Goal: Complete application form

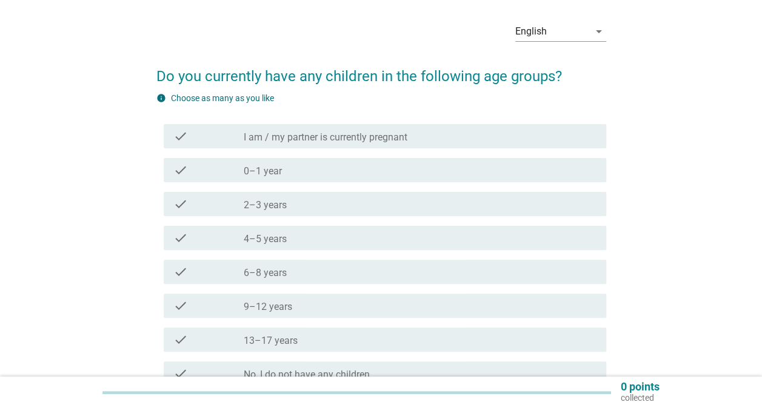
scroll to position [61, 0]
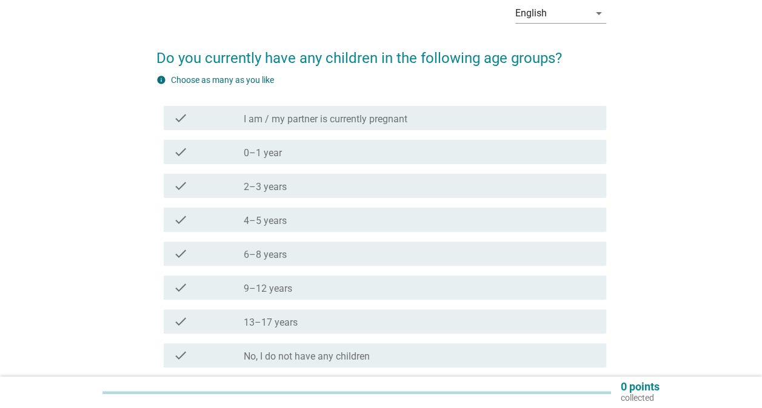
click at [406, 221] on div "check_box_outline_blank 4–5 years" at bounding box center [420, 220] width 353 height 15
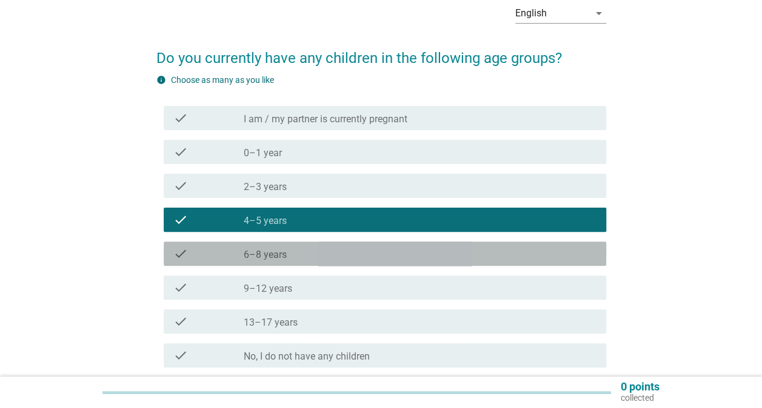
click at [385, 256] on div "check_box_outline_blank 6–8 years" at bounding box center [420, 254] width 353 height 15
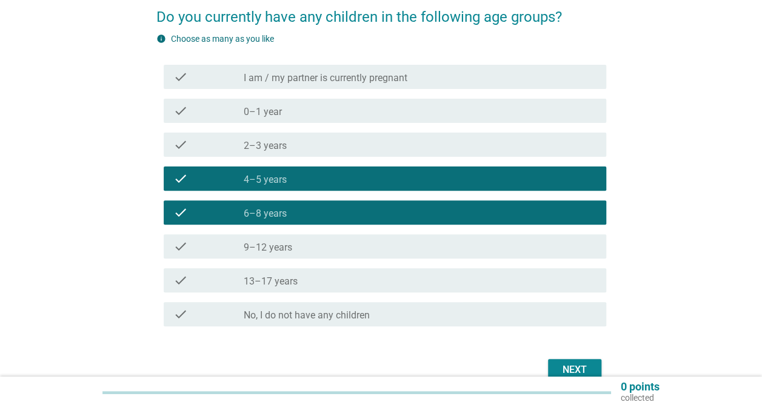
scroll to position [121, 0]
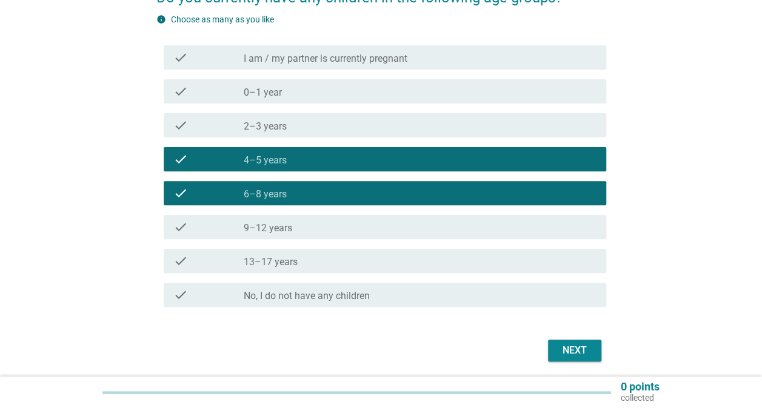
click at [579, 348] on div "Next" at bounding box center [575, 351] width 34 height 15
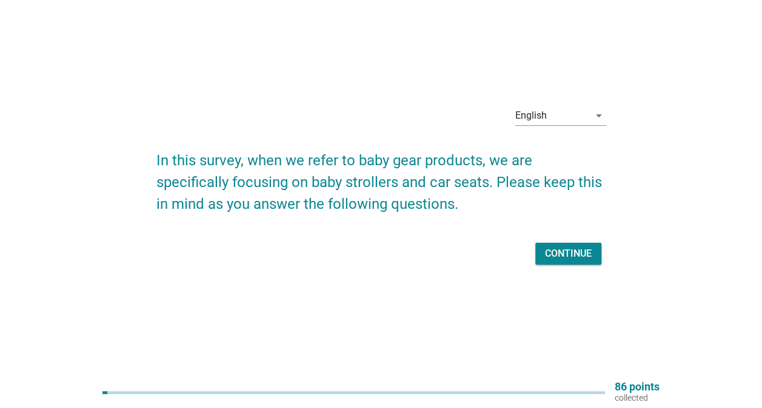
scroll to position [32, 0]
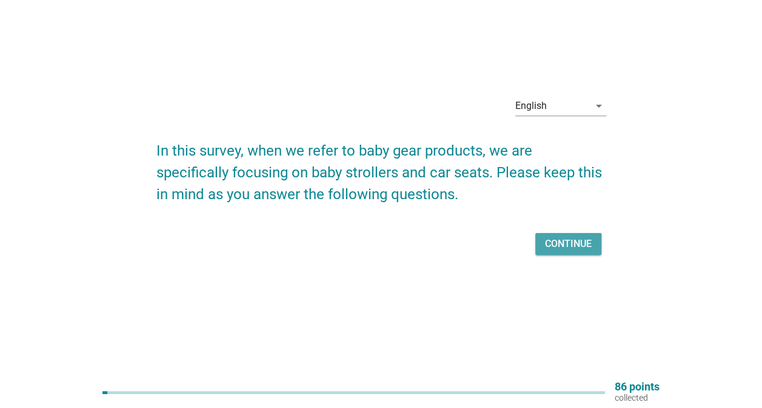
click at [555, 250] on div "Continue" at bounding box center [568, 244] width 47 height 15
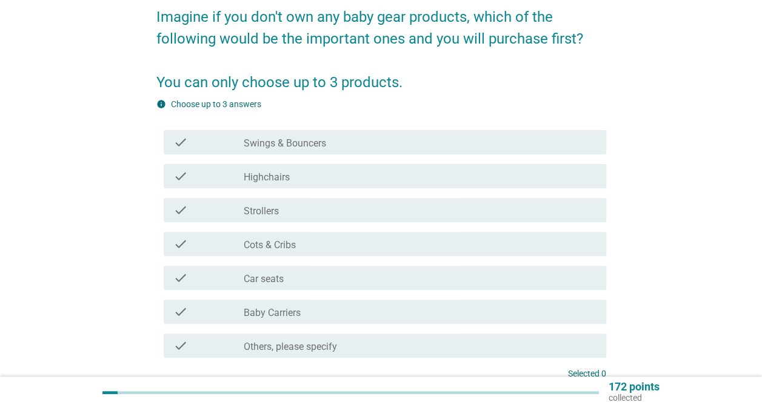
scroll to position [121, 0]
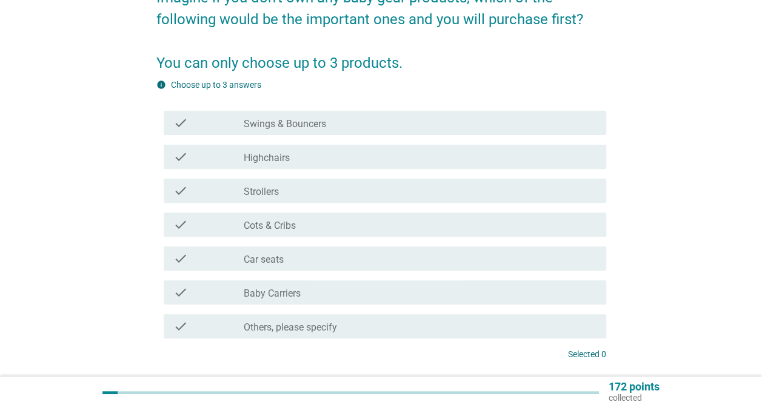
click at [274, 190] on label "Strollers" at bounding box center [261, 192] width 35 height 12
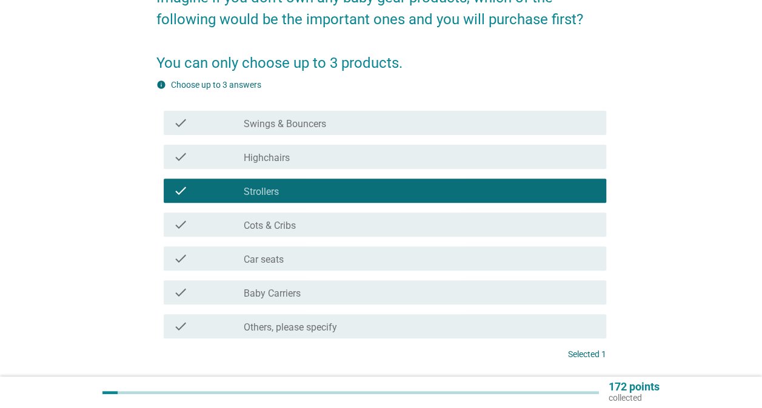
click at [284, 262] on div "check_box_outline_blank Car seats" at bounding box center [420, 258] width 353 height 15
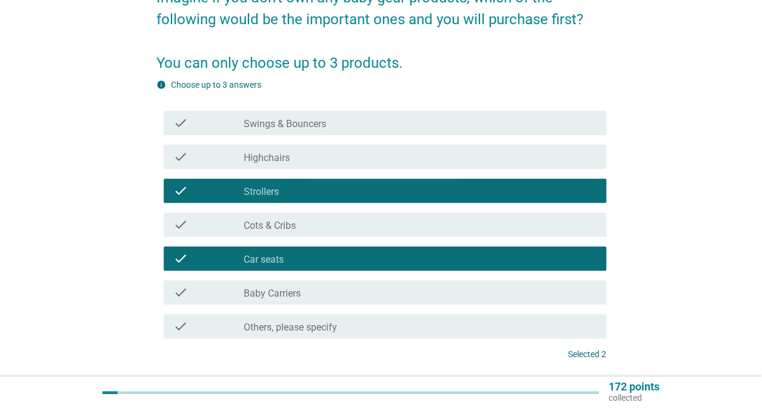
click at [316, 297] on div "check_box_outline_blank Baby Carriers" at bounding box center [420, 292] width 353 height 15
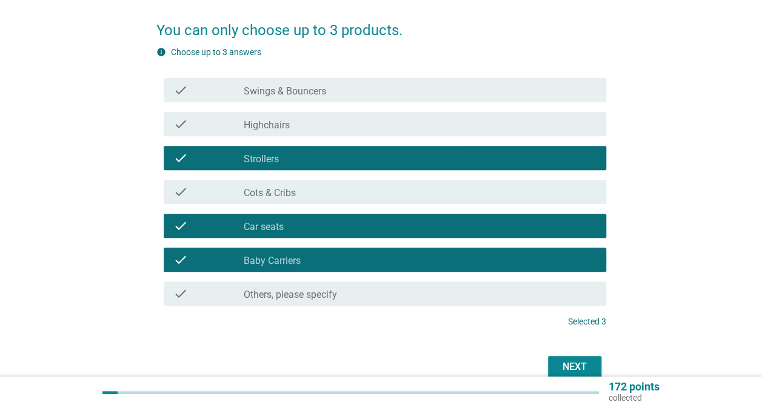
scroll to position [182, 0]
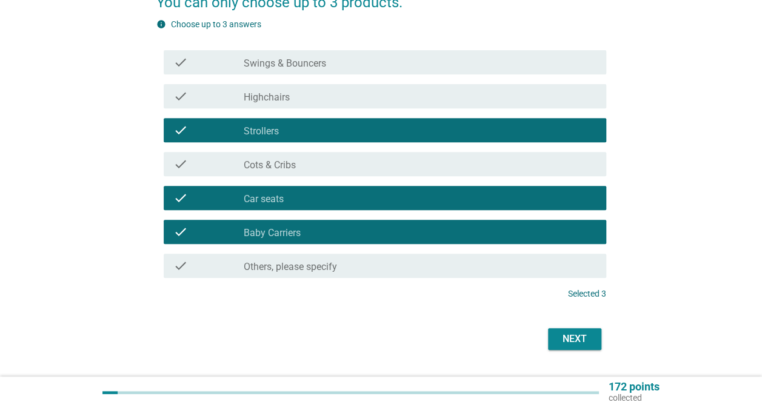
click at [561, 350] on div "Next" at bounding box center [381, 339] width 450 height 29
click at [563, 347] on button "Next" at bounding box center [574, 339] width 53 height 22
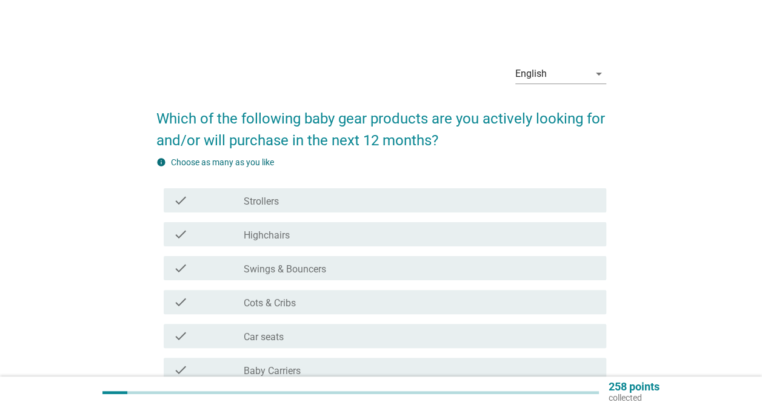
scroll to position [61, 0]
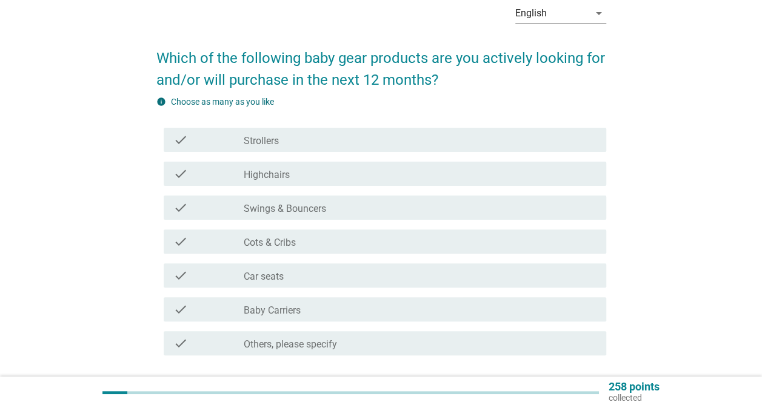
click at [445, 129] on div "check check_box_outline_blank Strollers" at bounding box center [385, 140] width 442 height 24
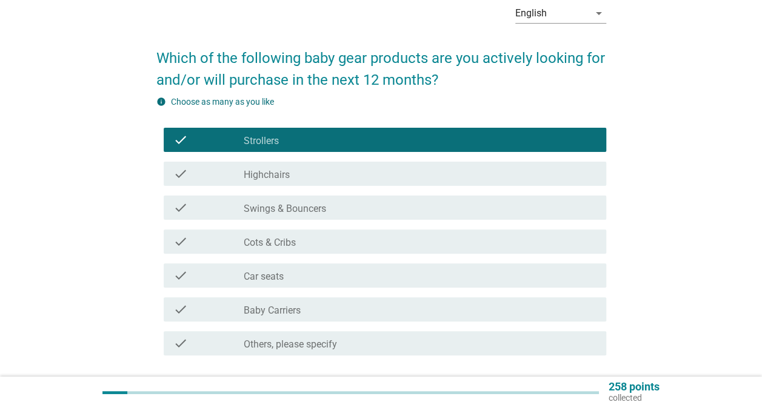
click at [391, 295] on div "check check_box_outline_blank Baby Carriers" at bounding box center [381, 310] width 450 height 34
click at [393, 279] on div "check_box_outline_blank Car seats" at bounding box center [420, 275] width 353 height 15
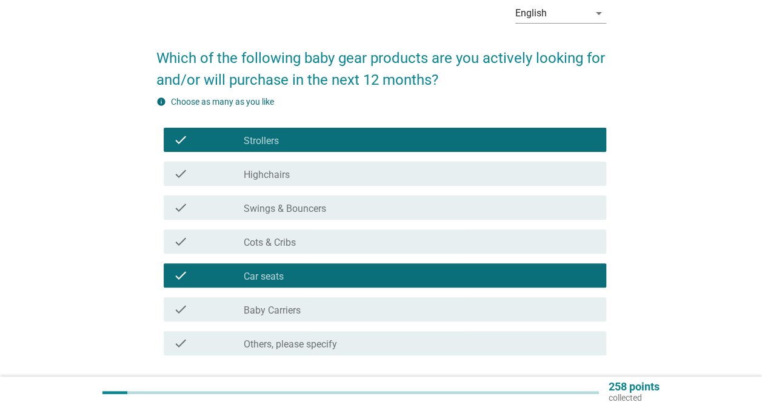
click at [382, 314] on div "check_box_outline_blank Baby Carriers" at bounding box center [420, 309] width 353 height 15
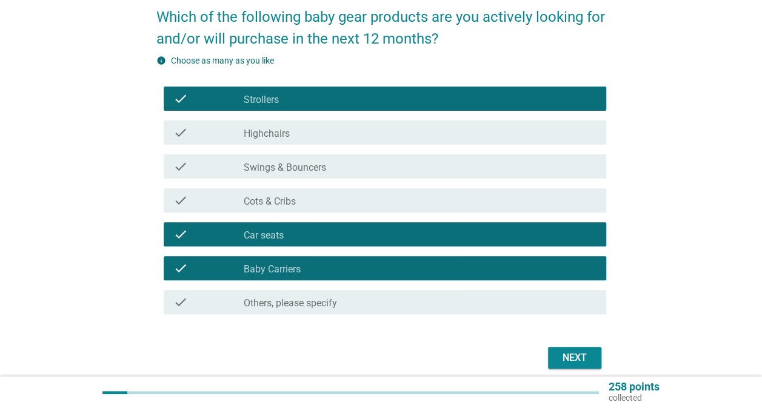
scroll to position [121, 0]
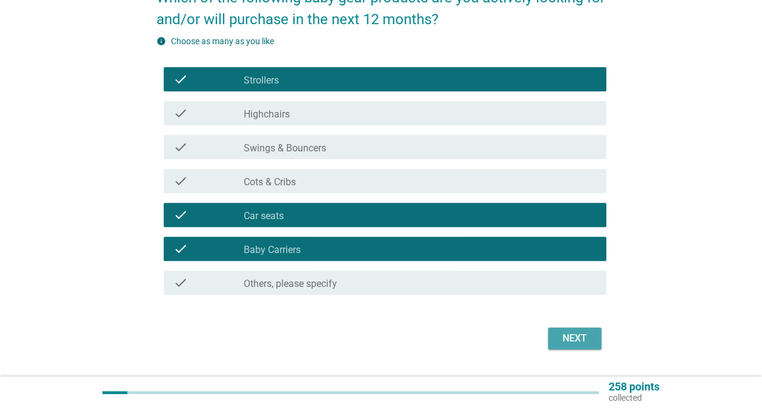
click at [561, 339] on div "Next" at bounding box center [575, 338] width 34 height 15
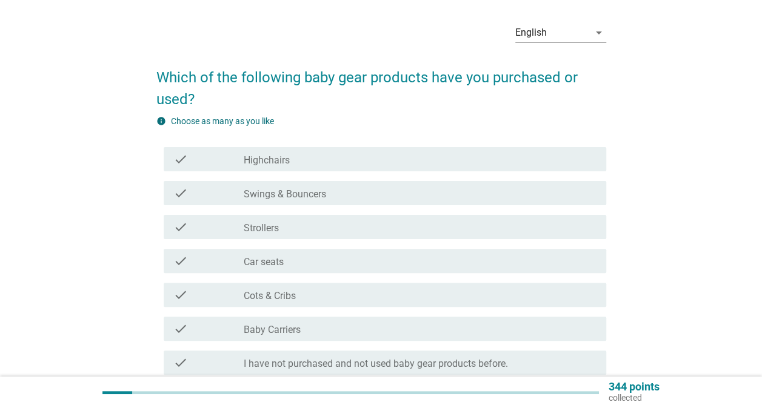
scroll to position [61, 0]
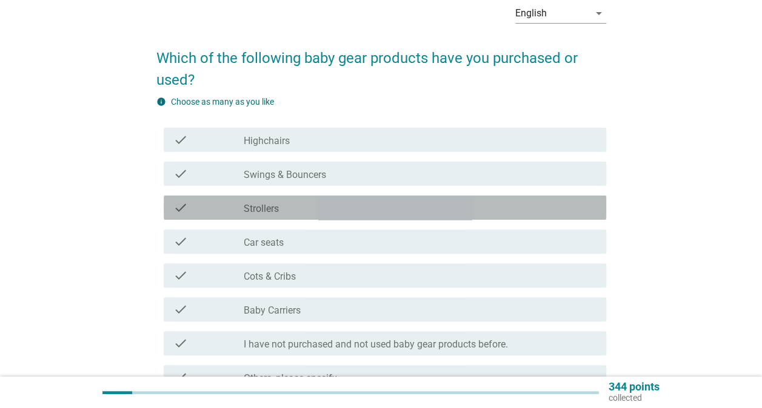
click at [407, 214] on div "check_box_outline_blank Strollers" at bounding box center [420, 208] width 353 height 15
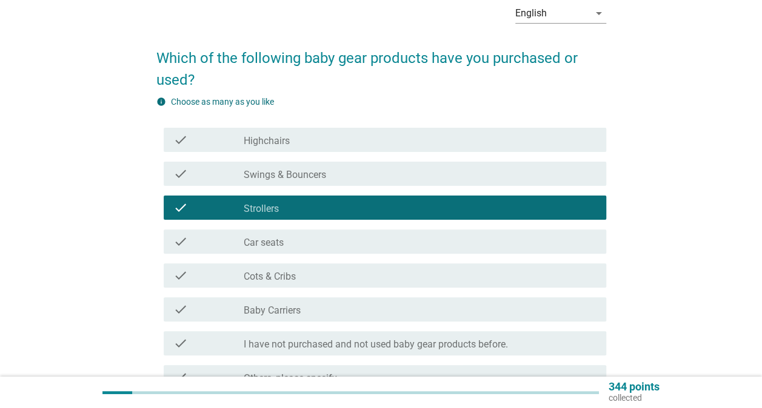
click at [404, 245] on div "check_box_outline_blank Car seats" at bounding box center [420, 242] width 353 height 15
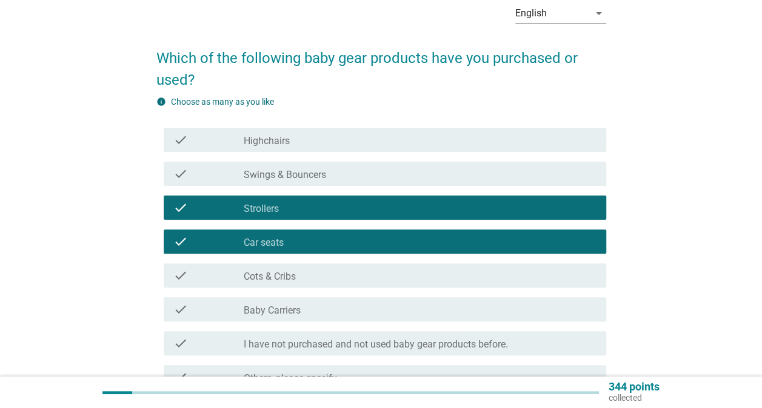
click at [410, 331] on div "check check_box_outline_blank I have not purchased and not used baby gear produ…" at bounding box center [385, 343] width 442 height 24
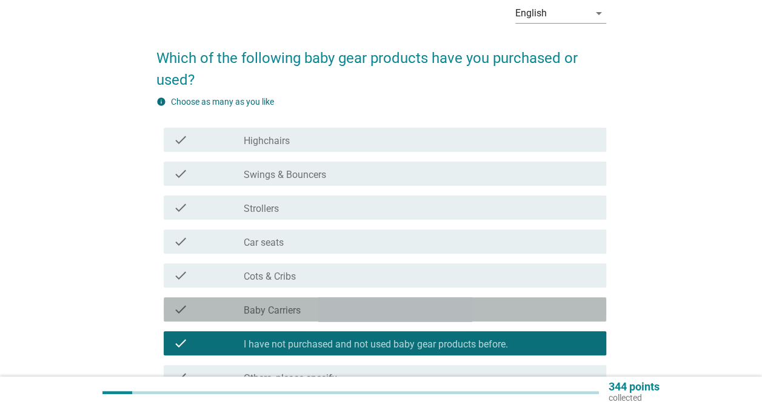
click at [410, 317] on div "check check_box_outline_blank Baby Carriers" at bounding box center [385, 310] width 442 height 24
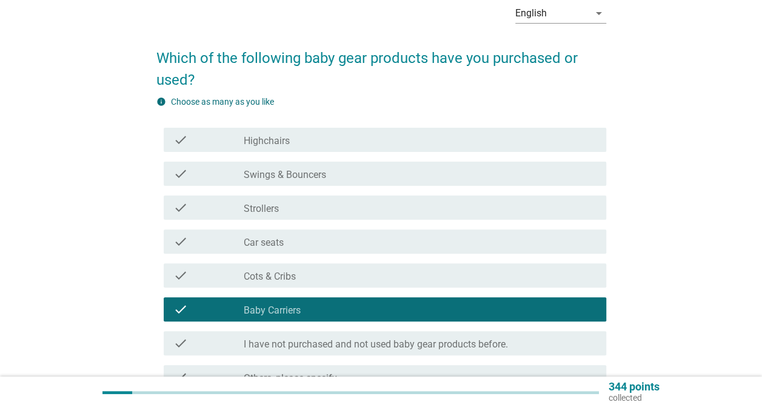
click at [425, 241] on div "check_box_outline_blank Car seats" at bounding box center [420, 242] width 353 height 15
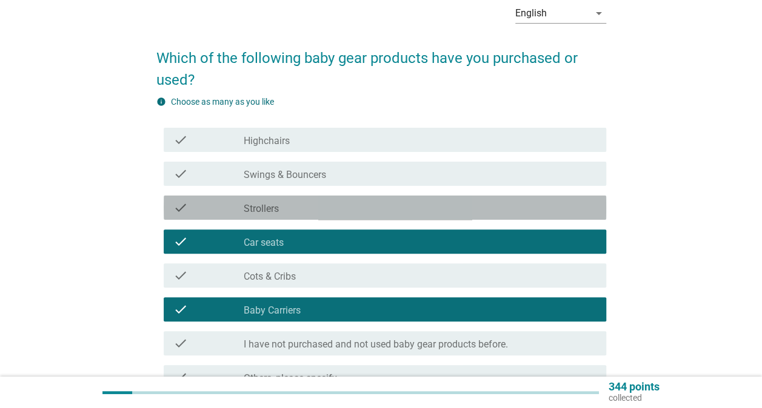
click at [436, 211] on div "check_box_outline_blank Strollers" at bounding box center [420, 208] width 353 height 15
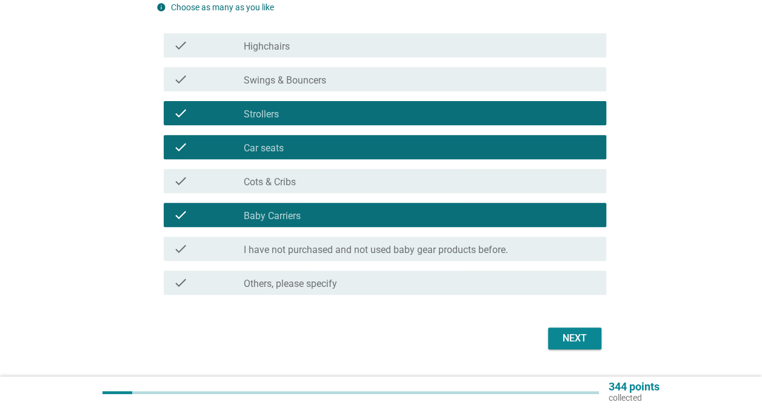
scroll to position [182, 0]
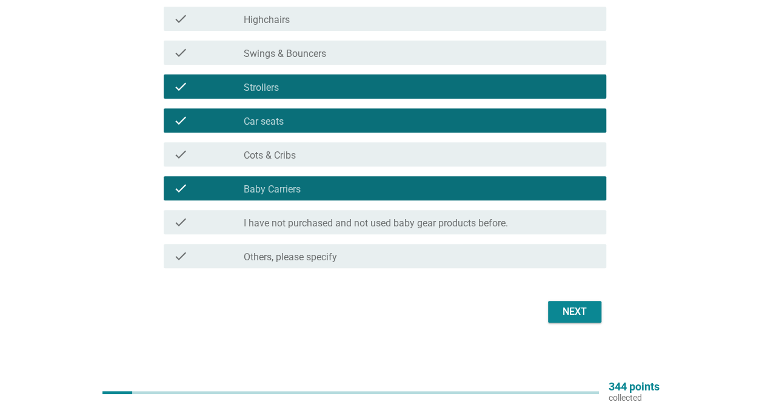
click at [581, 307] on div "Next" at bounding box center [575, 312] width 34 height 15
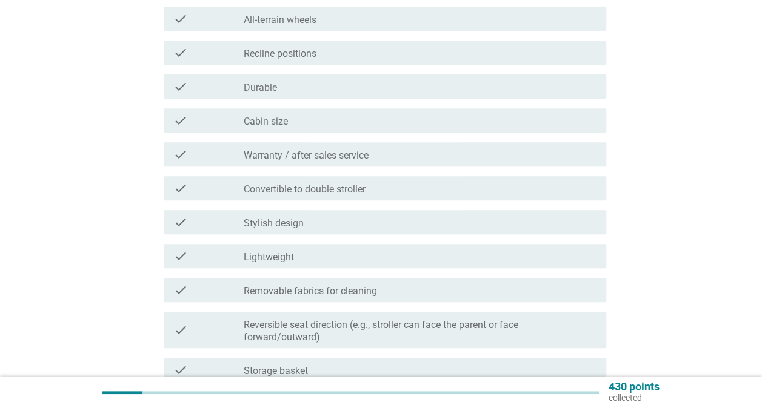
click at [464, 159] on div "check_box_outline_blank Warranty / after sales service" at bounding box center [420, 154] width 353 height 15
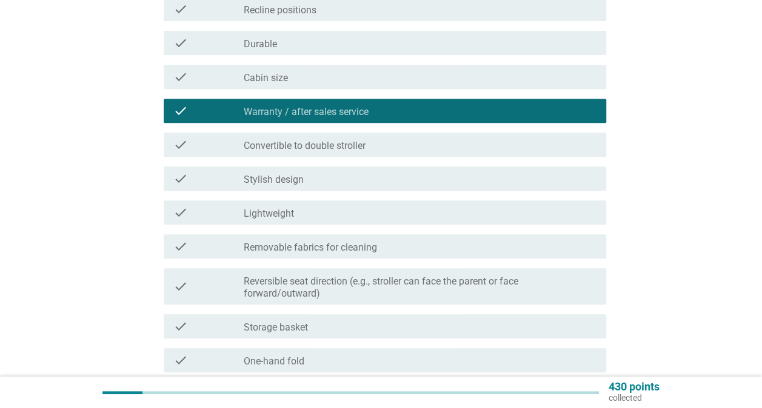
scroll to position [121, 0]
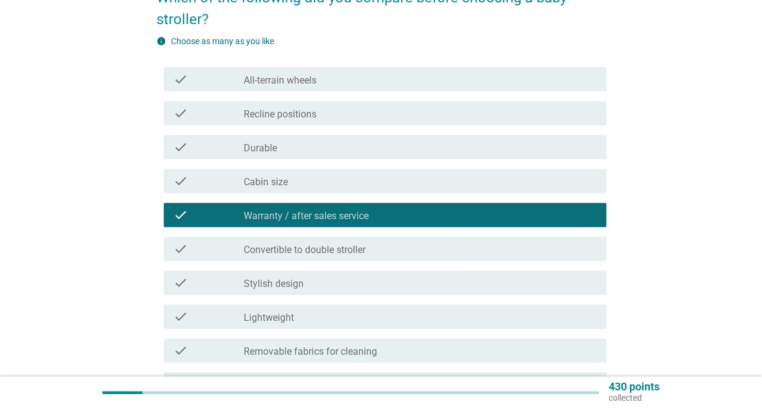
click at [422, 79] on div "check_box_outline_blank All-terrain wheels" at bounding box center [420, 79] width 353 height 15
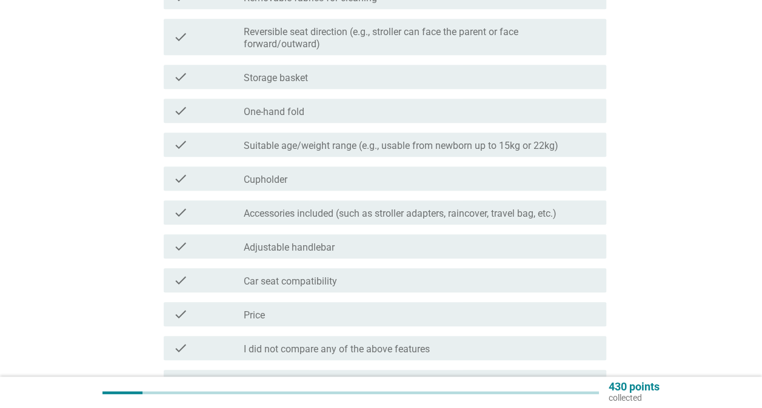
scroll to position [545, 0]
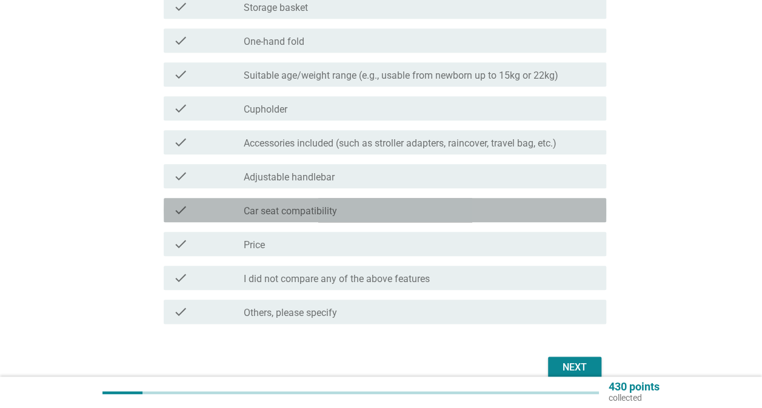
click at [378, 212] on div "check_box_outline_blank Car seat compatibility" at bounding box center [420, 210] width 353 height 15
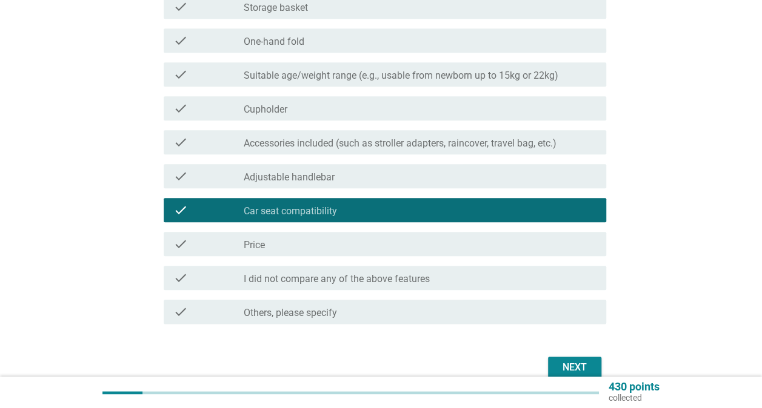
click at [375, 244] on div "check_box_outline_blank Price" at bounding box center [420, 244] width 353 height 15
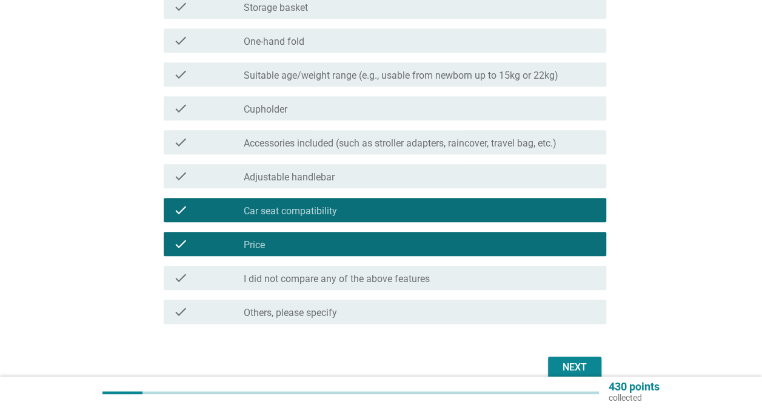
click at [439, 141] on label "Accessories included (such as stroller adapters, raincover, travel bag, etc.)" at bounding box center [400, 144] width 313 height 12
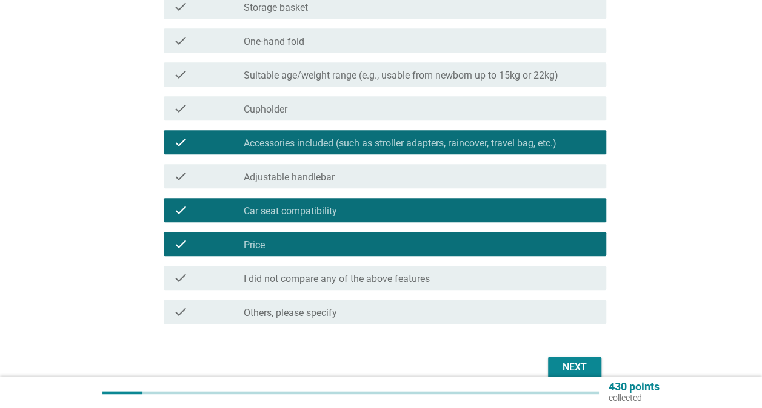
click at [440, 110] on div "check_box_outline_blank Cupholder" at bounding box center [420, 108] width 353 height 15
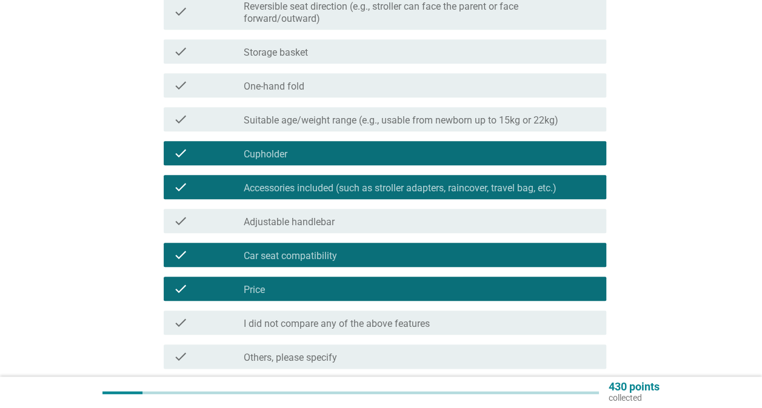
scroll to position [485, 0]
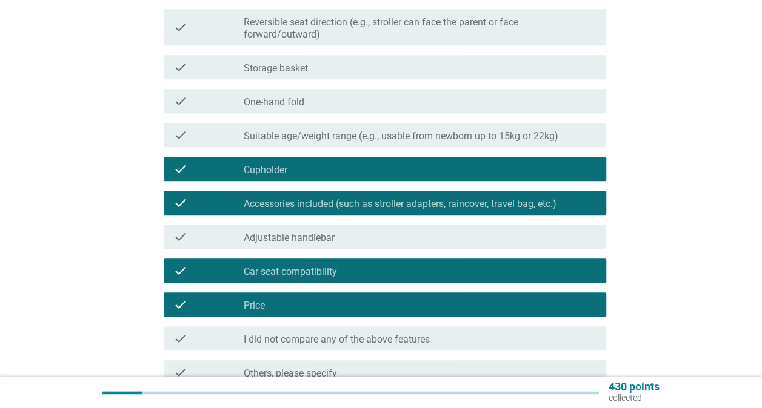
click at [462, 127] on div "check check_box_outline_blank Suitable age/weight range (e.g., usable from newb…" at bounding box center [385, 135] width 442 height 24
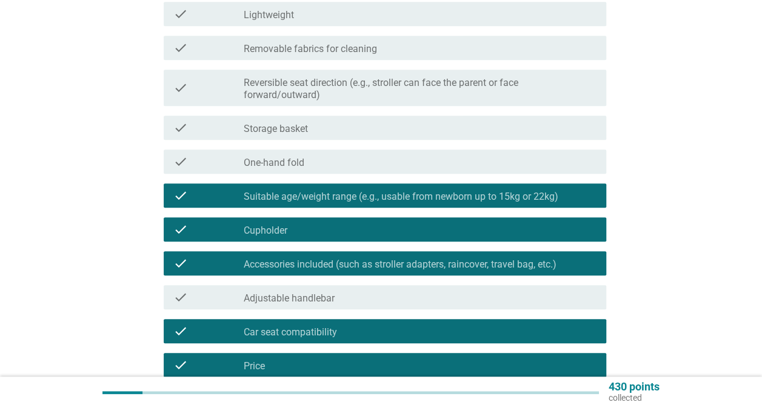
scroll to position [364, 0]
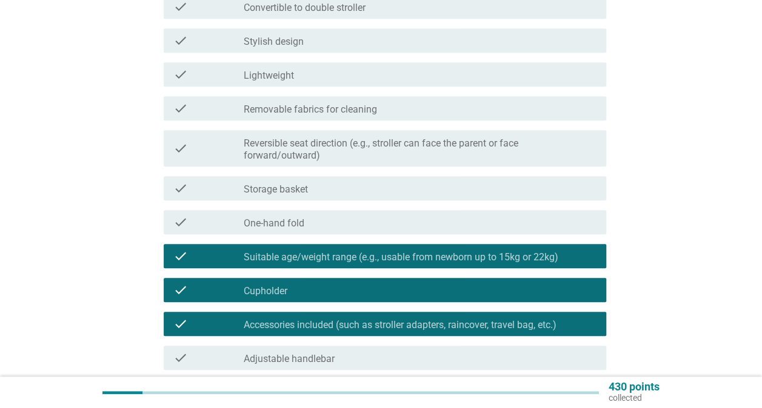
click at [481, 142] on label "Reversible seat direction (e.g., stroller can face the parent or face forward/o…" at bounding box center [420, 150] width 353 height 24
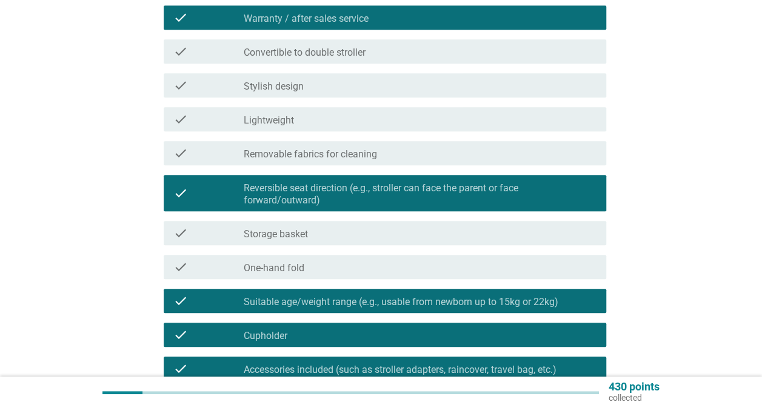
scroll to position [303, 0]
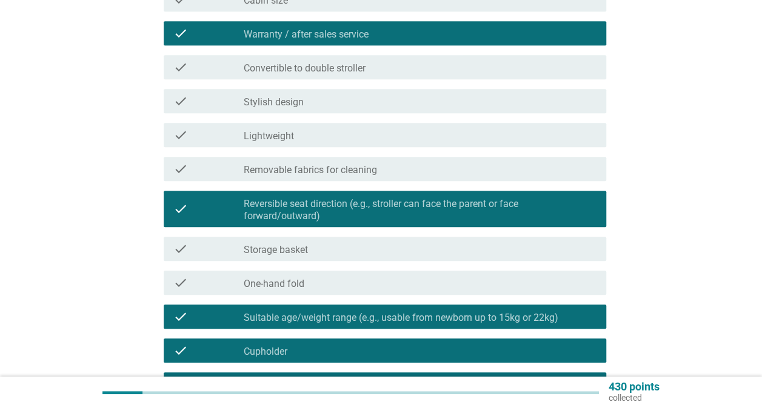
click at [510, 138] on div "check_box_outline_blank Lightweight" at bounding box center [420, 135] width 353 height 15
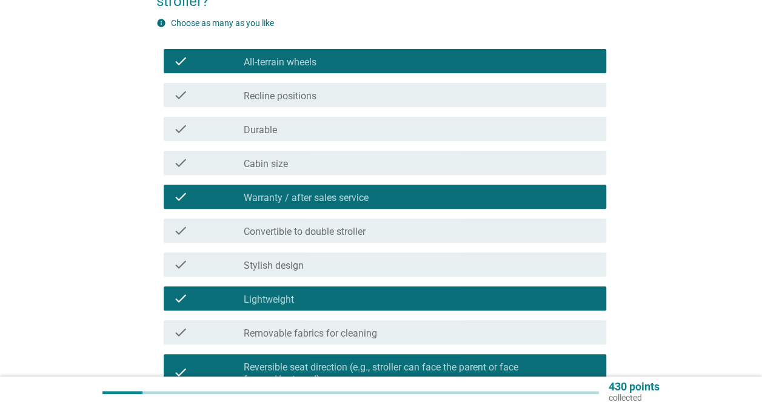
scroll to position [121, 0]
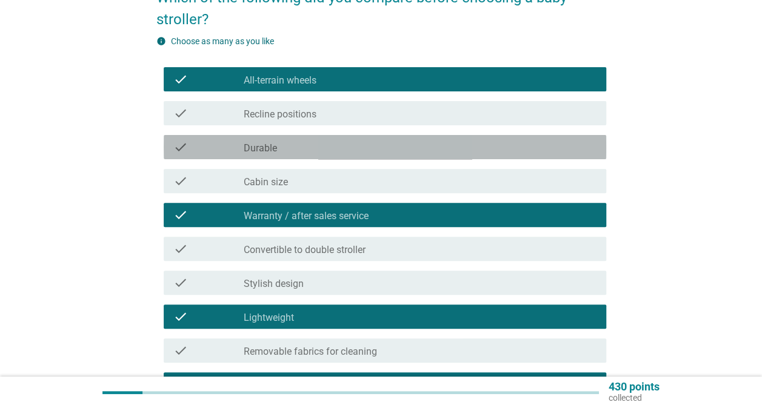
click at [488, 144] on div "check_box_outline_blank Durable" at bounding box center [420, 147] width 353 height 15
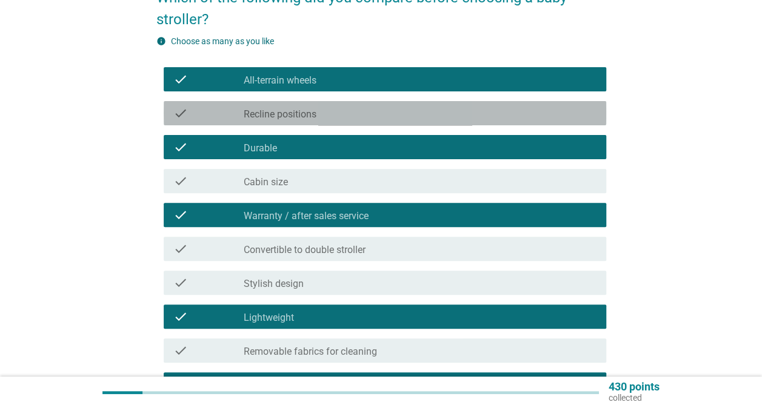
click at [476, 107] on div "check_box_outline_blank Recline positions" at bounding box center [420, 113] width 353 height 15
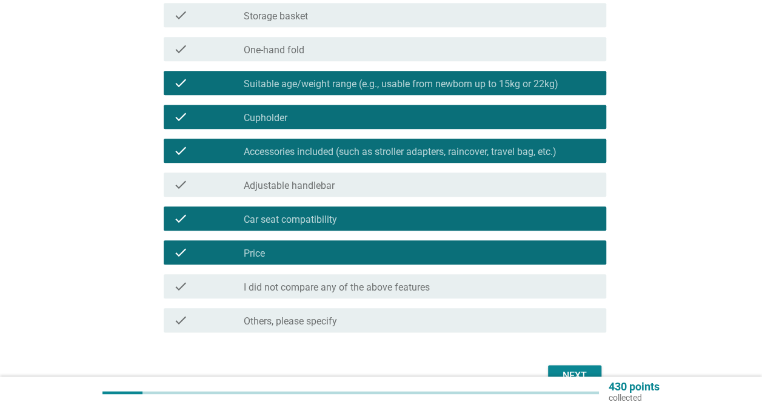
scroll to position [605, 0]
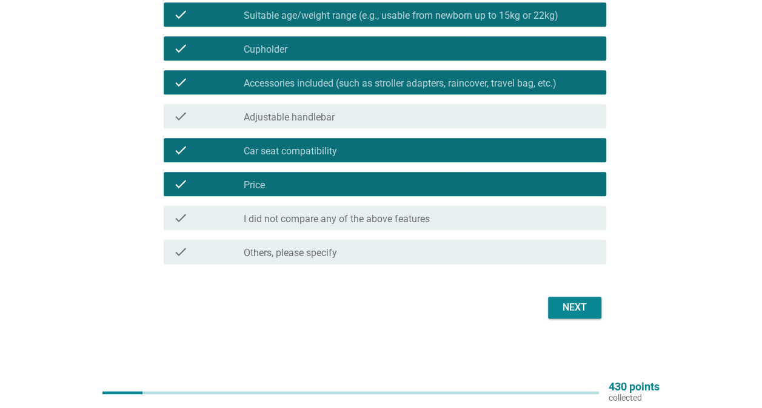
click at [582, 306] on div "Next" at bounding box center [575, 308] width 34 height 15
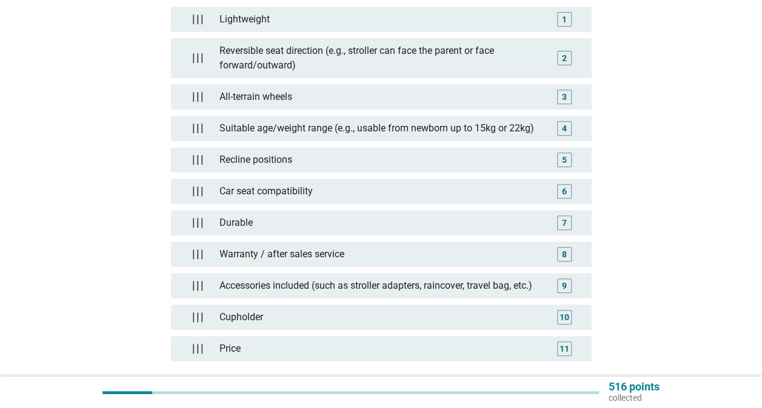
scroll to position [320, 0]
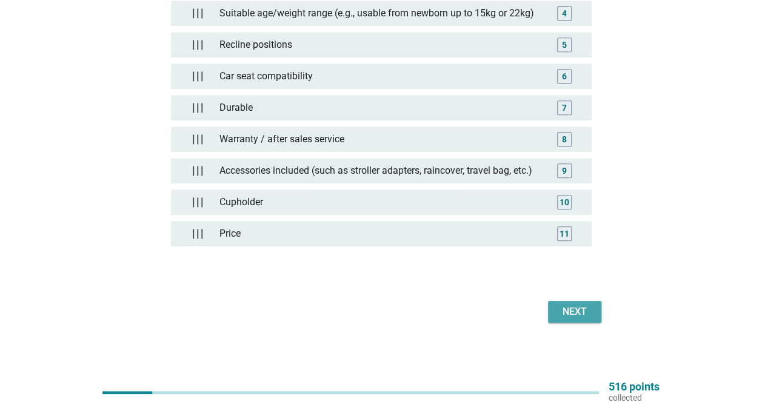
click at [575, 305] on div "Next" at bounding box center [575, 312] width 34 height 15
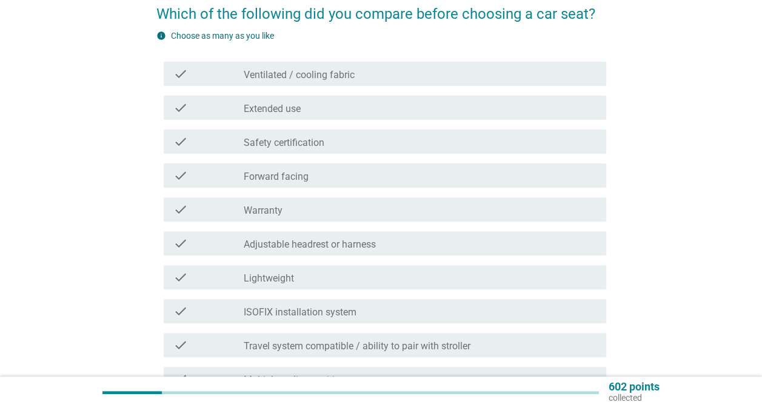
scroll to position [121, 0]
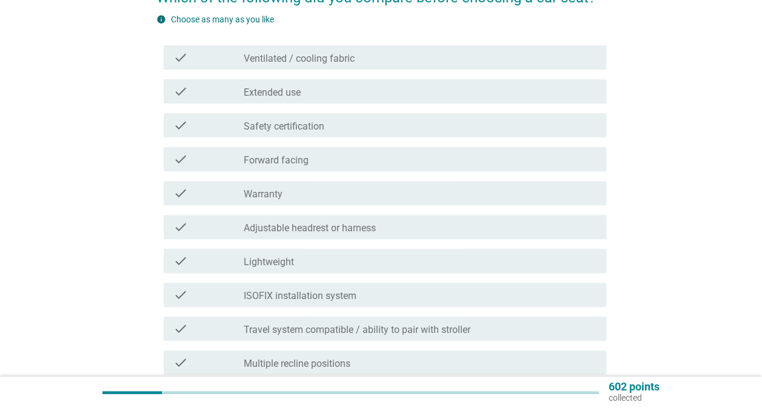
click at [505, 118] on div "check_box_outline_blank Safety certification" at bounding box center [420, 125] width 353 height 15
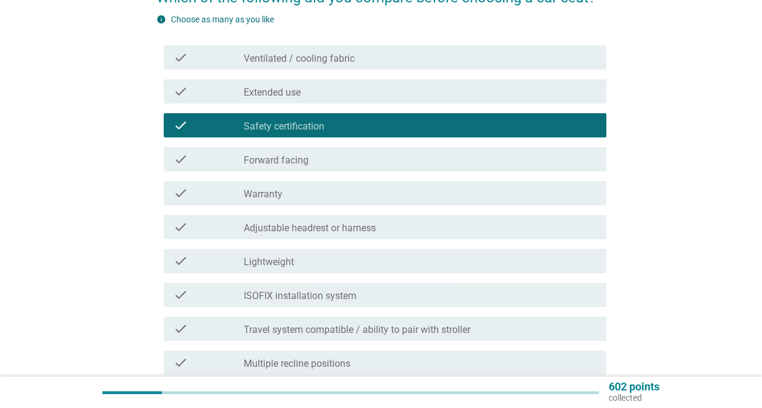
click at [535, 160] on div "check_box_outline_blank Forward facing" at bounding box center [420, 159] width 353 height 15
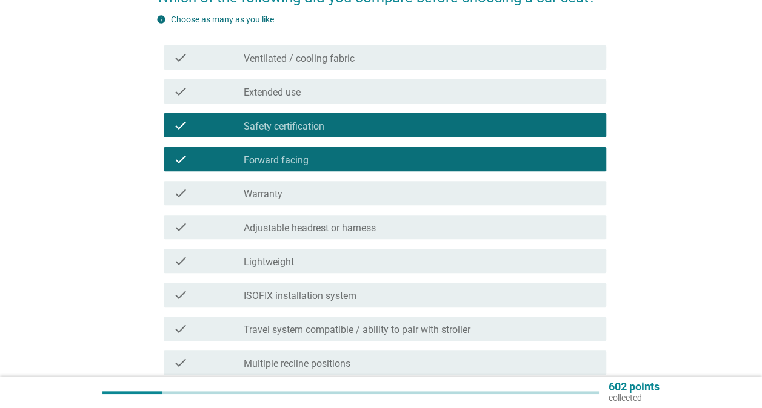
click at [533, 200] on div "check_box_outline_blank Warranty" at bounding box center [420, 193] width 353 height 15
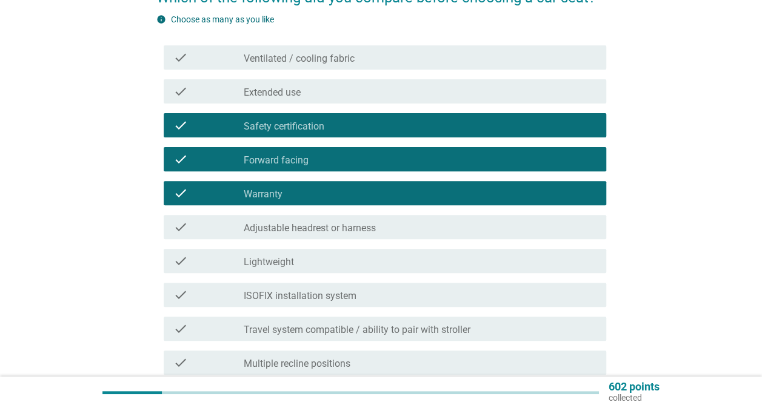
click at [532, 230] on div "check_box_outline_blank Adjustable headrest or harness" at bounding box center [420, 227] width 353 height 15
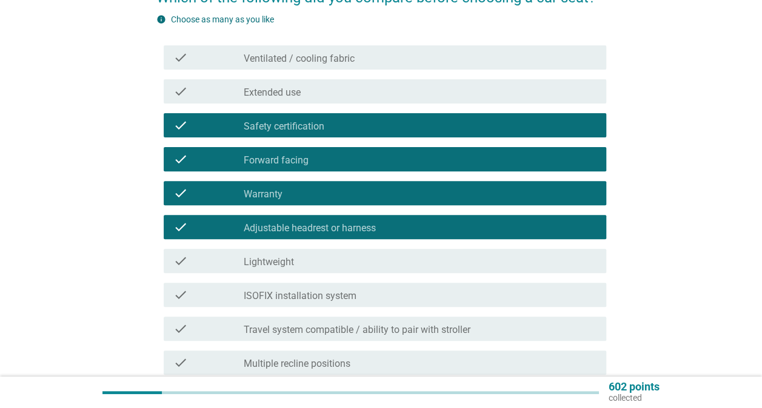
scroll to position [182, 0]
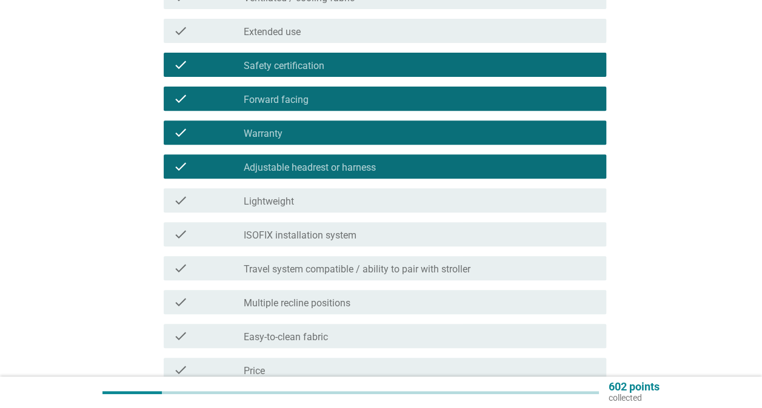
click at [530, 210] on div "check check_box_outline_blank Lightweight" at bounding box center [385, 200] width 442 height 24
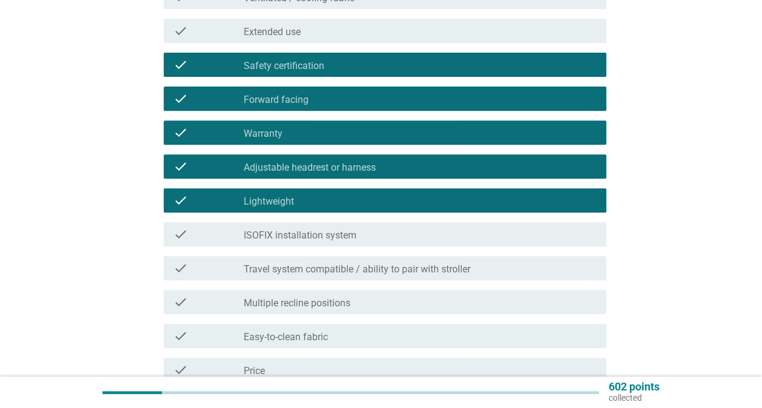
click at [528, 240] on div "check_box_outline_blank ISOFIX installation system" at bounding box center [420, 234] width 353 height 15
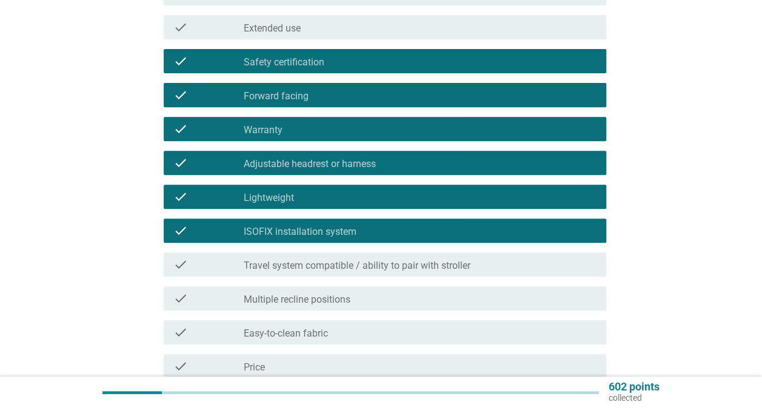
scroll to position [242, 0]
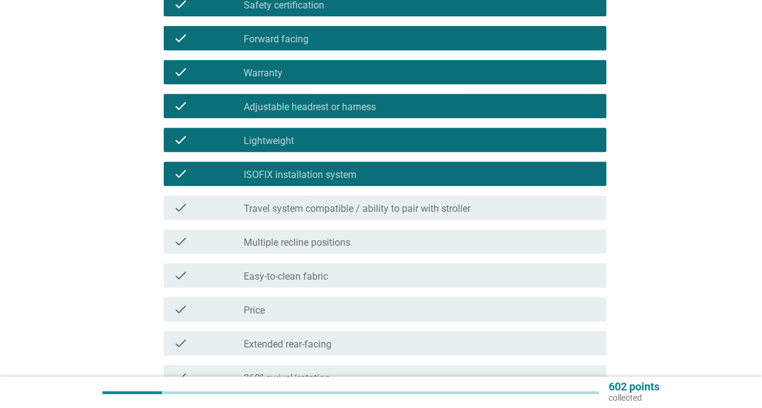
click at [535, 207] on div "check_box_outline_blank Travel system compatible / ability to pair with stroller" at bounding box center [420, 208] width 353 height 15
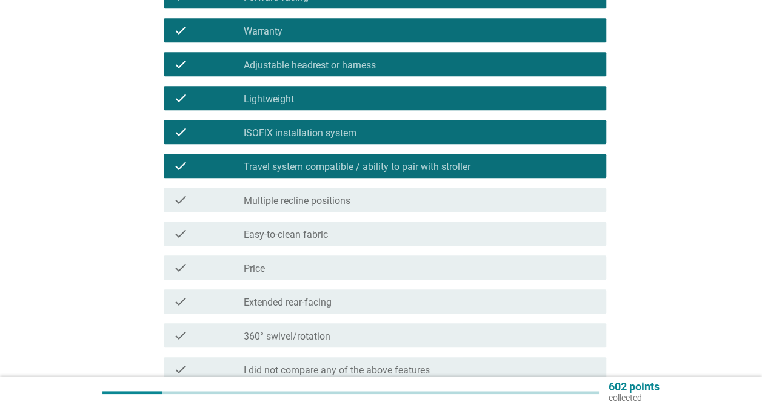
scroll to position [303, 0]
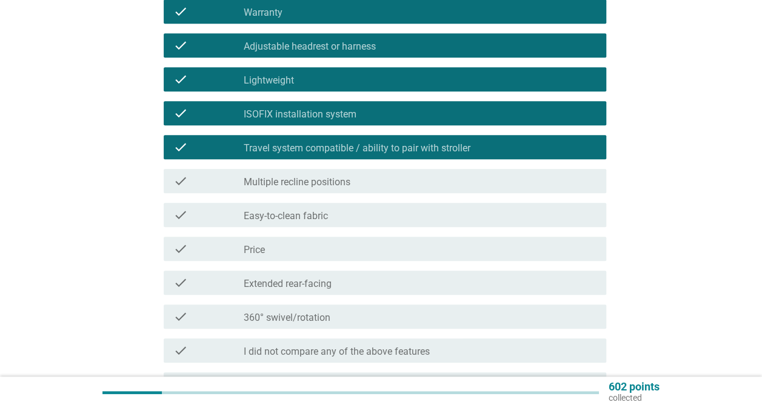
click at [537, 184] on div "check_box_outline_blank Multiple recline positions" at bounding box center [420, 181] width 353 height 15
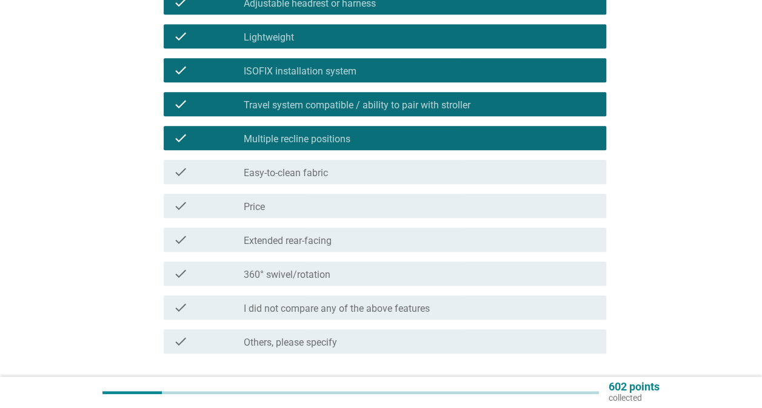
scroll to position [364, 0]
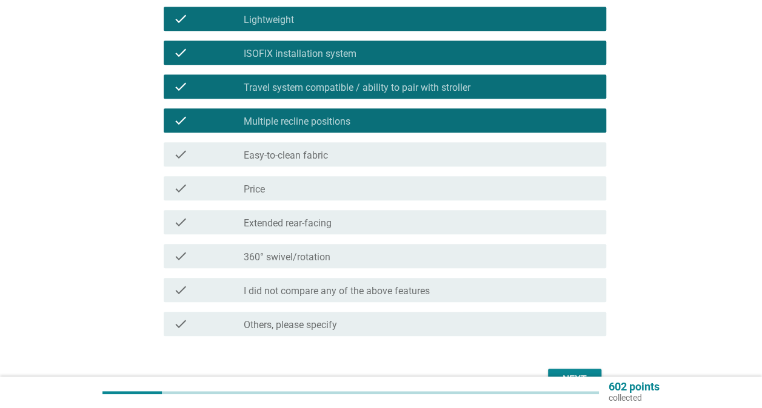
click at [545, 195] on div "check_box_outline_blank Price" at bounding box center [420, 188] width 353 height 15
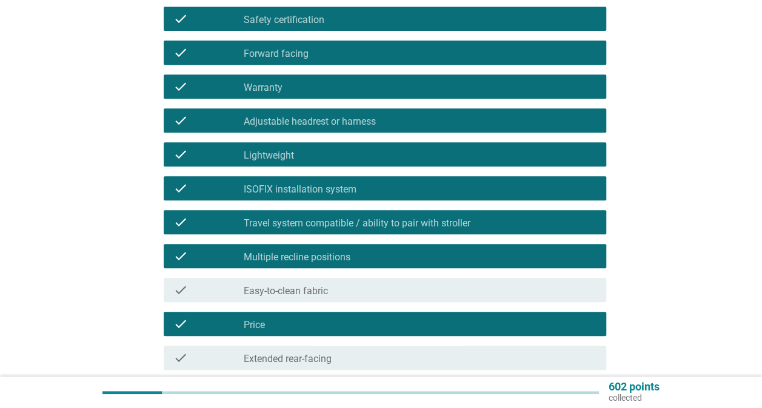
scroll to position [424, 0]
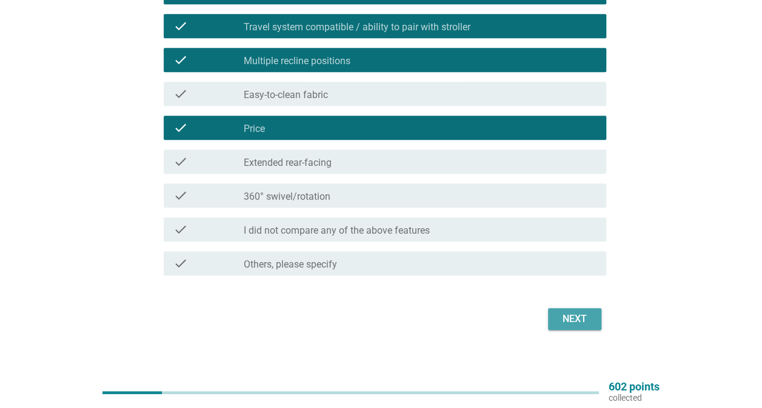
click at [567, 314] on div "Next" at bounding box center [575, 319] width 34 height 15
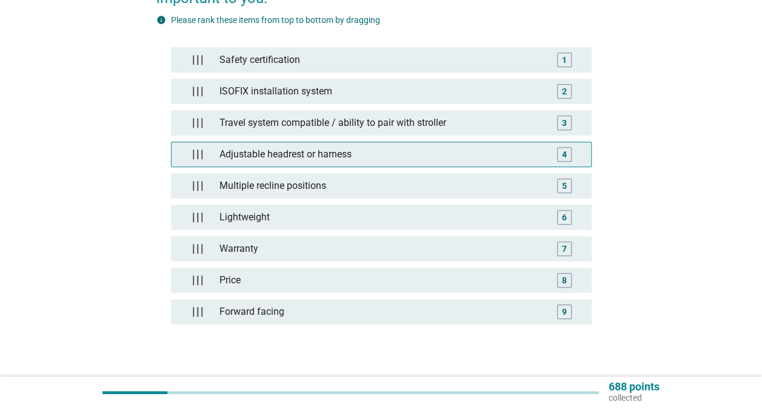
scroll to position [182, 0]
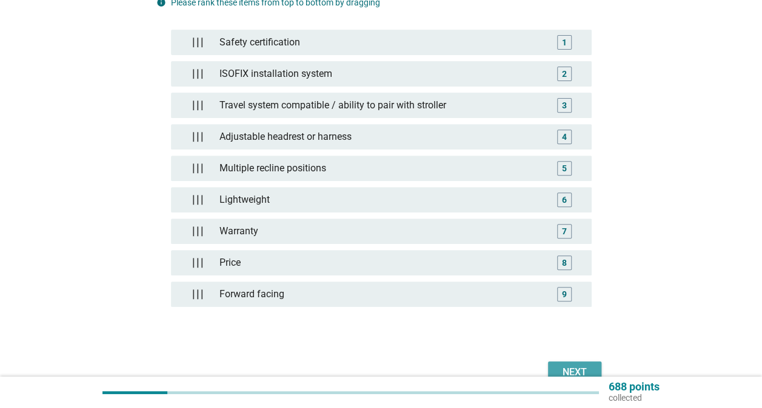
click at [568, 365] on div "Next" at bounding box center [575, 372] width 34 height 15
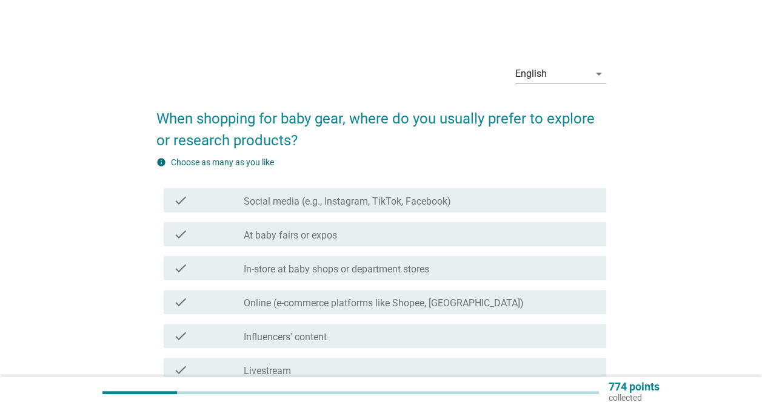
scroll to position [61, 0]
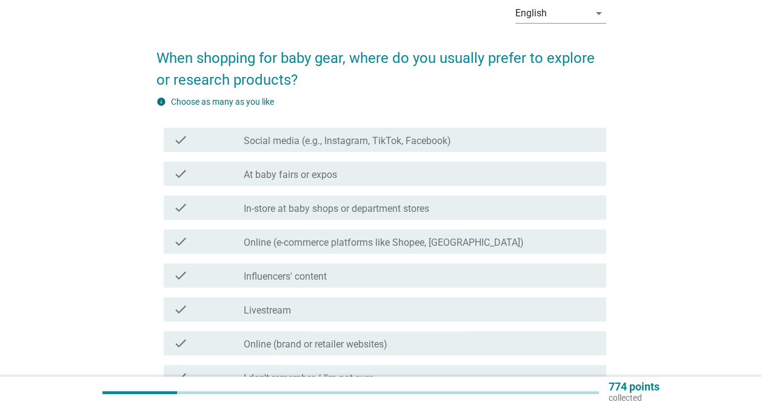
click at [348, 141] on label "Social media (e.g., Instagram, TikTok, Facebook)" at bounding box center [347, 141] width 207 height 12
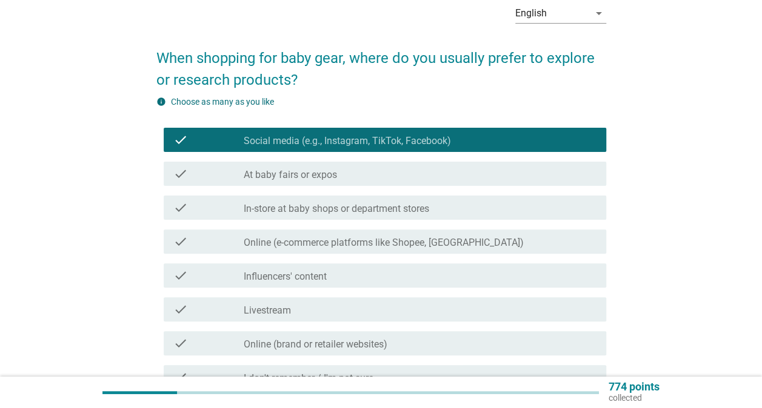
click at [332, 178] on label "At baby fairs or expos" at bounding box center [290, 175] width 93 height 12
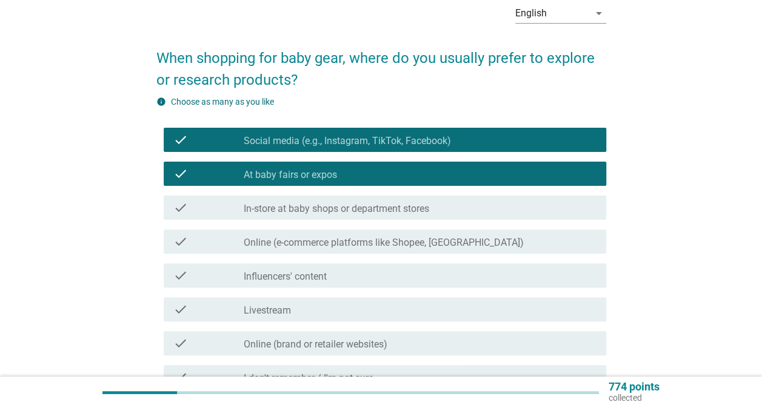
click at [328, 210] on label "In-store at baby shops or department stores" at bounding box center [336, 209] width 185 height 12
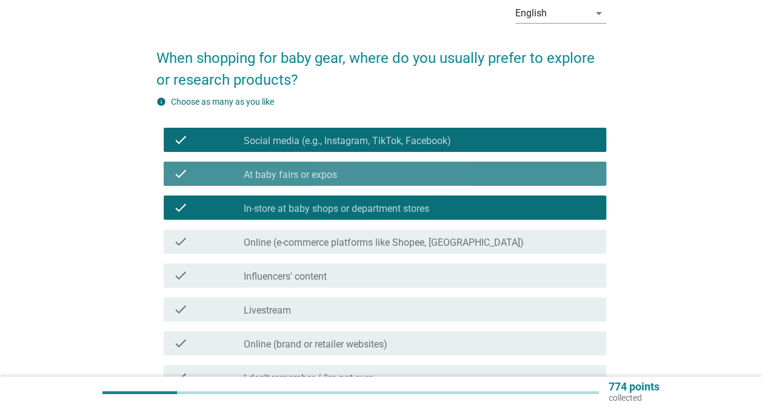
click at [330, 177] on label "At baby fairs or expos" at bounding box center [290, 175] width 93 height 12
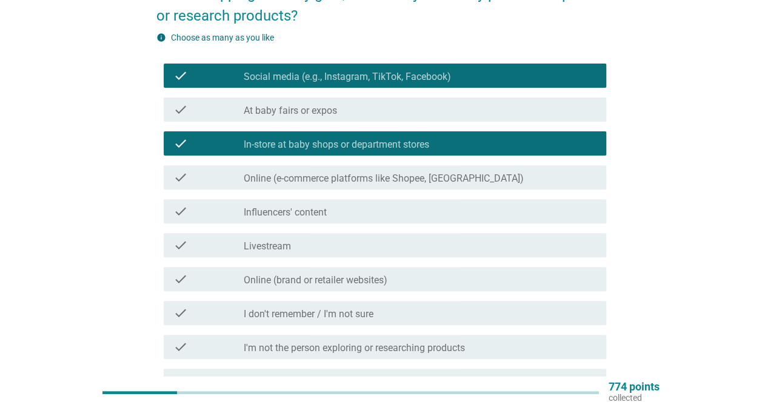
scroll to position [121, 0]
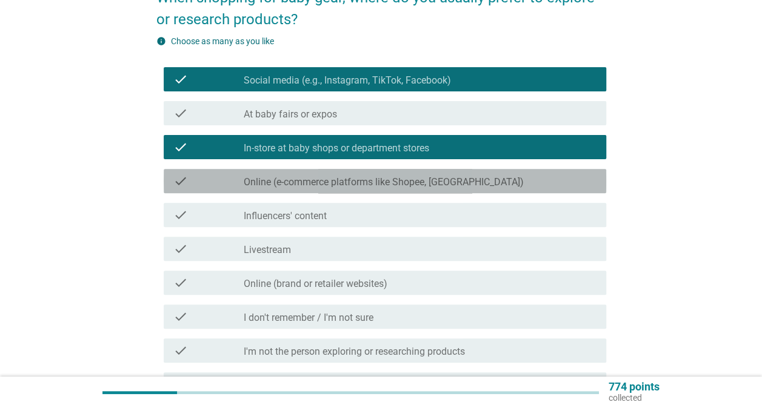
click at [333, 176] on div "check_box_outline_blank Online (e-commerce platforms like Shopee, Lazada)" at bounding box center [420, 181] width 353 height 15
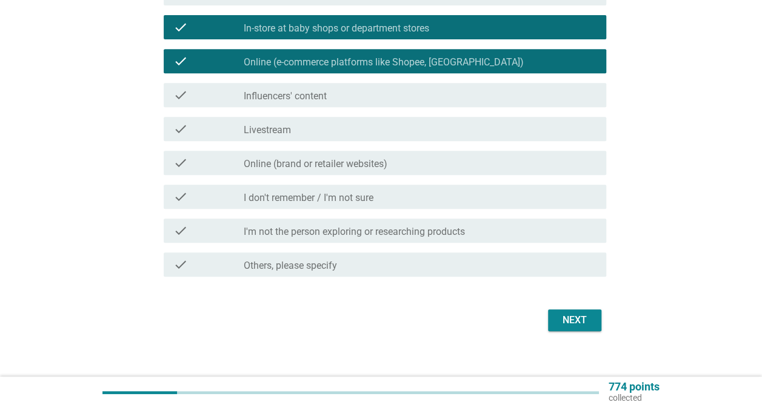
scroll to position [242, 0]
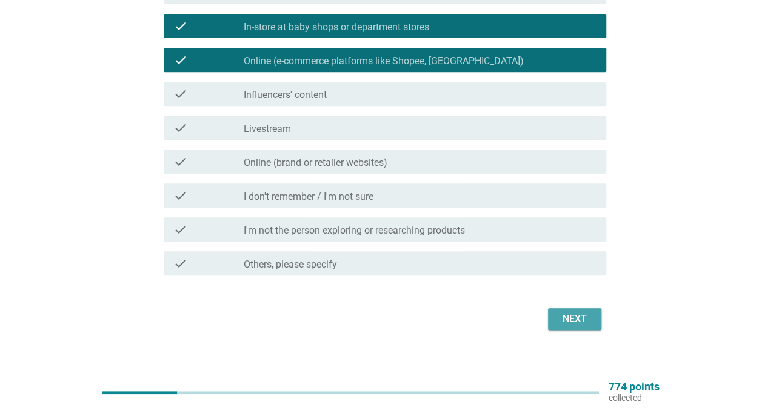
click at [570, 318] on div "Next" at bounding box center [575, 319] width 34 height 15
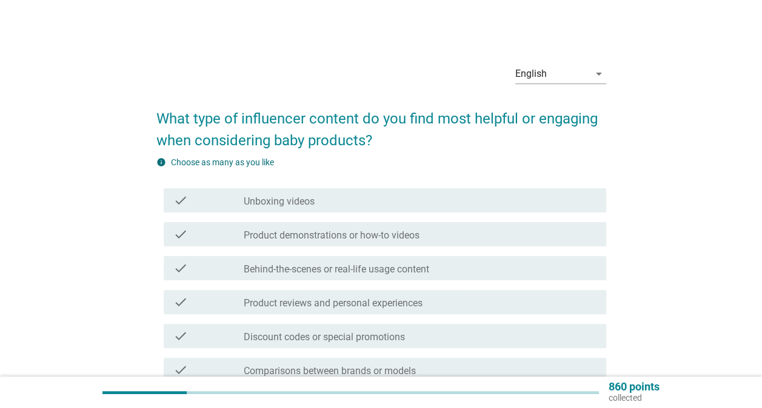
scroll to position [61, 0]
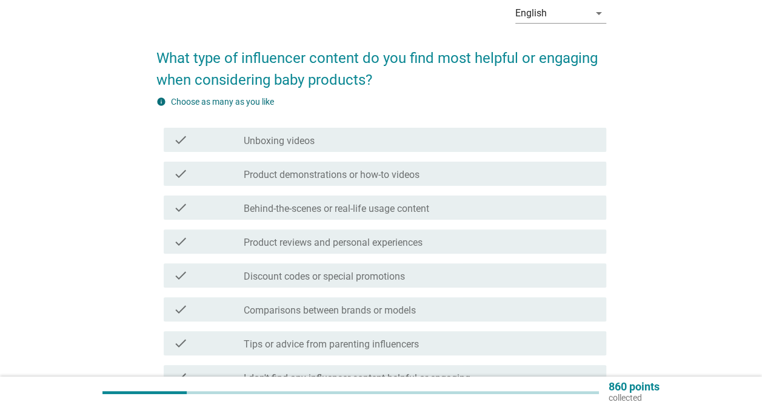
click at [383, 182] on div "check check_box_outline_blank Product demonstrations or how-to videos" at bounding box center [385, 174] width 442 height 24
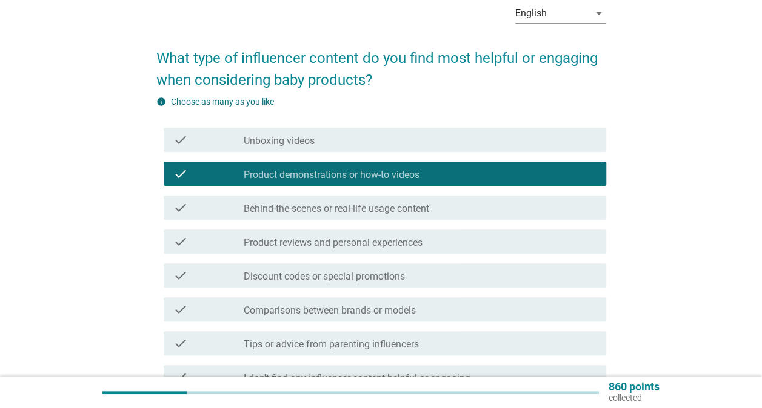
click at [382, 210] on label "Behind-the-scenes or real-life usage content" at bounding box center [336, 209] width 185 height 12
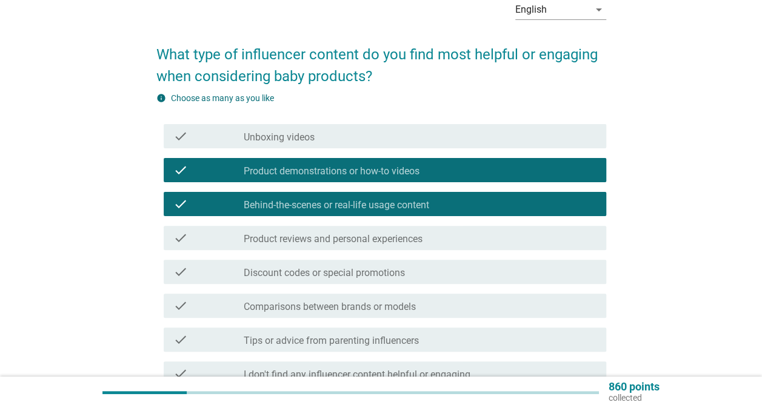
scroll to position [121, 0]
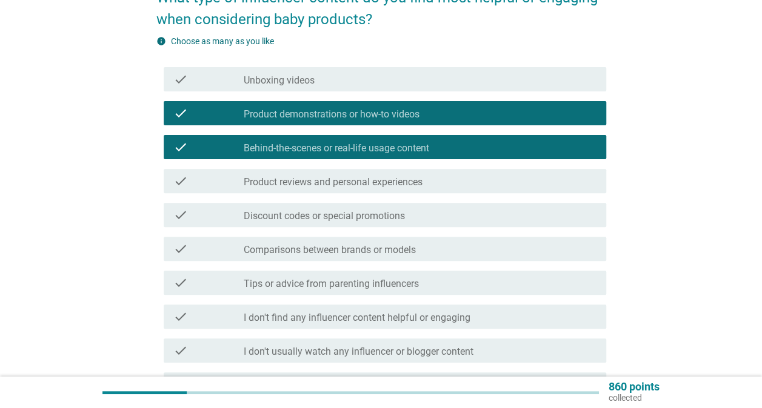
click at [421, 183] on label "Product reviews and personal experiences" at bounding box center [333, 182] width 179 height 12
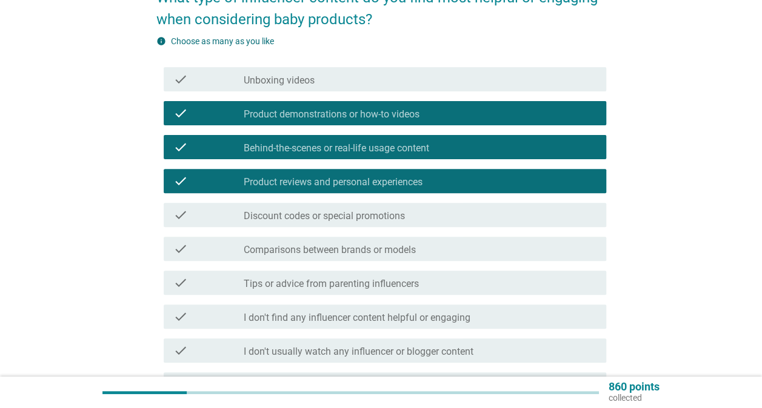
click at [421, 183] on label "Product reviews and personal experiences" at bounding box center [333, 182] width 179 height 12
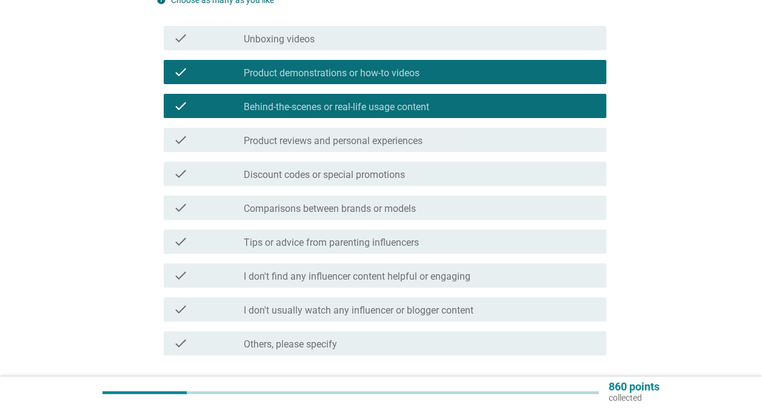
scroll to position [182, 0]
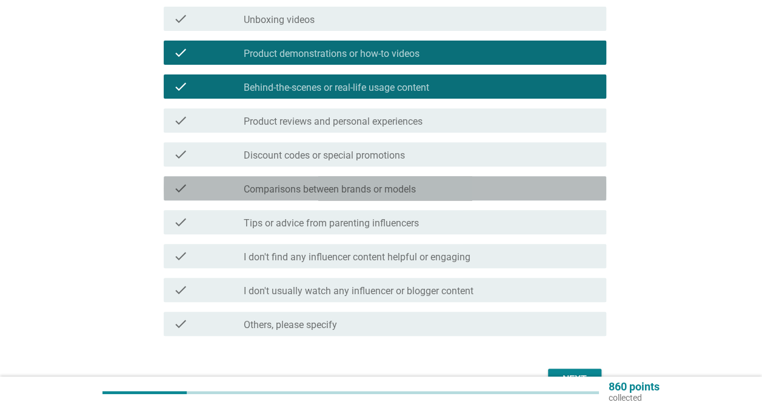
click at [469, 187] on div "check_box_outline_blank Comparisons between brands or models" at bounding box center [420, 188] width 353 height 15
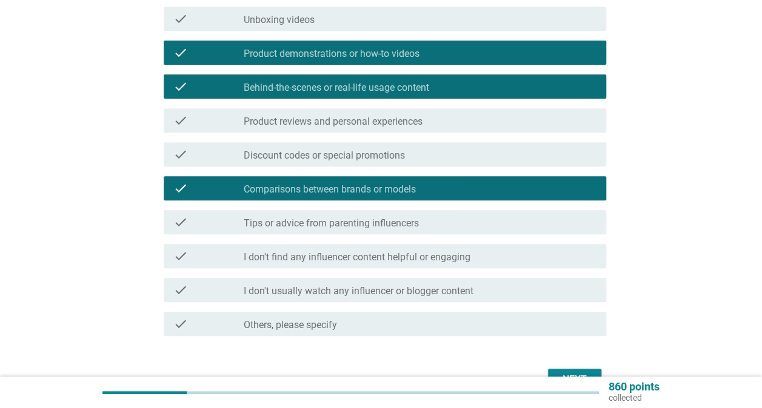
click at [439, 221] on div "check_box_outline_blank Tips or advice from parenting influencers" at bounding box center [420, 222] width 353 height 15
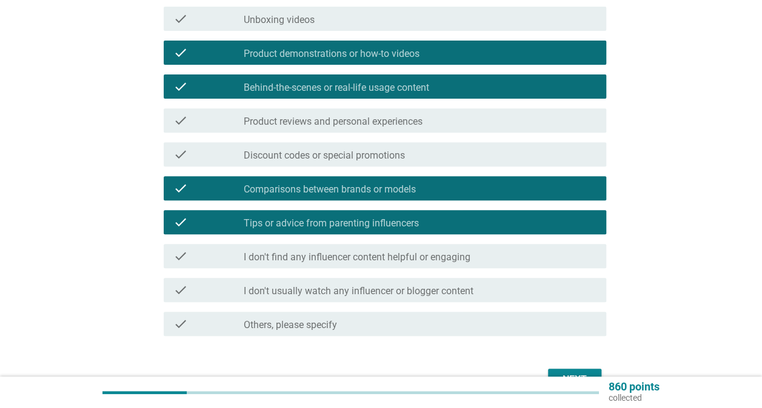
scroll to position [242, 0]
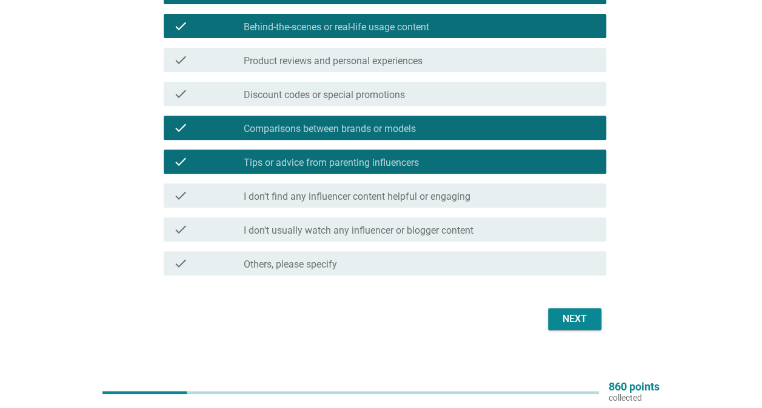
click at [564, 321] on div "Next" at bounding box center [575, 319] width 34 height 15
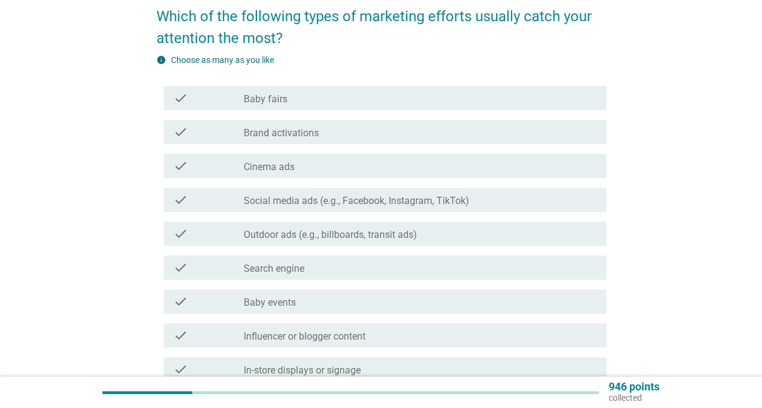
scroll to position [121, 0]
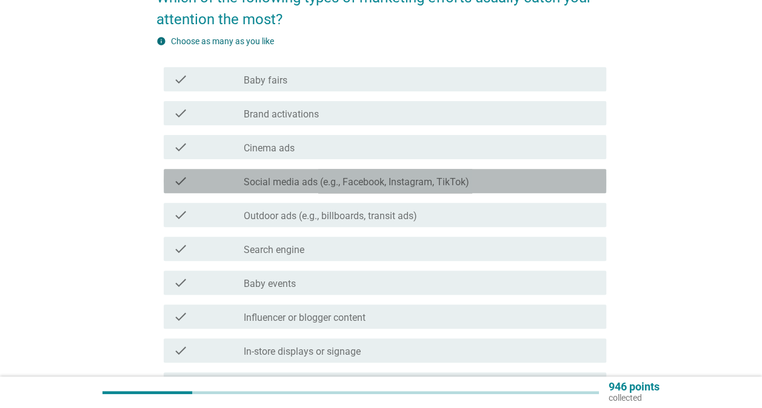
click at [384, 188] on label "Social media ads (e.g., Facebook, Instagram, TikTok)" at bounding box center [356, 182] width 225 height 12
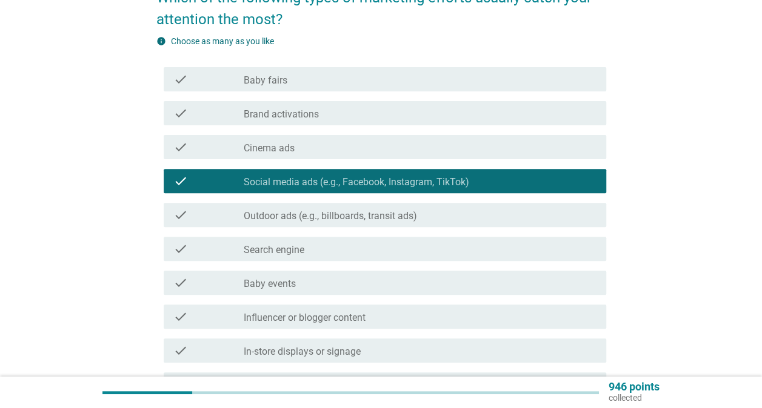
click at [364, 223] on div "check check_box_outline_blank Outdoor ads (e.g., billboards, transit ads)" at bounding box center [385, 215] width 442 height 24
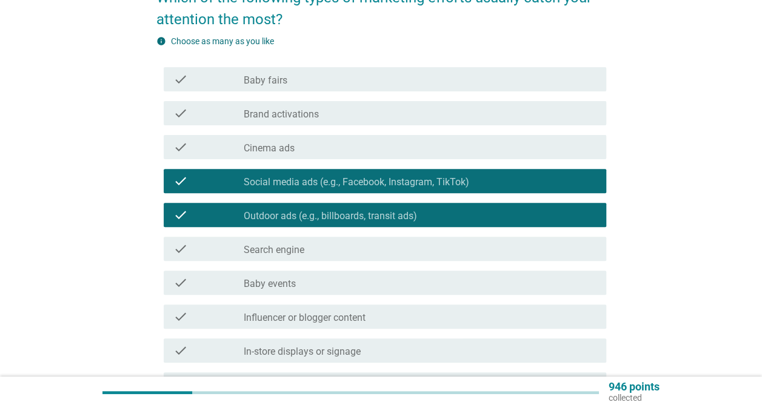
click at [348, 244] on div "check_box_outline_blank Search engine" at bounding box center [420, 249] width 353 height 15
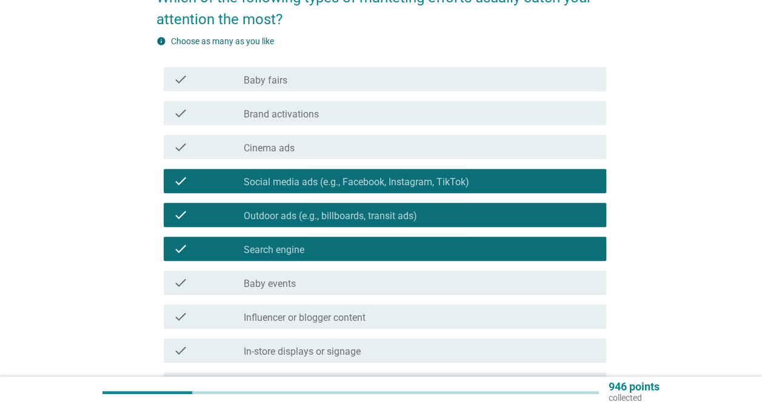
click at [297, 75] on div "check_box_outline_blank Baby fairs" at bounding box center [420, 79] width 353 height 15
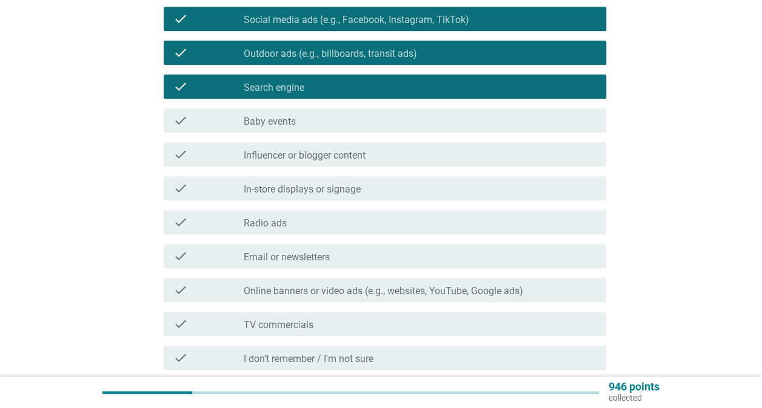
scroll to position [303, 0]
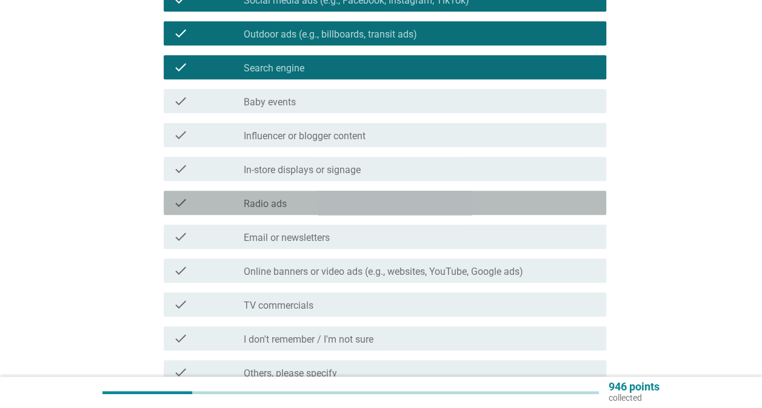
click at [400, 205] on div "check_box_outline_blank Radio ads" at bounding box center [420, 203] width 353 height 15
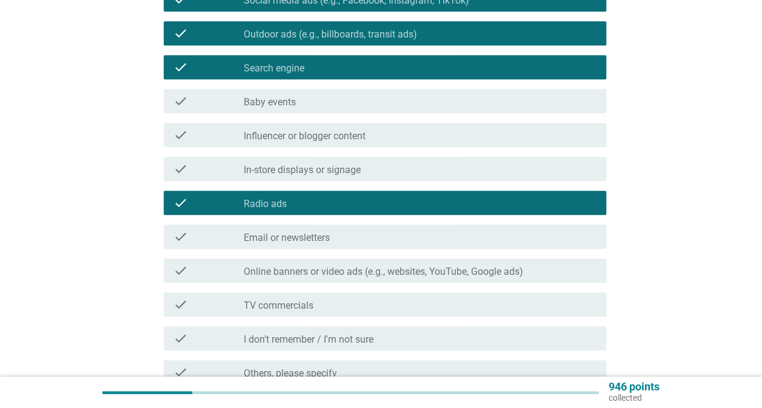
click at [395, 239] on div "check_box_outline_blank Email or newsletters" at bounding box center [420, 237] width 353 height 15
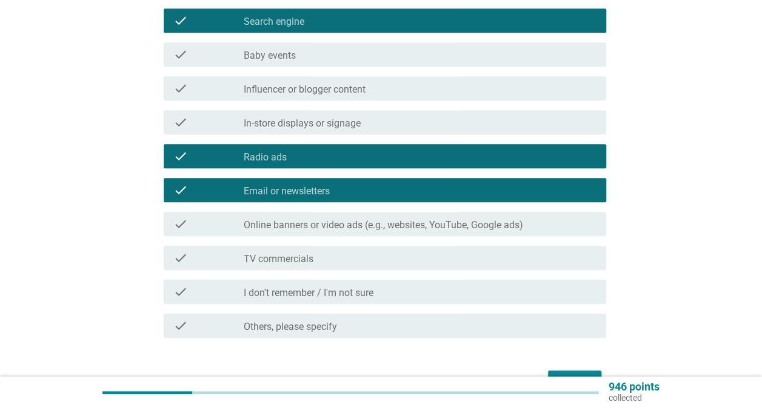
scroll to position [364, 0]
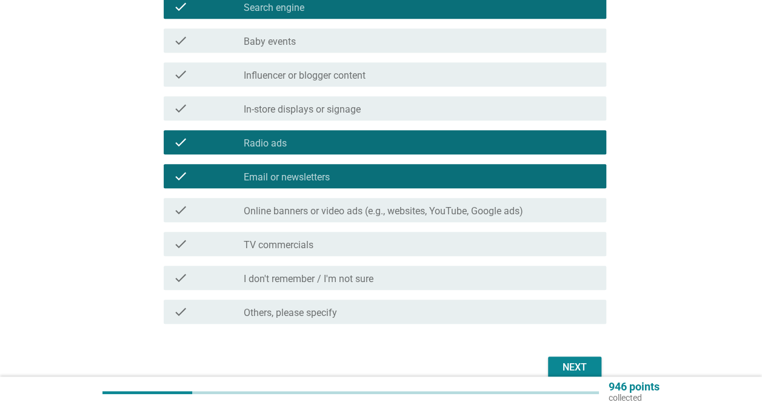
click at [402, 224] on div "check check_box_outline_blank Online banners or video ads (e.g., websites, YouT…" at bounding box center [381, 210] width 450 height 34
click at [348, 255] on div "check check_box_outline_blank TV commercials" at bounding box center [385, 244] width 442 height 24
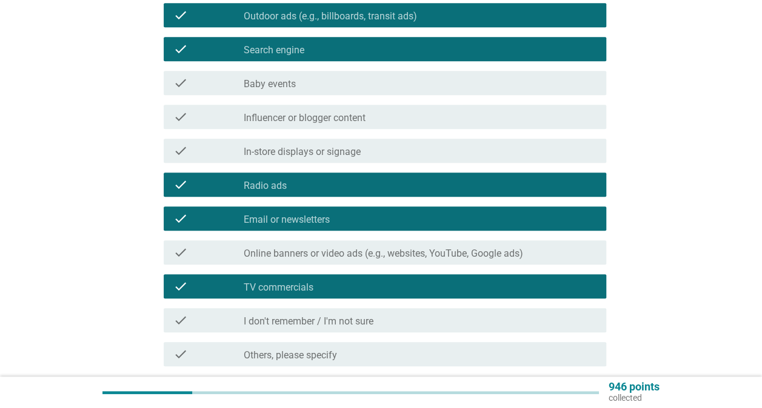
scroll to position [303, 0]
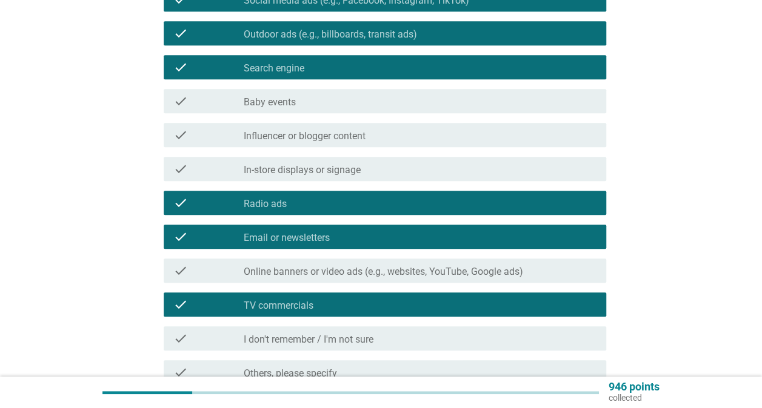
click at [471, 172] on div "check_box_outline_blank In-store displays or signage" at bounding box center [420, 169] width 353 height 15
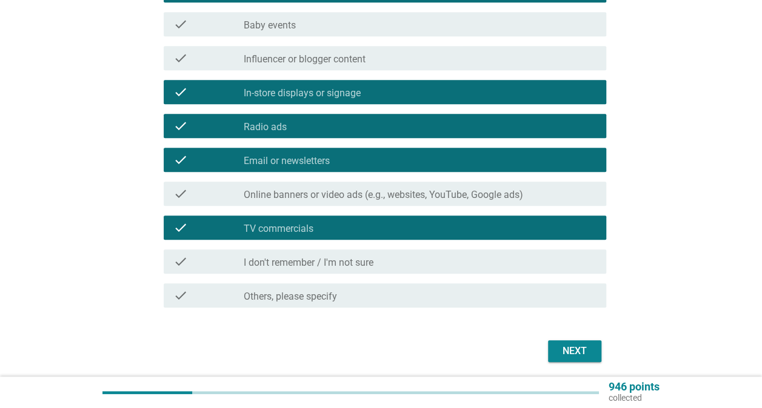
scroll to position [424, 0]
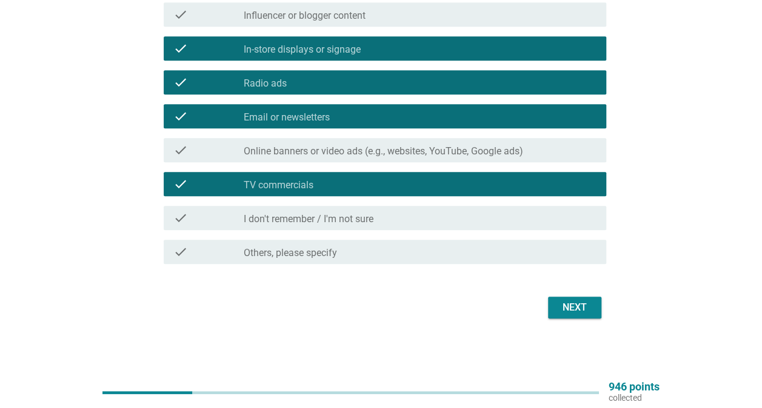
click at [583, 308] on div "Next" at bounding box center [575, 308] width 34 height 15
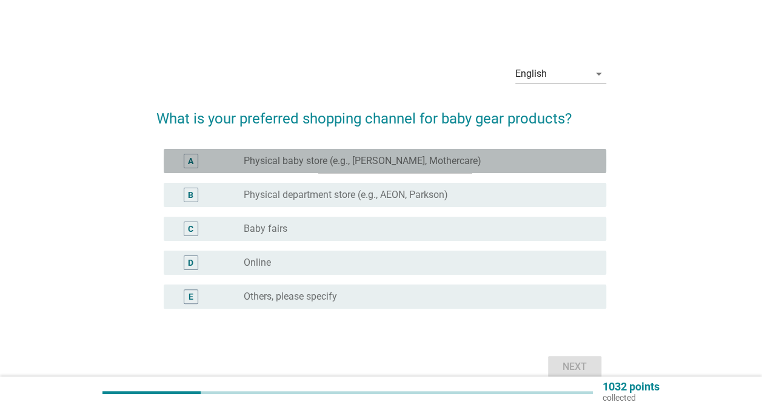
click at [379, 156] on label "Physical baby store (e.g., [PERSON_NAME], Mothercare)" at bounding box center [363, 161] width 238 height 12
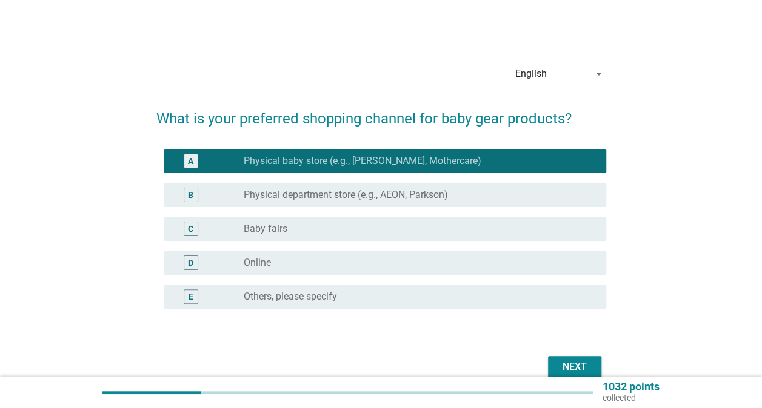
click at [365, 194] on label "Physical department store (e.g., AEON, Parkson)" at bounding box center [346, 195] width 204 height 12
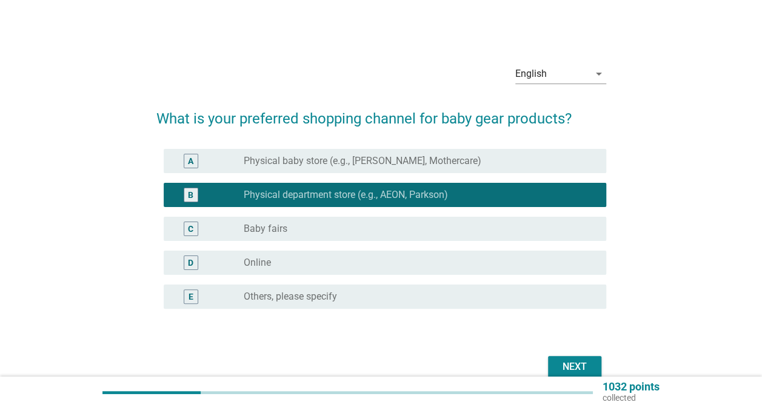
click at [372, 155] on label "Physical baby store (e.g., [PERSON_NAME], Mothercare)" at bounding box center [363, 161] width 238 height 12
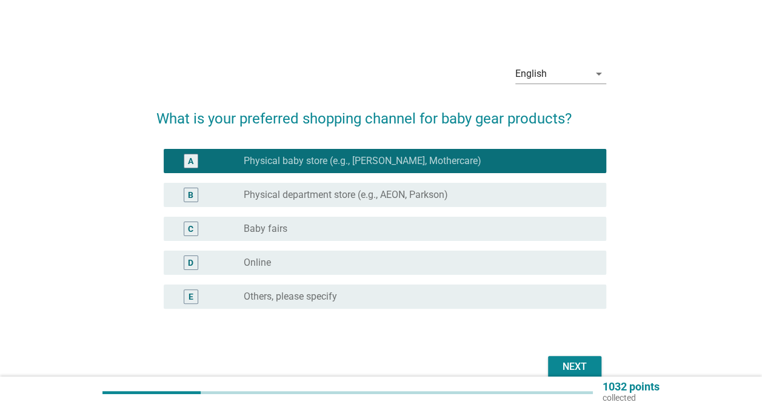
click at [471, 187] on div "B radio_button_unchecked Physical department store (e.g., AEON, Parkson)" at bounding box center [385, 195] width 442 height 24
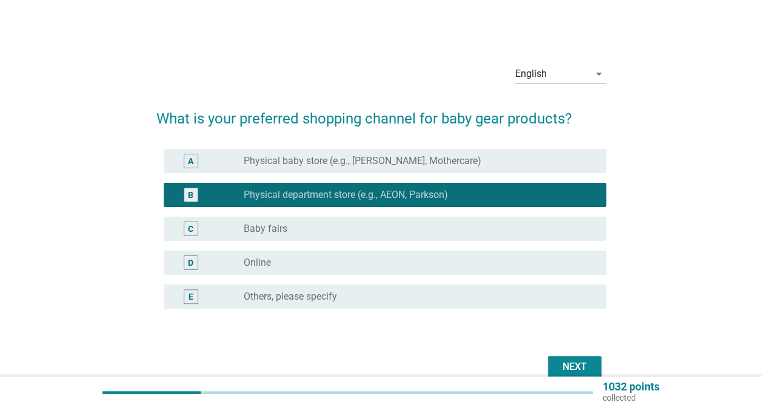
click at [570, 367] on div "Next" at bounding box center [575, 367] width 34 height 15
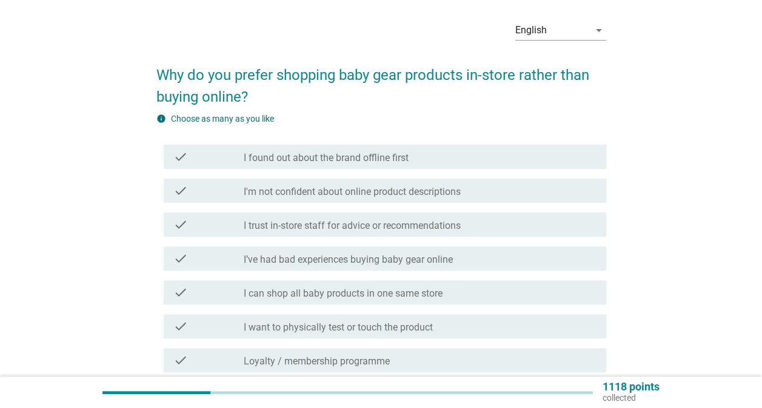
scroll to position [61, 0]
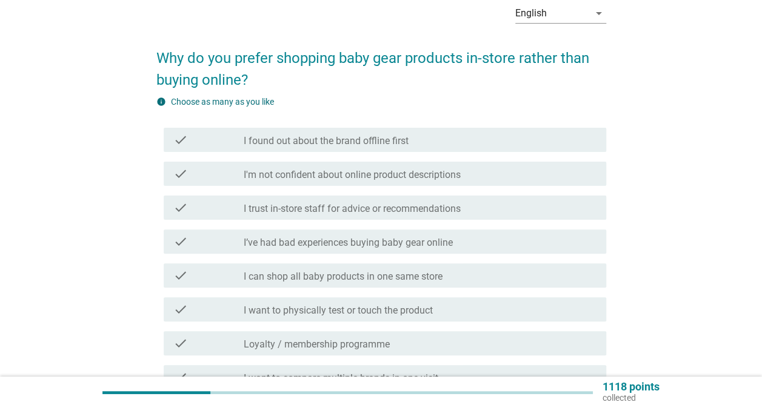
click at [480, 173] on div "check_box_outline_blank I'm not confident about online product descriptions" at bounding box center [420, 174] width 353 height 15
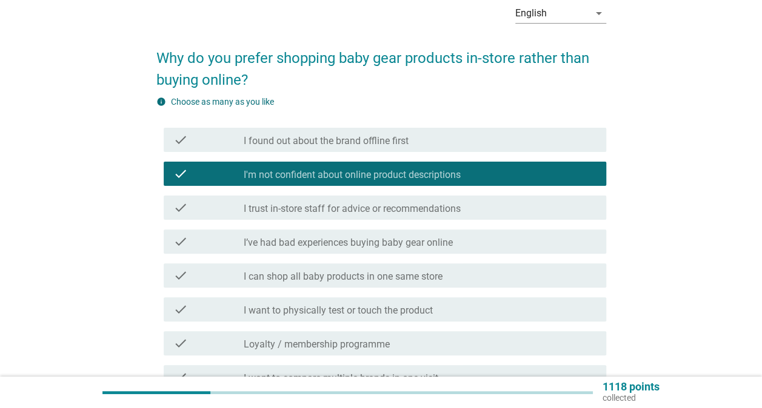
click at [461, 218] on div "check check_box_outline_blank I trust in-store staff for advice or recommendati…" at bounding box center [385, 208] width 442 height 24
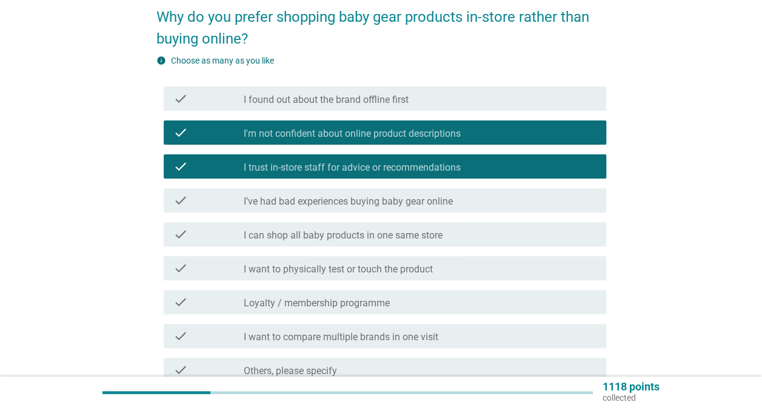
scroll to position [121, 0]
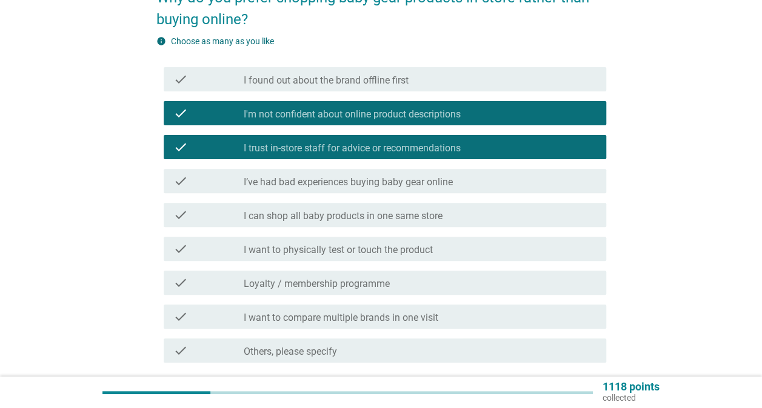
click at [498, 209] on div "check_box_outline_blank I can shop all baby products in one same store" at bounding box center [420, 215] width 353 height 15
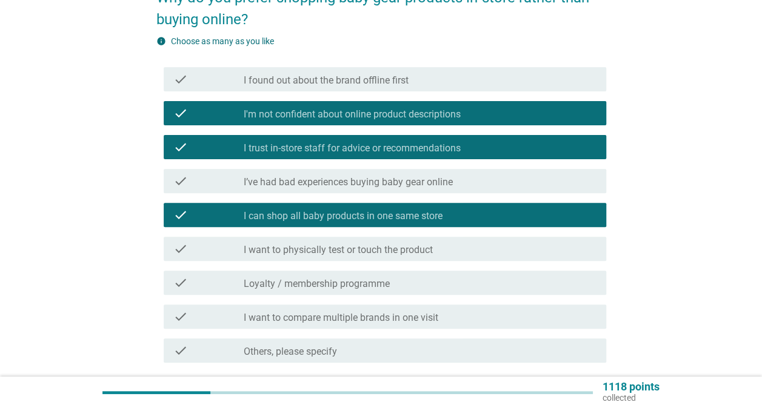
click at [488, 248] on div "check_box_outline_blank I want to physically test or touch the product" at bounding box center [420, 249] width 353 height 15
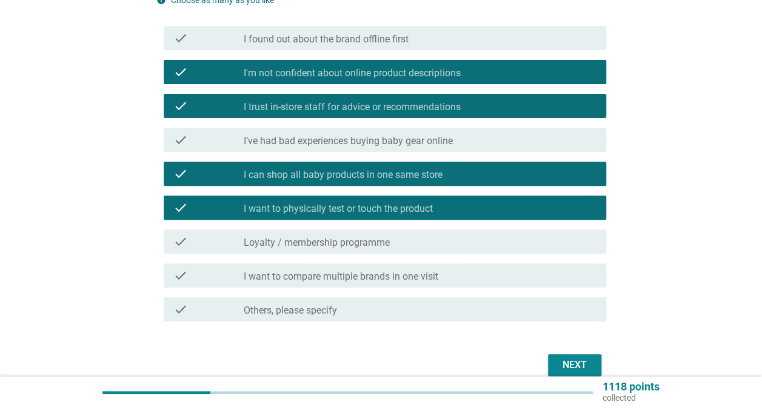
scroll to position [182, 0]
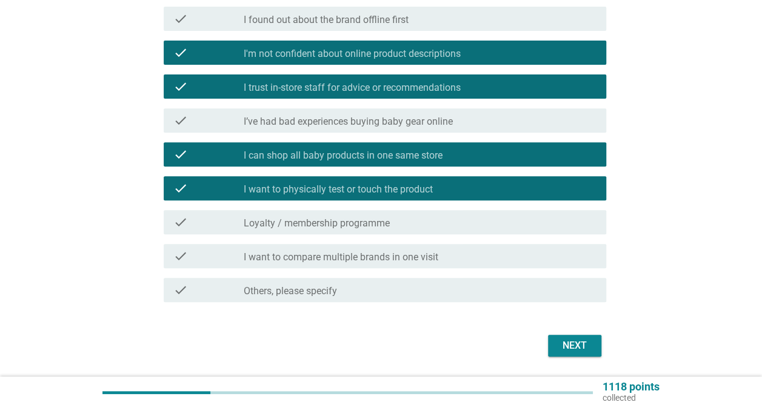
click at [430, 261] on label "I want to compare multiple brands in one visit" at bounding box center [341, 257] width 195 height 12
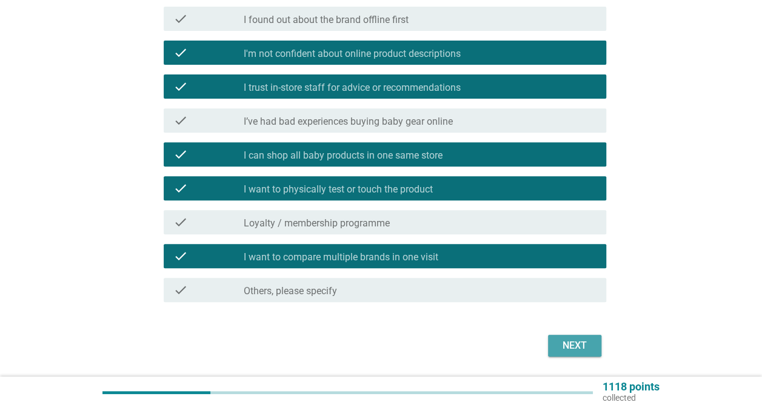
click at [565, 345] on div "Next" at bounding box center [575, 346] width 34 height 15
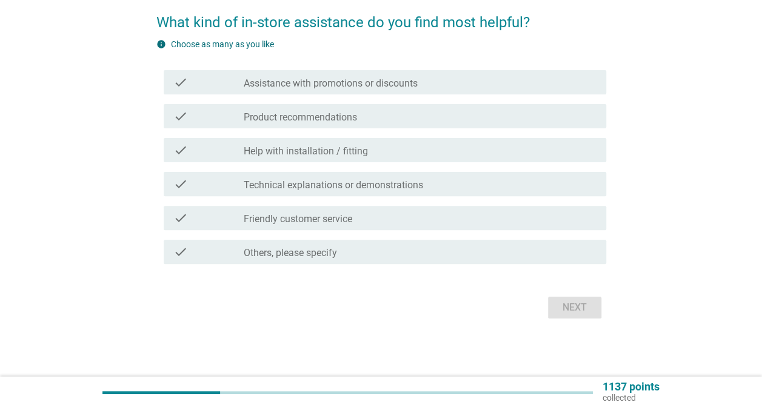
scroll to position [0, 0]
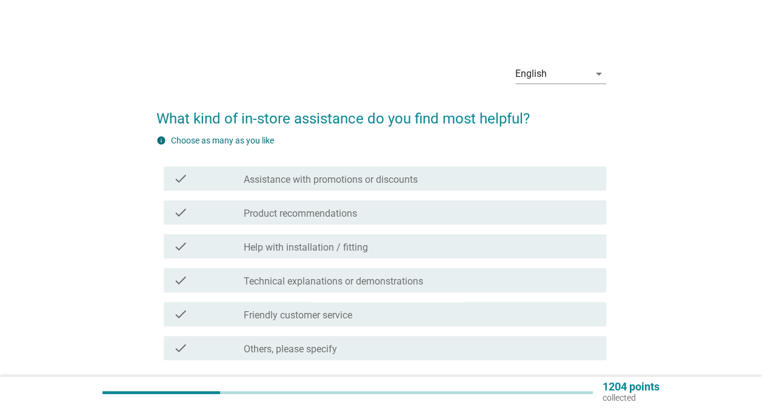
click at [437, 210] on div "check_box_outline_blank Product recommendations" at bounding box center [420, 212] width 353 height 15
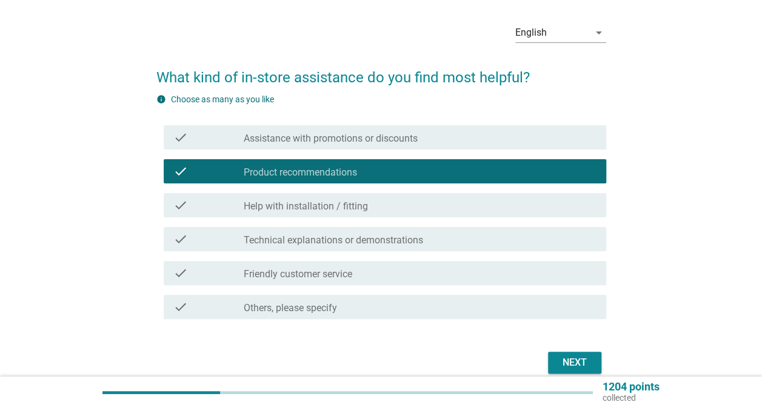
scroll to position [61, 0]
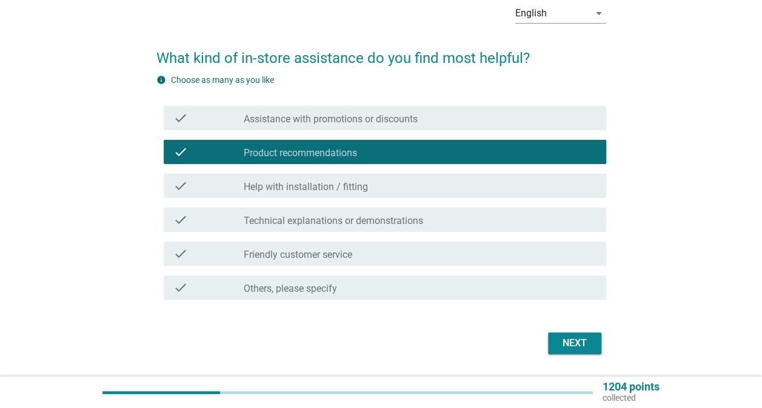
click at [419, 185] on div "check_box_outline_blank Help with installation / fitting" at bounding box center [420, 186] width 353 height 15
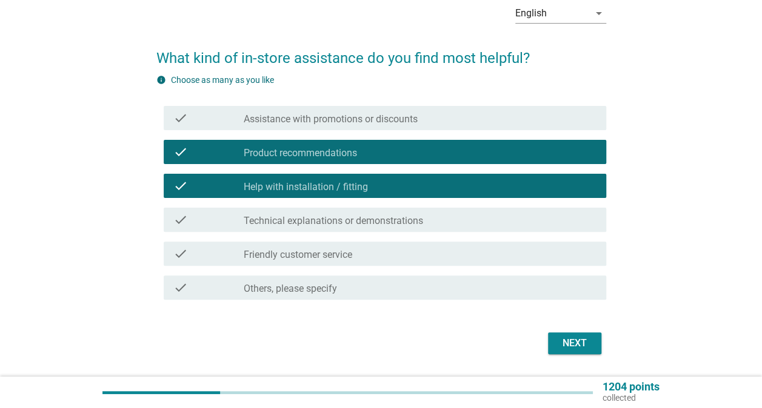
click at [452, 224] on div "check_box_outline_blank Technical explanations or demonstrations" at bounding box center [420, 220] width 353 height 15
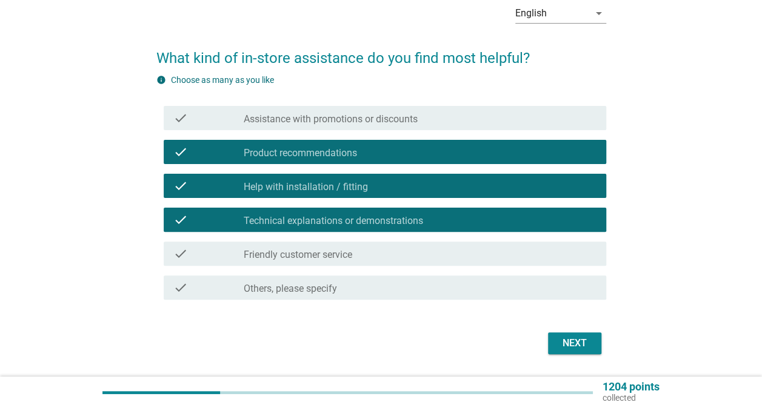
click at [425, 258] on div "check_box_outline_blank Friendly customer service" at bounding box center [420, 254] width 353 height 15
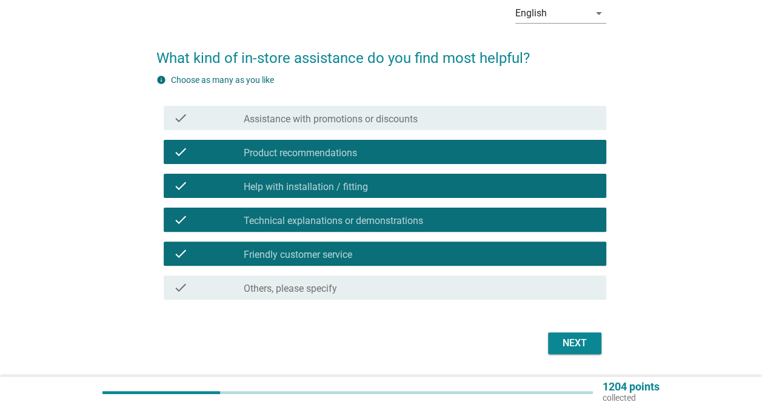
click at [585, 353] on button "Next" at bounding box center [574, 344] width 53 height 22
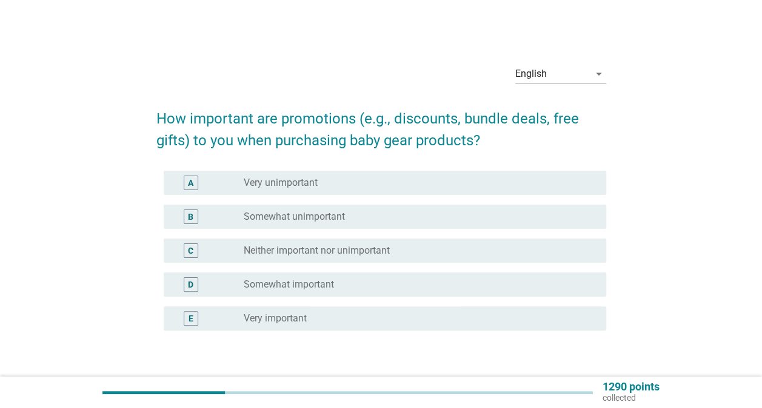
click at [382, 257] on div "radio_button_unchecked Neither important nor unimportant" at bounding box center [420, 251] width 353 height 15
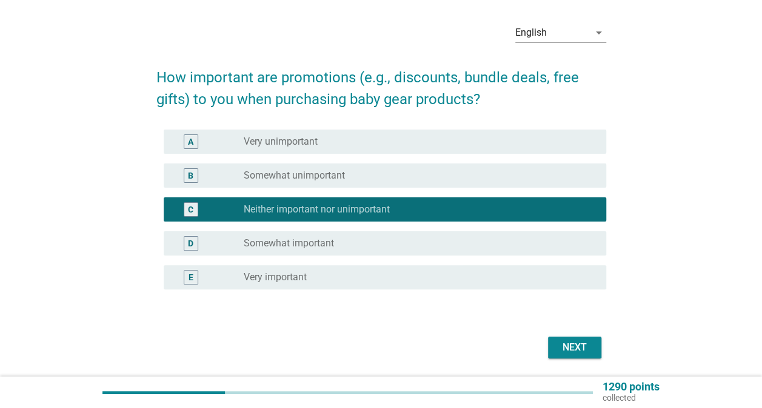
scroll to position [61, 0]
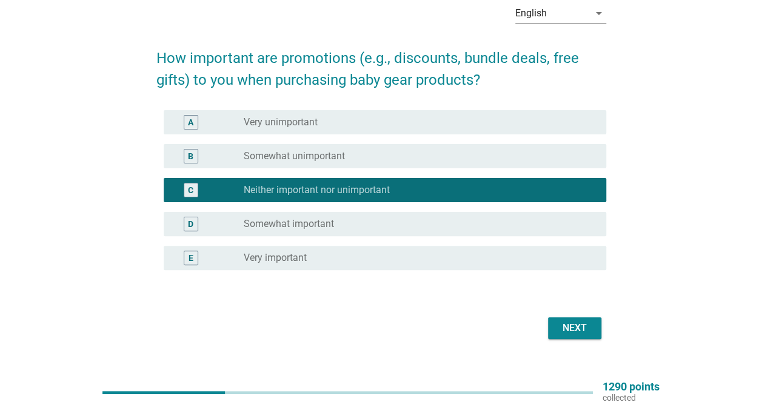
click at [469, 231] on div "D radio_button_unchecked Somewhat important" at bounding box center [385, 224] width 442 height 24
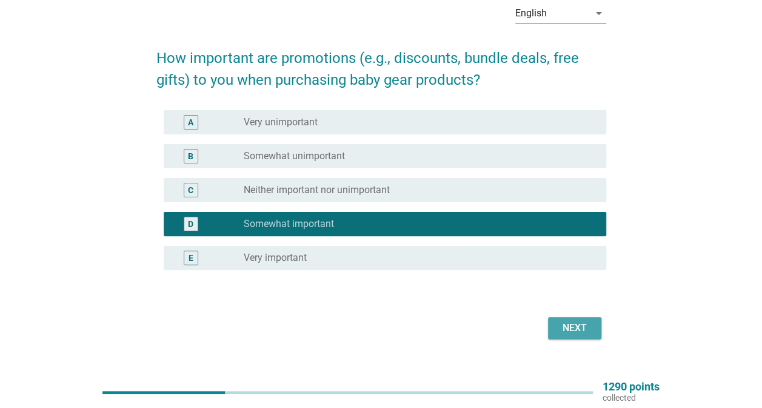
click at [567, 328] on div "Next" at bounding box center [575, 328] width 34 height 15
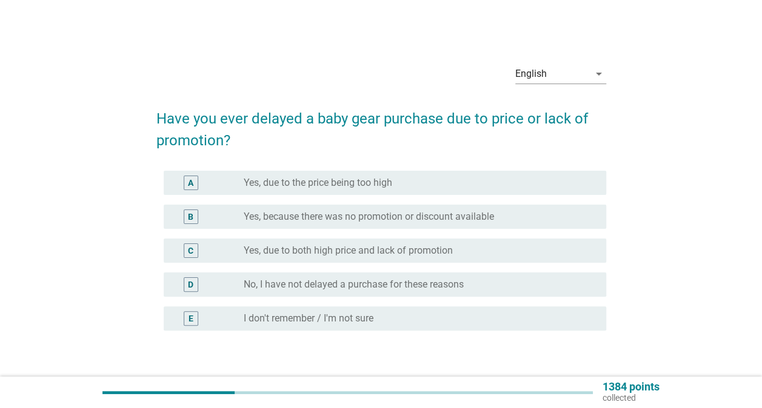
click at [470, 184] on div "radio_button_unchecked Yes, due to the price being too high" at bounding box center [415, 183] width 343 height 12
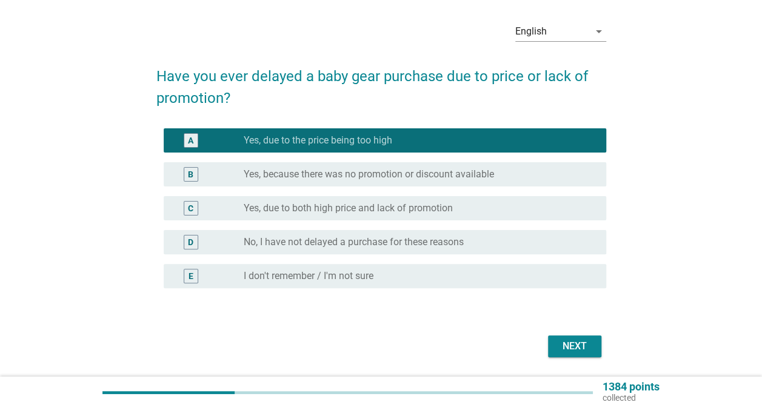
scroll to position [61, 0]
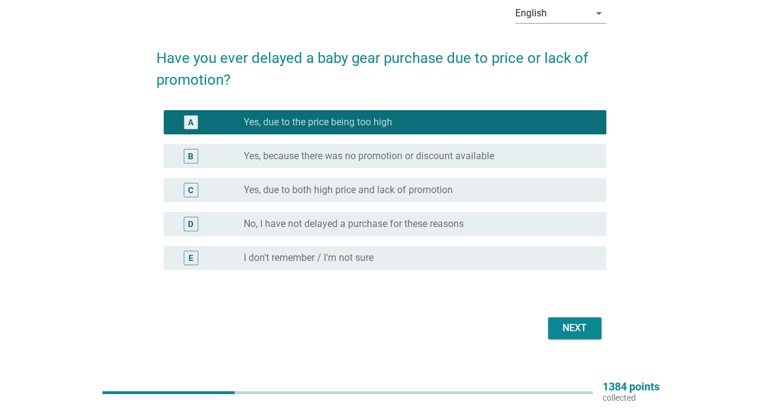
click at [567, 322] on div "Next" at bounding box center [575, 328] width 34 height 15
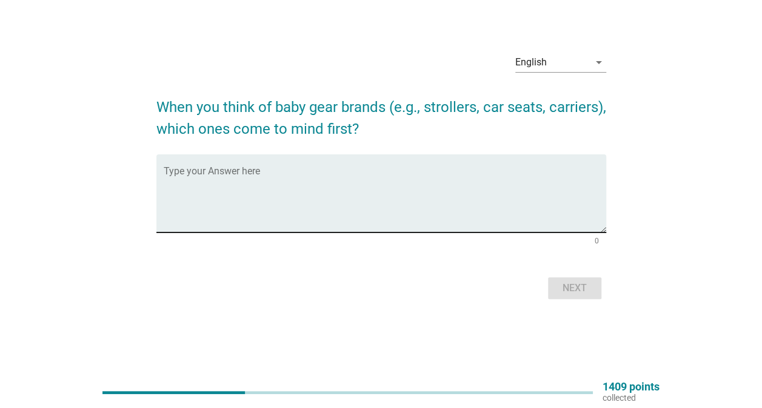
scroll to position [0, 0]
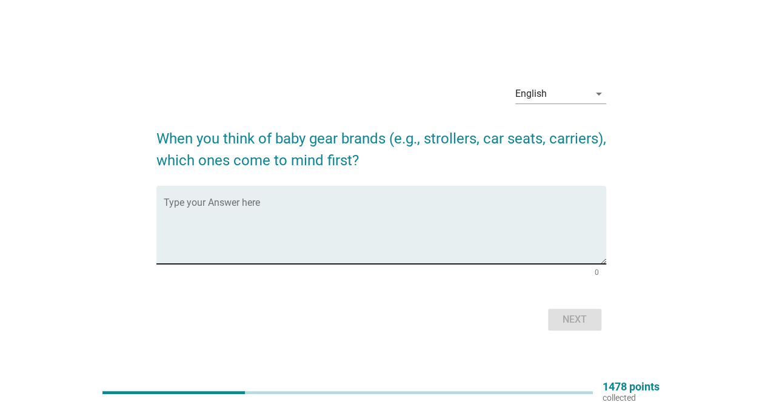
click at [441, 241] on textarea "Type your Answer here" at bounding box center [385, 233] width 442 height 64
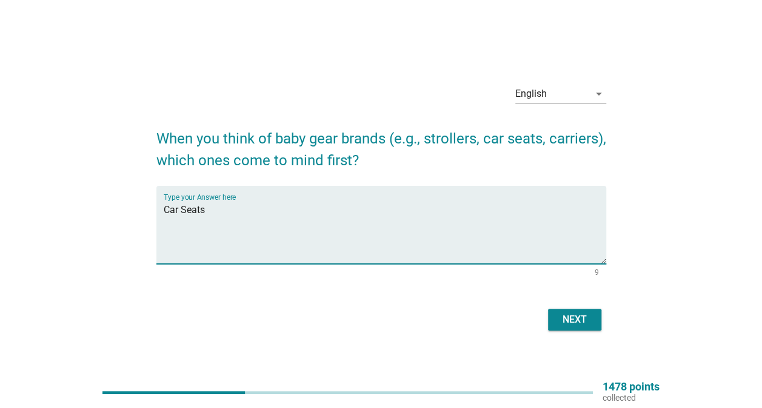
type textarea "Car Seats"
click at [583, 327] on button "Next" at bounding box center [574, 320] width 53 height 22
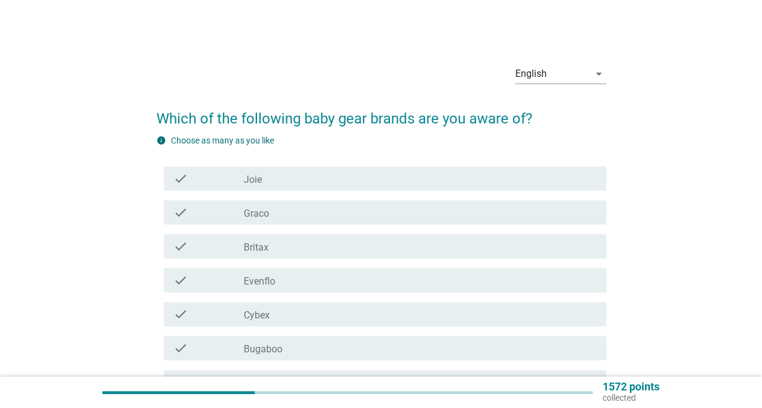
click at [410, 187] on div "check check_box_outline_blank Joie" at bounding box center [385, 179] width 442 height 24
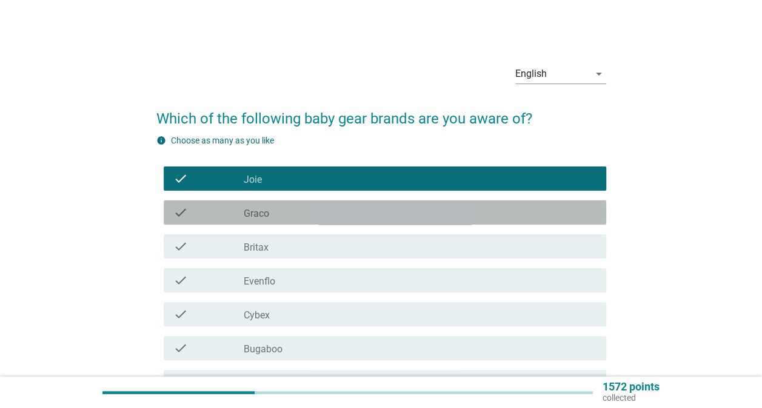
click at [403, 217] on div "check_box_outline_blank Graco" at bounding box center [420, 212] width 353 height 15
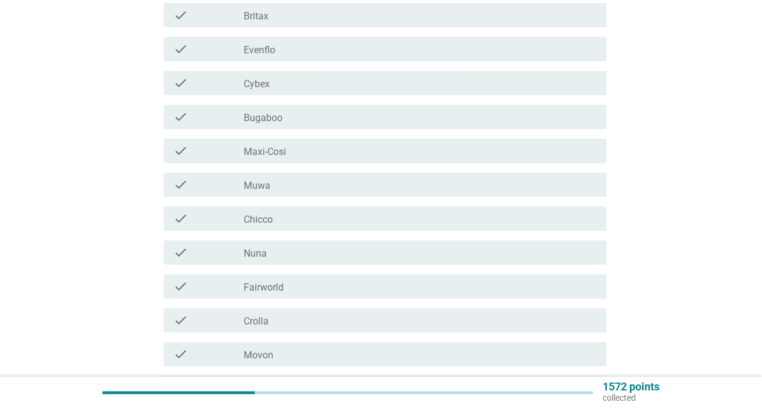
scroll to position [242, 0]
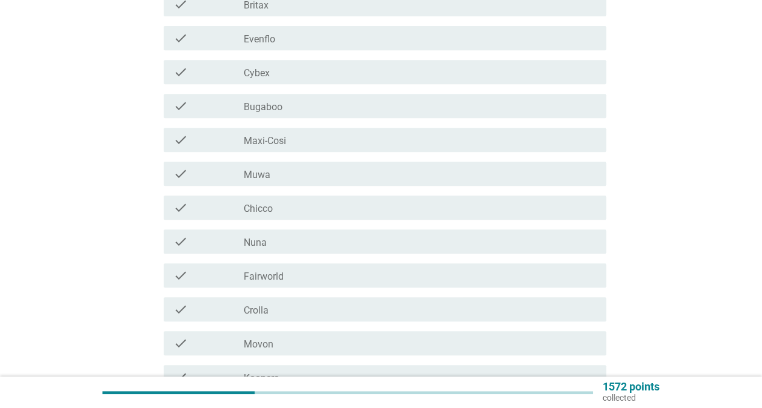
click at [399, 203] on div "check_box_outline_blank Chicco" at bounding box center [420, 208] width 353 height 15
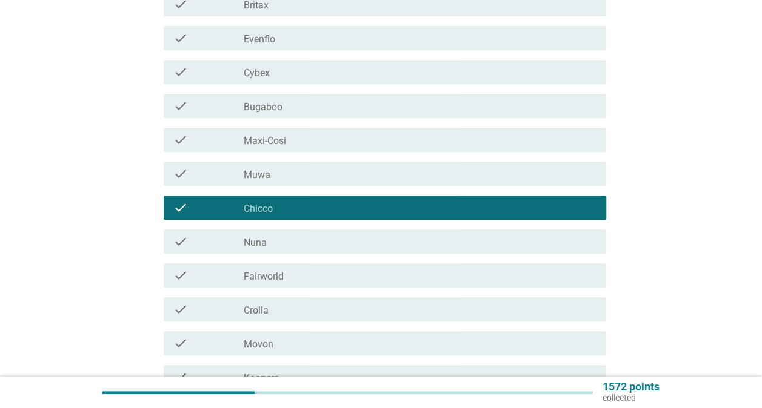
click at [398, 268] on div "check_box_outline_blank Fairworld" at bounding box center [420, 275] width 353 height 15
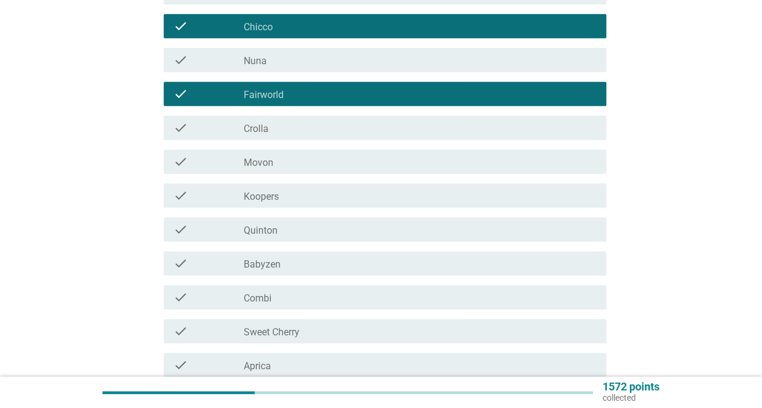
scroll to position [485, 0]
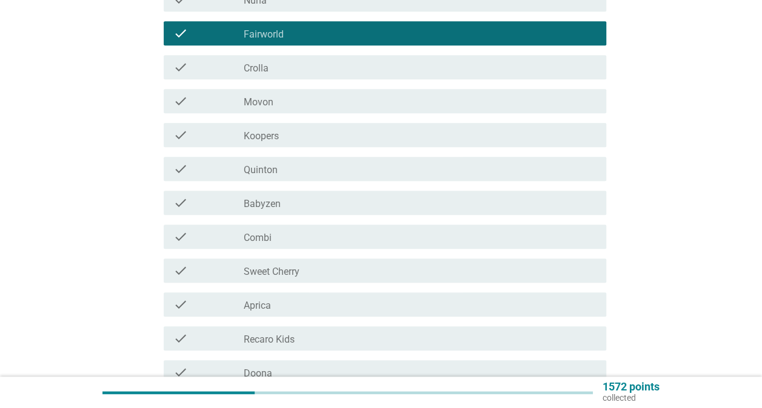
click at [366, 142] on div "check_box_outline_blank Koopers" at bounding box center [420, 135] width 353 height 15
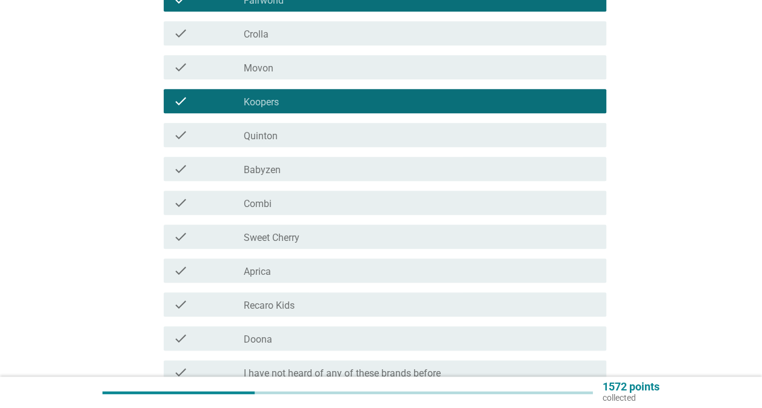
scroll to position [545, 0]
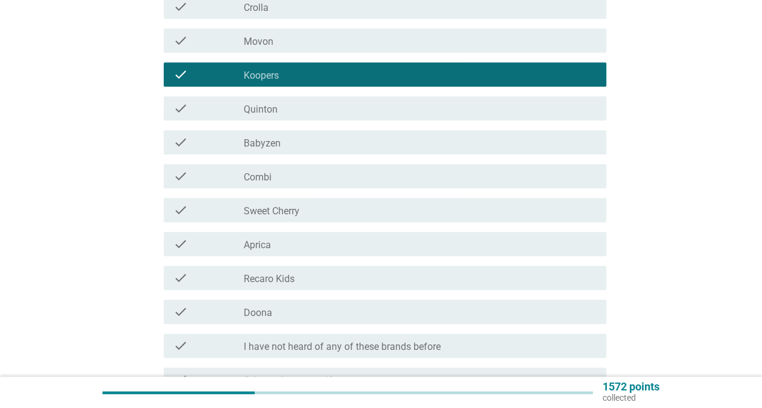
click at [356, 206] on div "check_box_outline_blank Sweet Cherry" at bounding box center [420, 210] width 353 height 15
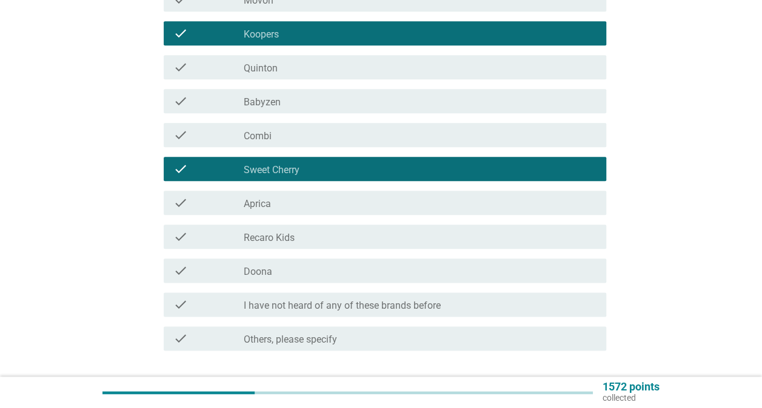
scroll to position [606, 0]
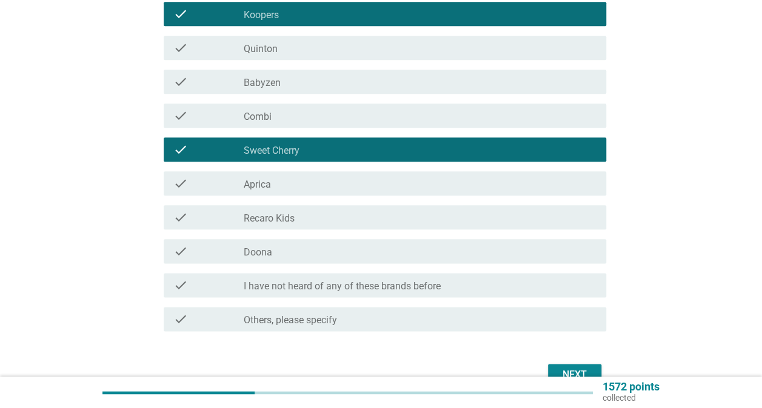
click at [362, 222] on div "check_box_outline_blank Recaro Kids" at bounding box center [420, 217] width 353 height 15
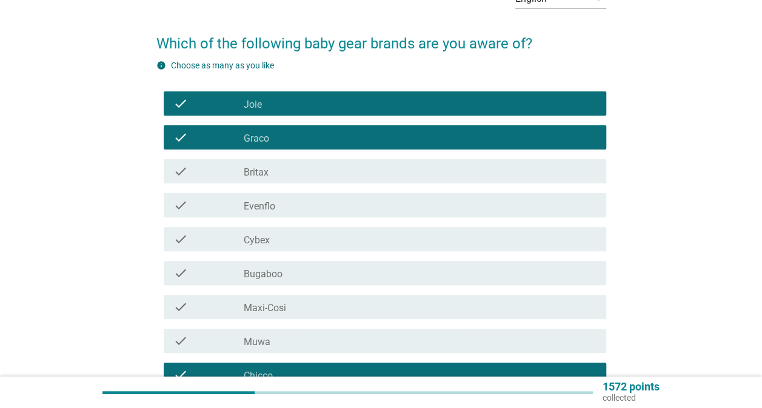
scroll to position [61, 0]
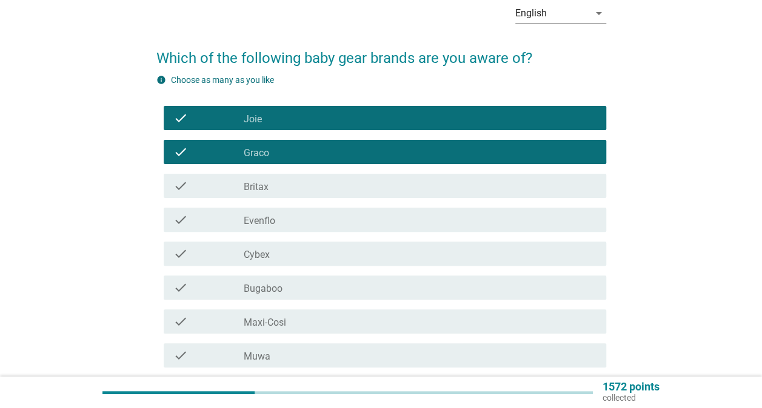
click at [371, 213] on div "check_box_outline_blank Evenflo" at bounding box center [420, 220] width 353 height 15
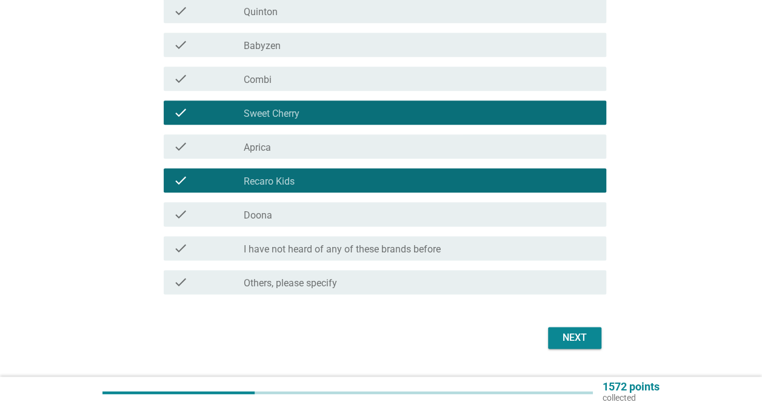
scroll to position [673, 0]
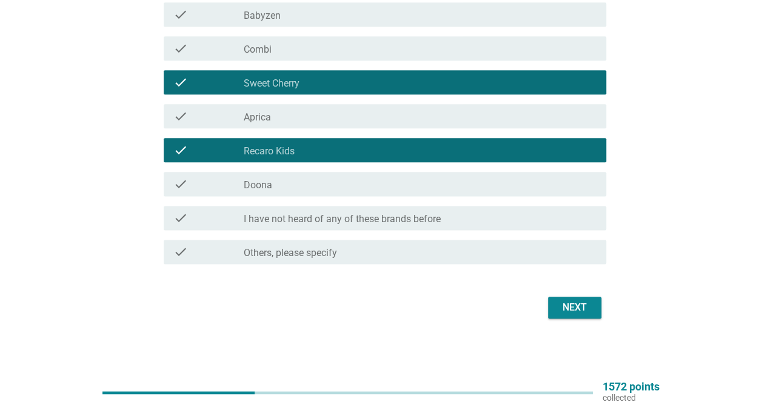
click at [582, 298] on button "Next" at bounding box center [574, 308] width 53 height 22
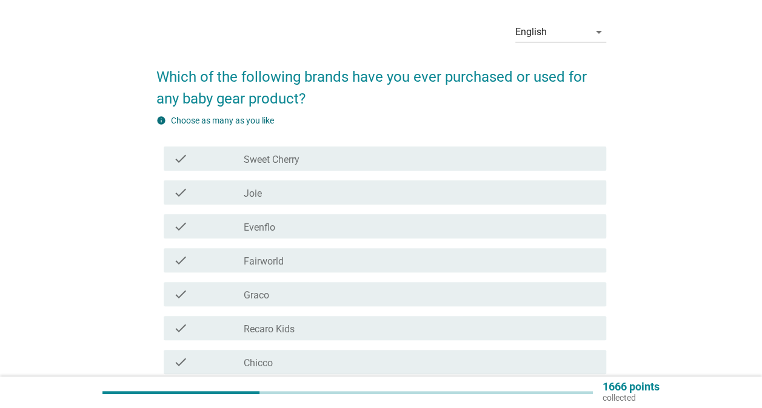
scroll to position [61, 0]
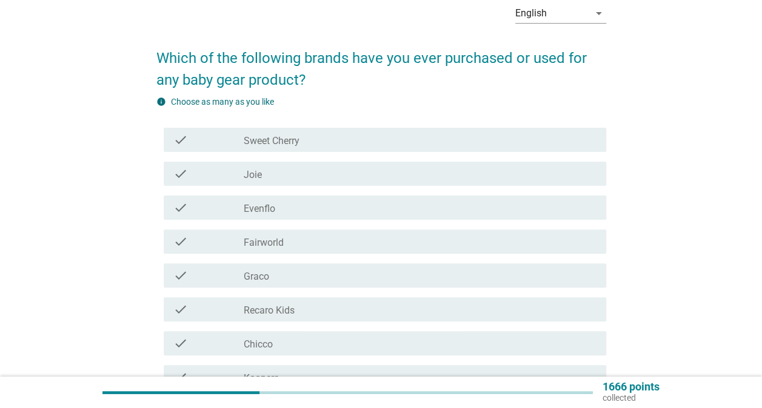
click at [376, 145] on div "check_box_outline_blank Sweet Cherry" at bounding box center [420, 140] width 353 height 15
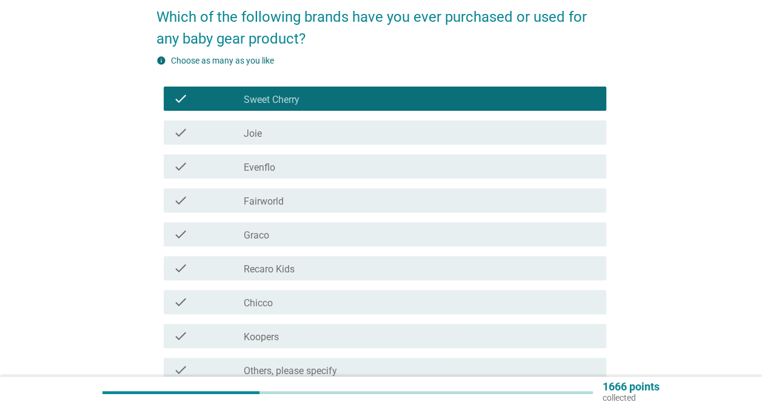
scroll to position [121, 0]
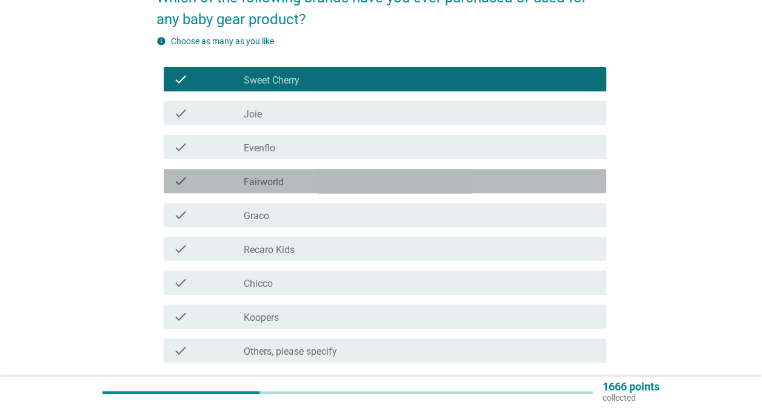
click at [377, 187] on div "check_box_outline_blank Fairworld" at bounding box center [420, 181] width 353 height 15
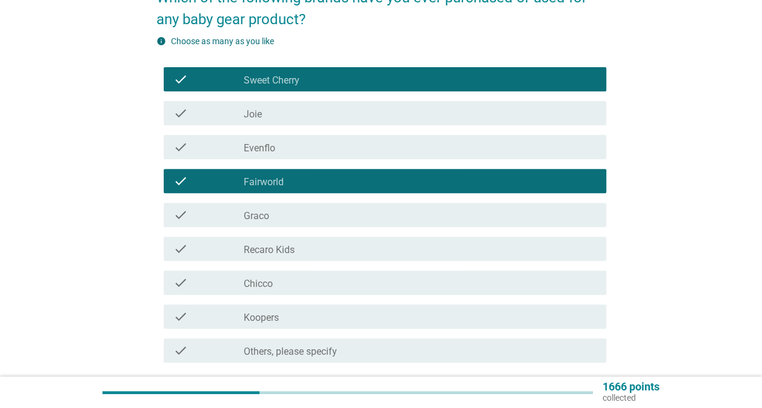
click at [370, 322] on div "check_box_outline_blank Koopers" at bounding box center [420, 317] width 353 height 15
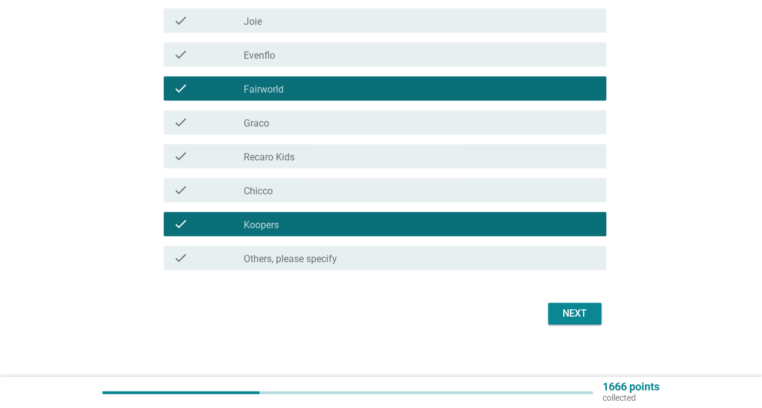
scroll to position [220, 0]
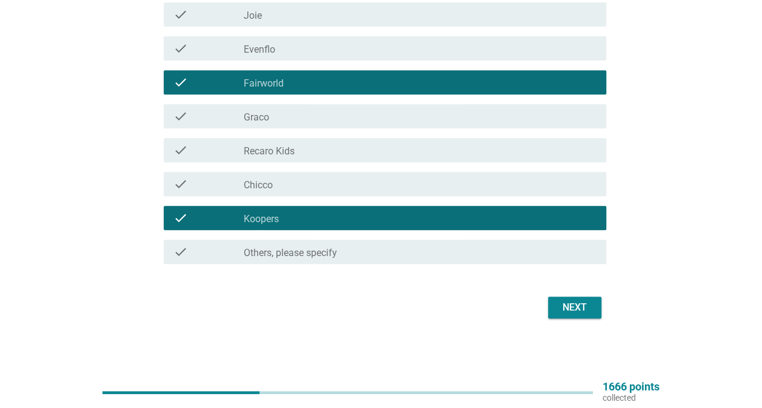
click at [370, 21] on div "check_box_outline_blank Joie" at bounding box center [420, 14] width 353 height 15
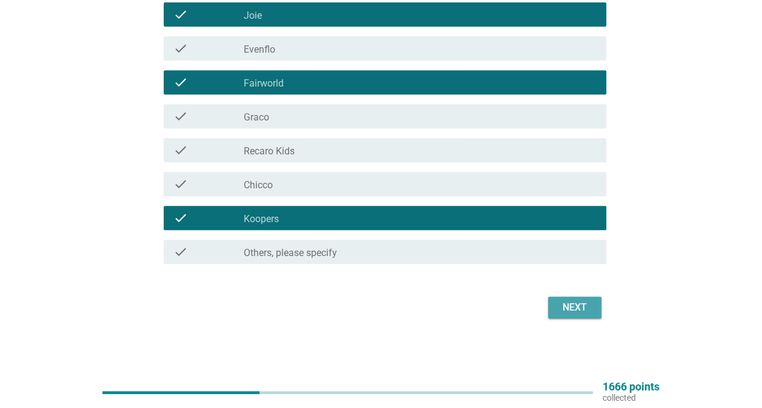
click at [567, 308] on div "Next" at bounding box center [575, 308] width 34 height 15
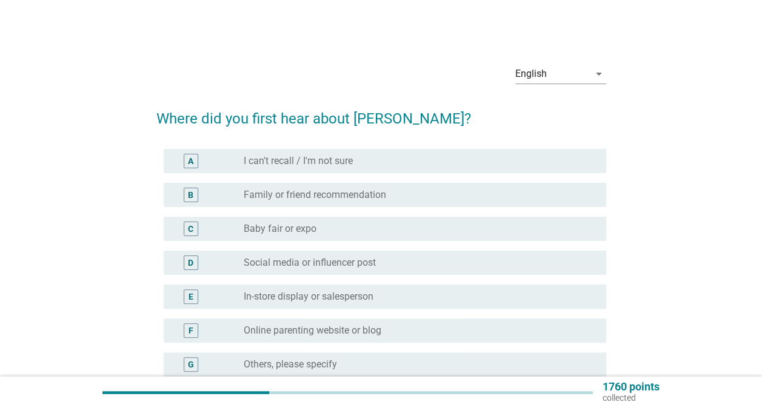
scroll to position [61, 0]
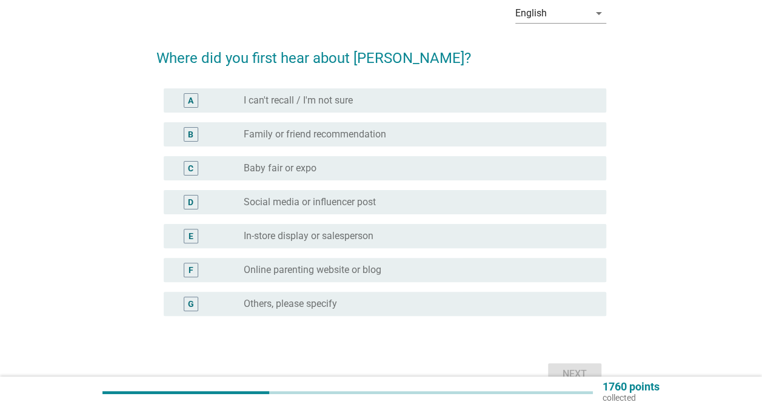
click at [424, 239] on div "radio_button_unchecked In-store display or salesperson" at bounding box center [415, 236] width 343 height 12
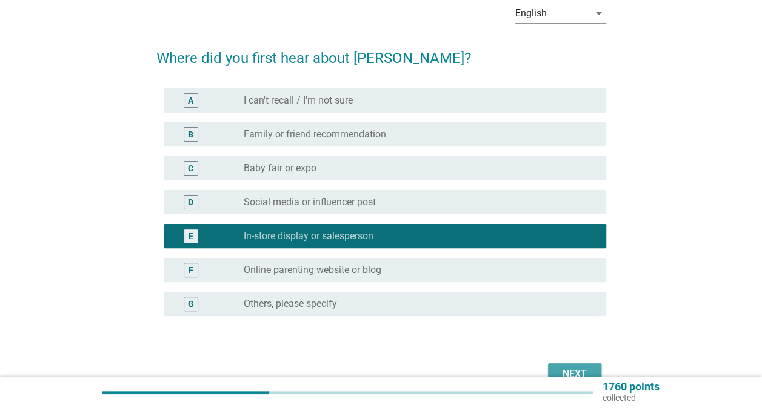
click at [566, 373] on div "Next" at bounding box center [575, 374] width 34 height 15
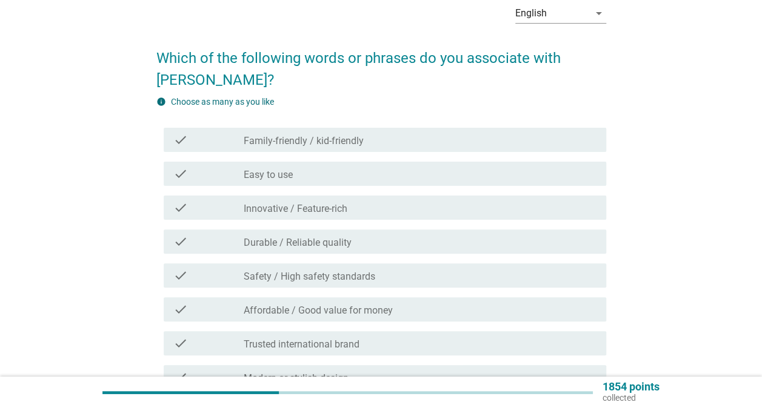
click at [359, 305] on label "Affordable / Good value for money" at bounding box center [318, 311] width 149 height 12
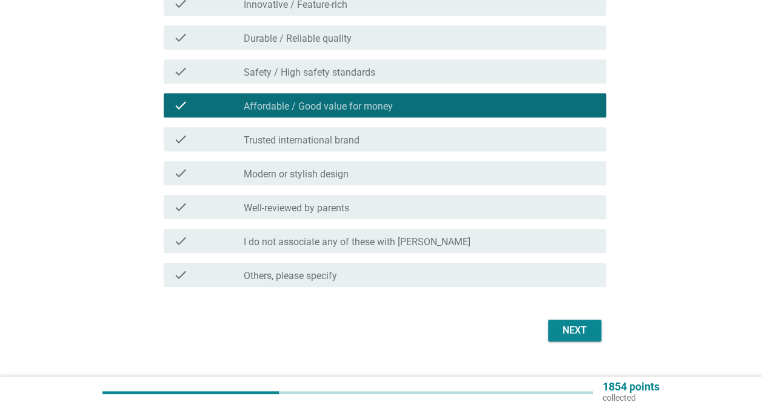
scroll to position [266, 0]
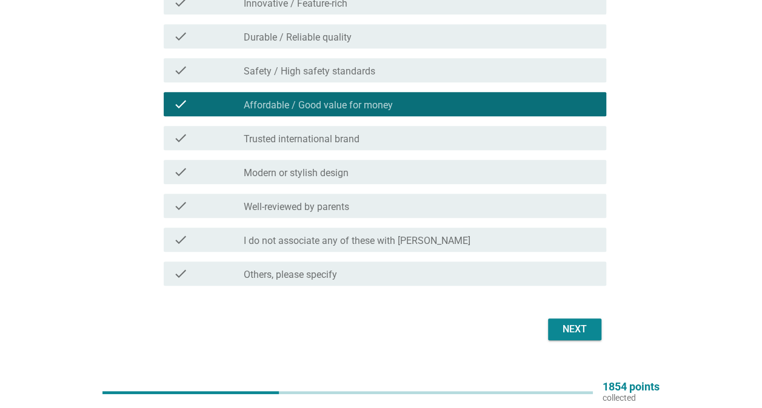
click at [558, 322] on div "Next" at bounding box center [575, 329] width 34 height 15
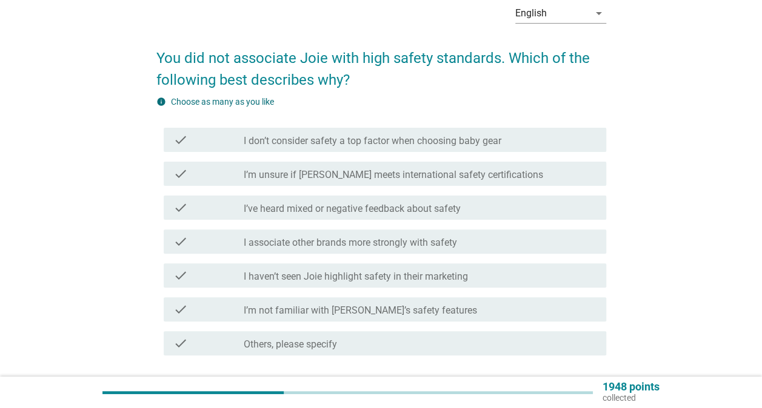
scroll to position [121, 0]
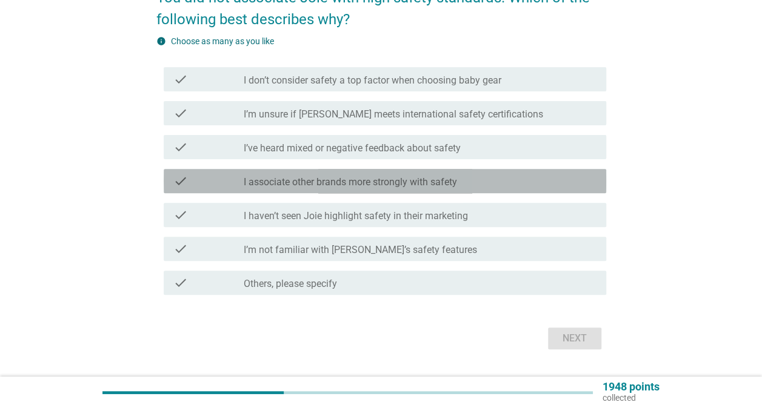
click at [503, 184] on div "check_box_outline_blank I associate other brands more strongly with safety" at bounding box center [420, 181] width 353 height 15
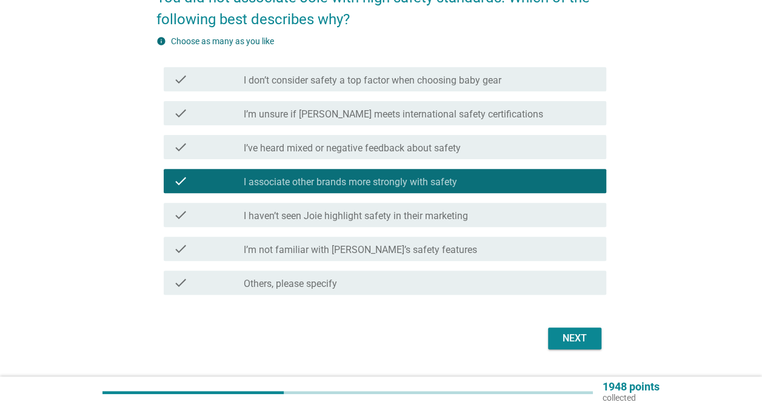
click at [501, 214] on div "check_box_outline_blank I haven’t seen Joie highlight safety in their marketing" at bounding box center [420, 215] width 353 height 15
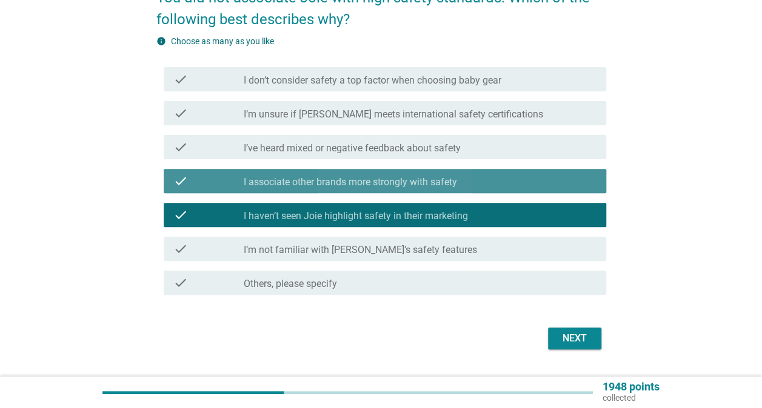
click at [475, 182] on div "check_box_outline_blank I associate other brands more strongly with safety" at bounding box center [420, 181] width 353 height 15
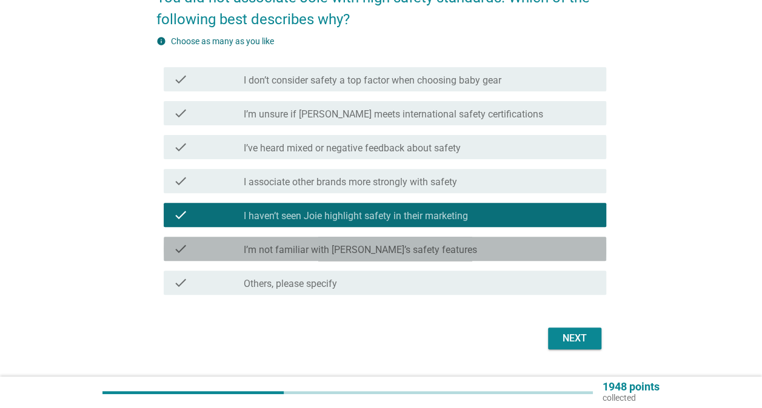
click at [473, 255] on div "check_box_outline_blank I’m not familiar with [PERSON_NAME]’s safety features" at bounding box center [420, 249] width 353 height 15
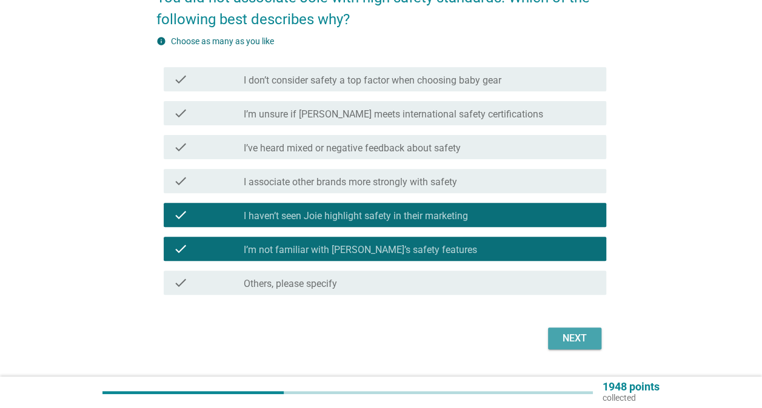
click at [583, 335] on div "Next" at bounding box center [575, 338] width 34 height 15
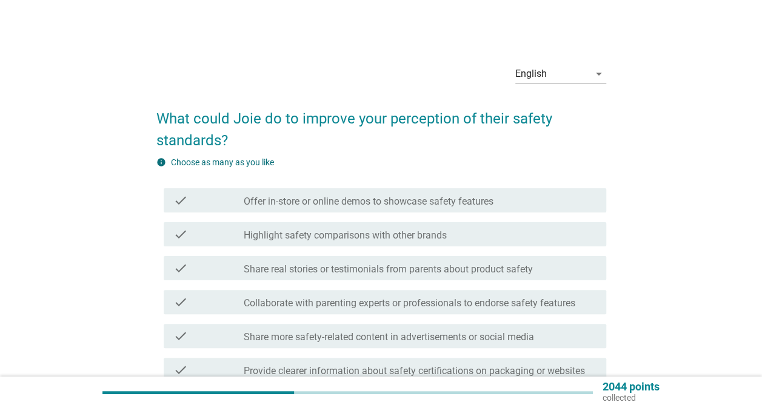
scroll to position [61, 0]
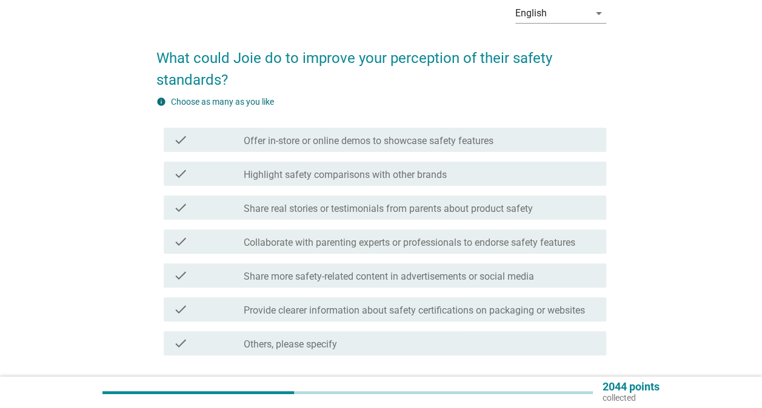
click at [373, 179] on label "Highlight safety comparisons with other brands" at bounding box center [345, 175] width 203 height 12
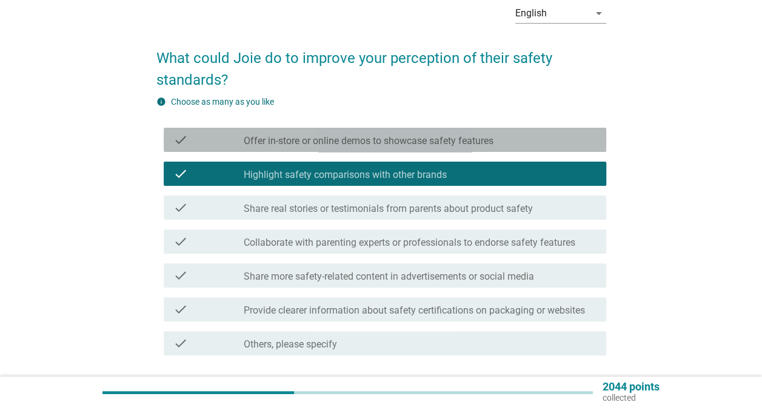
click at [452, 134] on div "check_box_outline_blank Offer in-store or online demos to showcase safety featu…" at bounding box center [420, 140] width 353 height 15
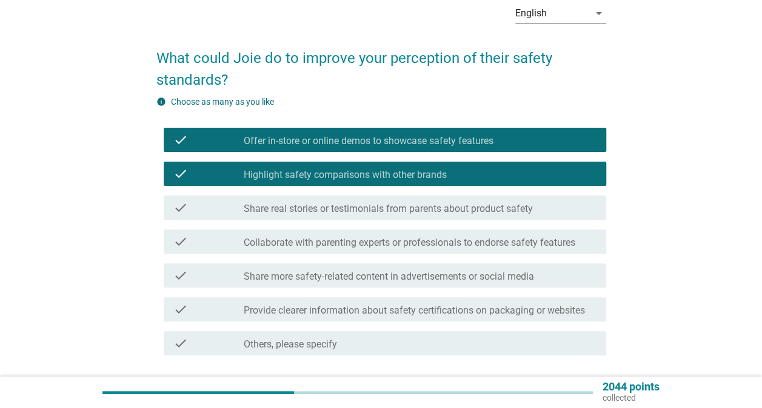
click at [383, 275] on label "Share more safety-related content in advertisements or social media" at bounding box center [389, 277] width 290 height 12
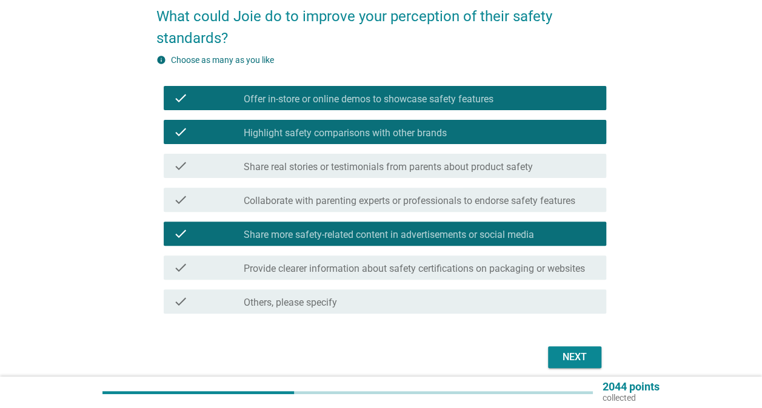
scroll to position [121, 0]
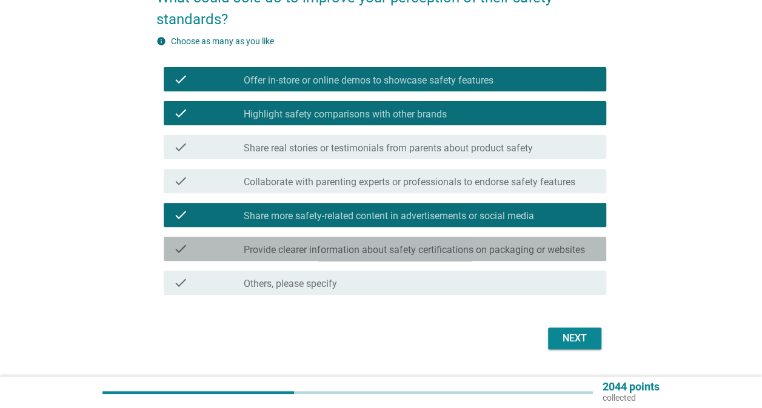
click at [508, 255] on label "Provide clearer information about safety certifications on packaging or websites" at bounding box center [414, 250] width 341 height 12
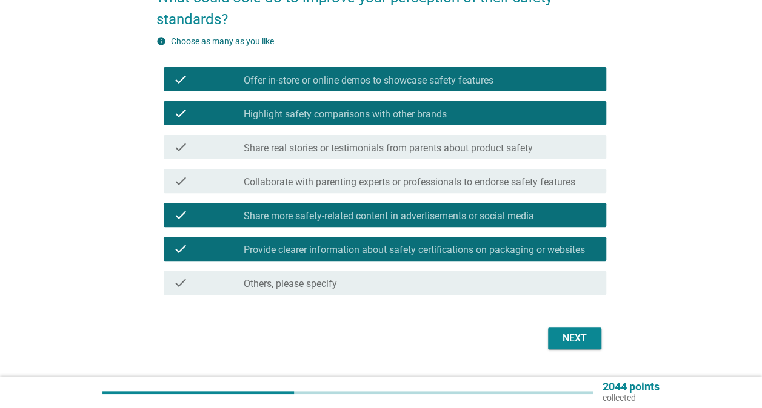
click at [576, 339] on div "Next" at bounding box center [575, 338] width 34 height 15
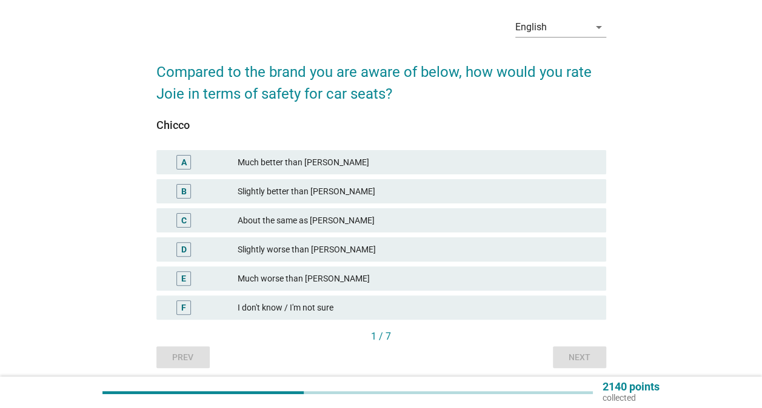
scroll to position [61, 0]
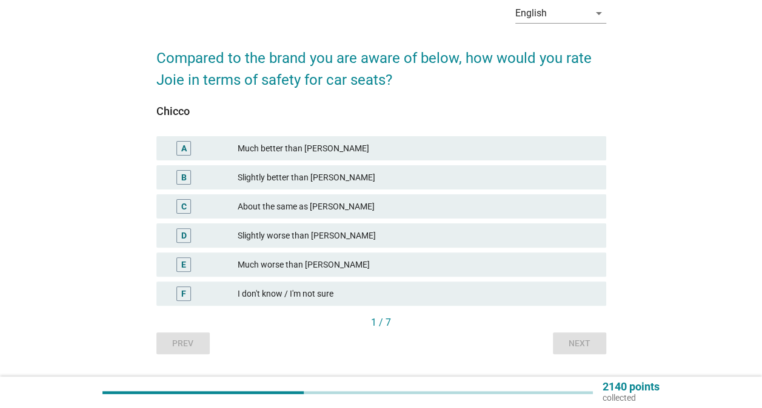
click at [359, 298] on div "I don't know / I'm not sure" at bounding box center [417, 294] width 359 height 15
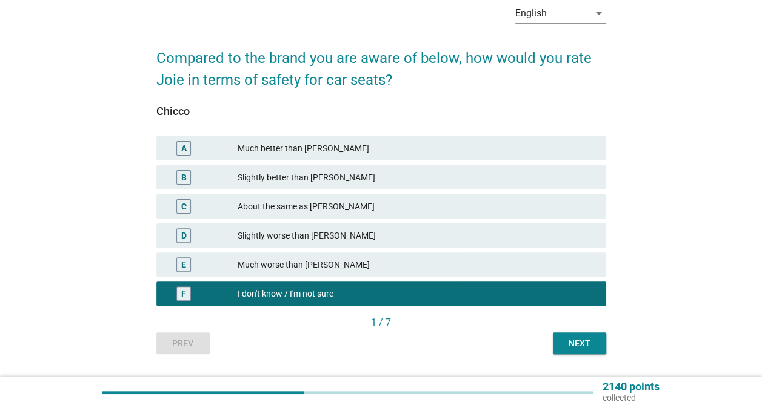
click at [571, 338] on div "Next" at bounding box center [579, 344] width 34 height 13
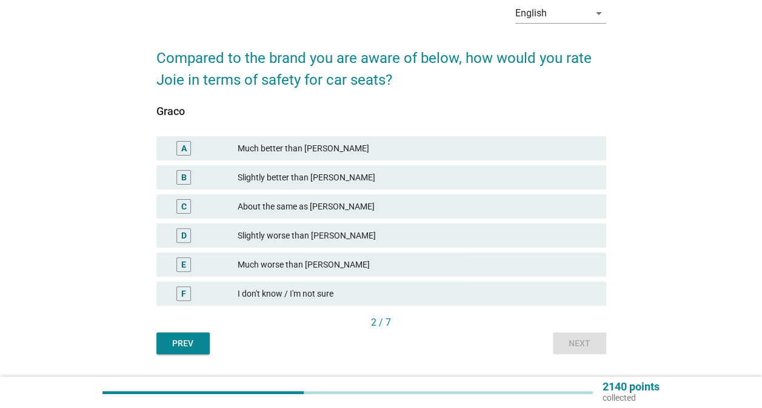
click at [403, 299] on div "I don't know / I'm not sure" at bounding box center [417, 294] width 359 height 15
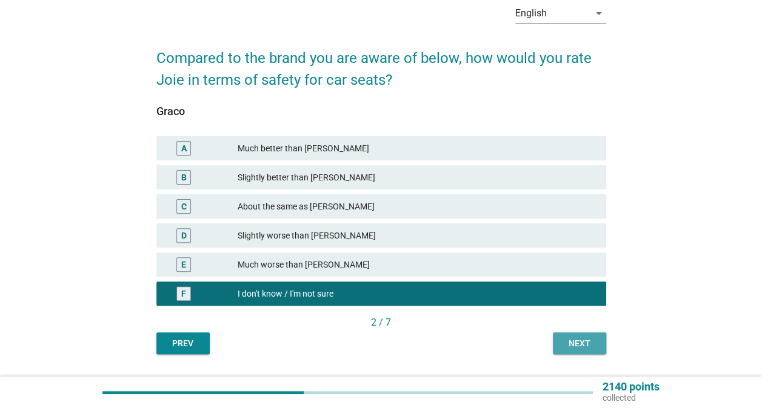
click at [590, 349] on div "Next" at bounding box center [579, 344] width 34 height 13
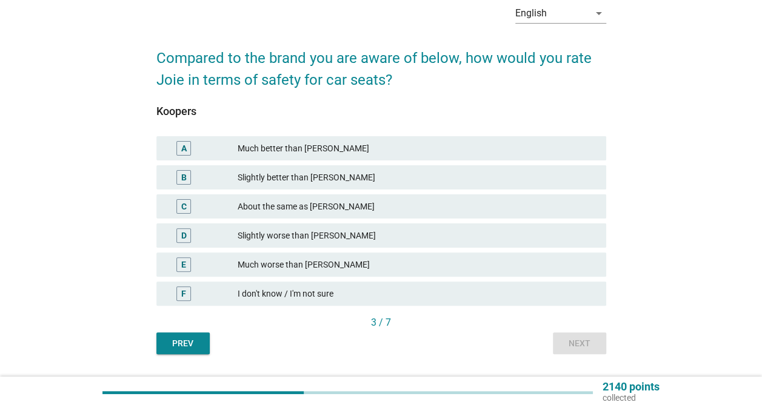
click at [415, 174] on div "Slightly better than [PERSON_NAME]" at bounding box center [417, 177] width 359 height 15
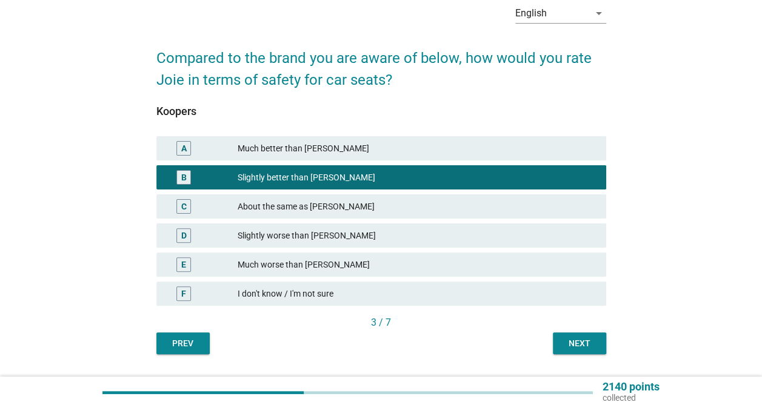
click at [564, 342] on div "Next" at bounding box center [579, 344] width 34 height 13
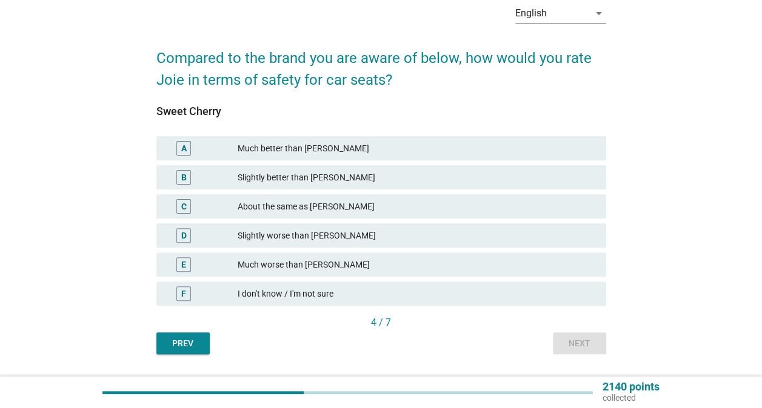
click at [406, 210] on div "About the same as [PERSON_NAME]" at bounding box center [417, 206] width 359 height 15
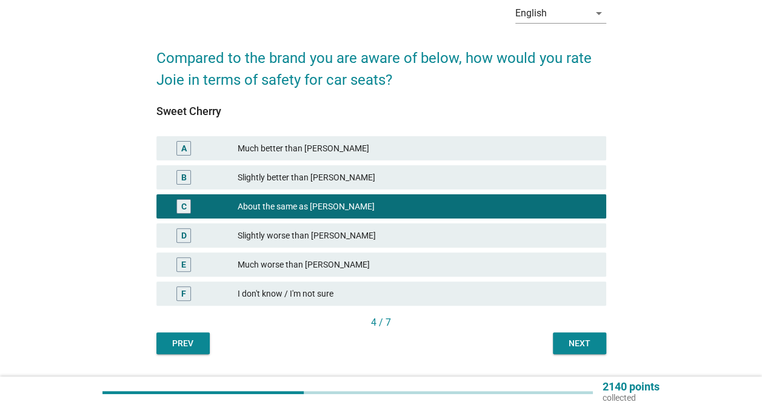
click at [587, 344] on div "Next" at bounding box center [579, 344] width 34 height 13
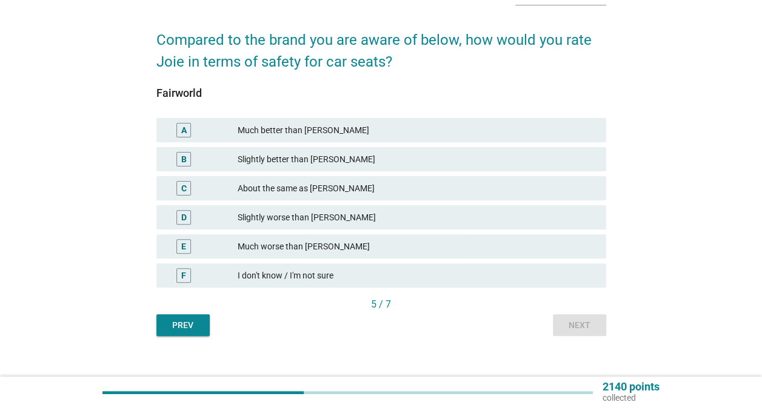
scroll to position [93, 0]
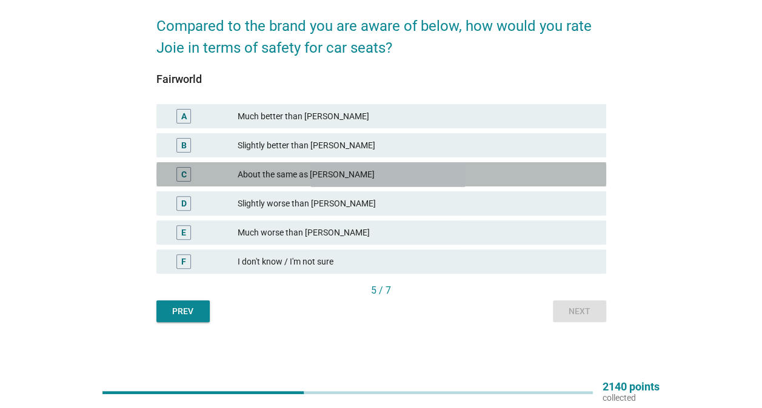
click at [408, 173] on div "About the same as [PERSON_NAME]" at bounding box center [417, 174] width 359 height 15
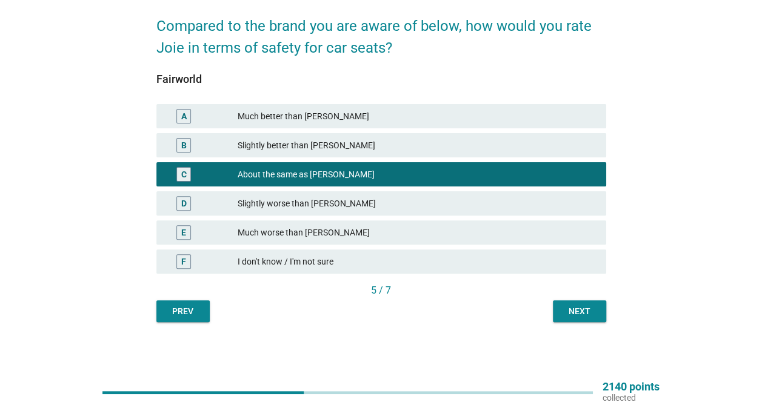
click at [582, 310] on div "Next" at bounding box center [579, 311] width 34 height 13
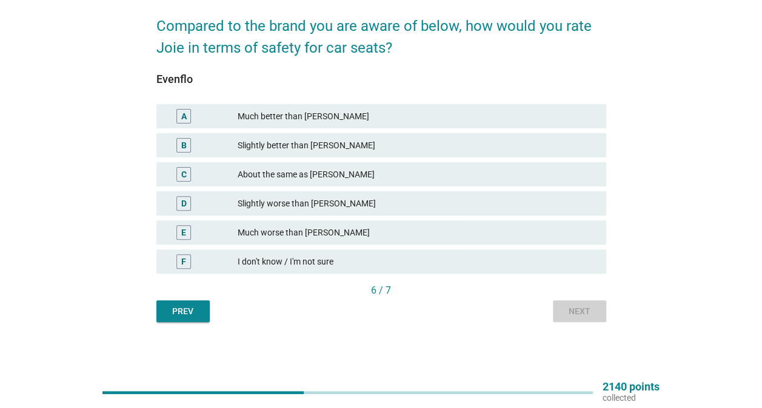
scroll to position [0, 0]
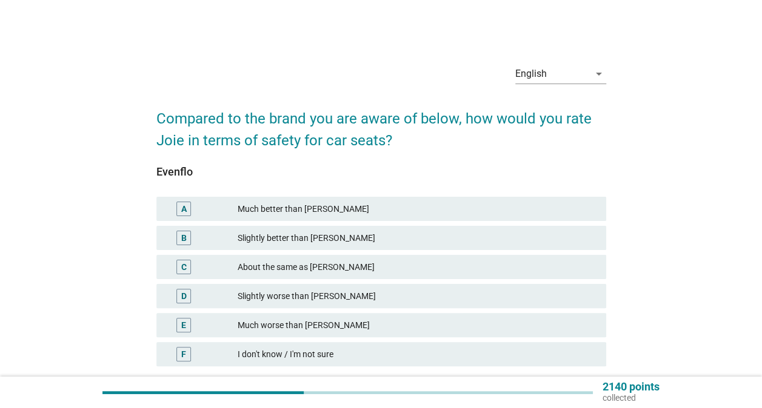
click at [381, 258] on div "C About the same as [PERSON_NAME]" at bounding box center [381, 267] width 450 height 24
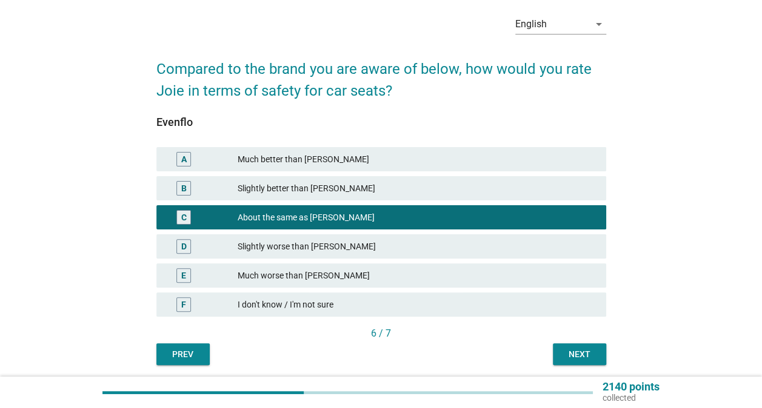
scroll to position [93, 0]
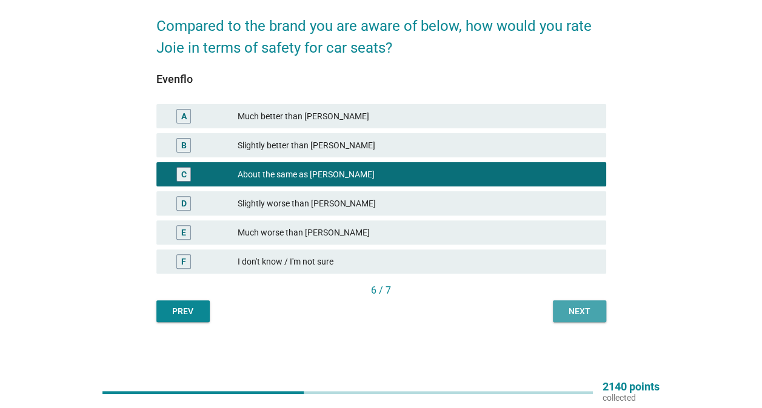
click at [573, 314] on div "Next" at bounding box center [579, 311] width 34 height 13
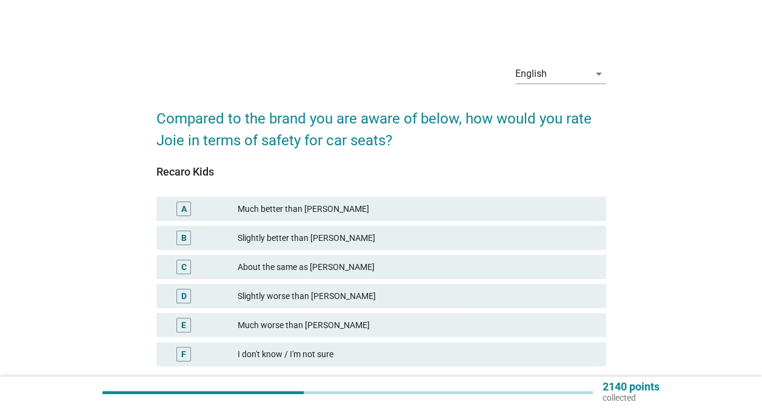
click at [411, 234] on div "Slightly better than [PERSON_NAME]" at bounding box center [417, 238] width 359 height 15
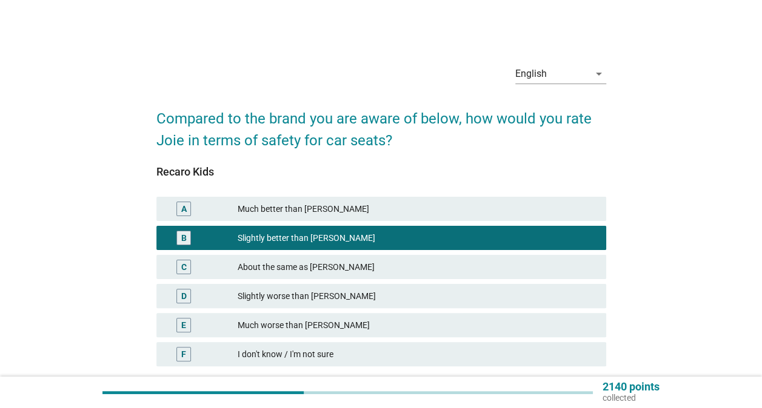
scroll to position [93, 0]
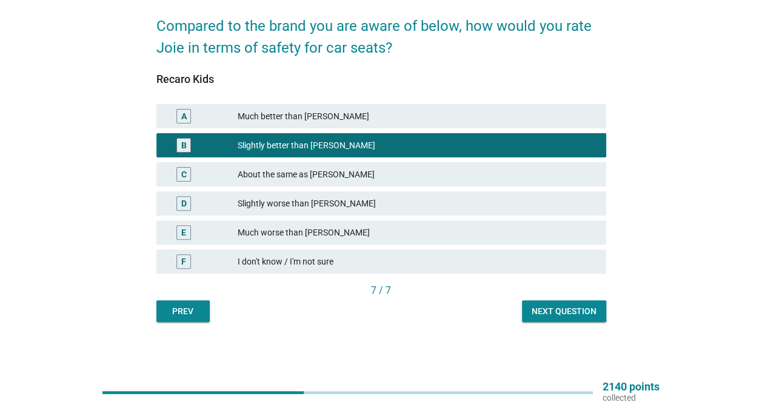
click at [573, 318] on button "Next question" at bounding box center [564, 312] width 84 height 22
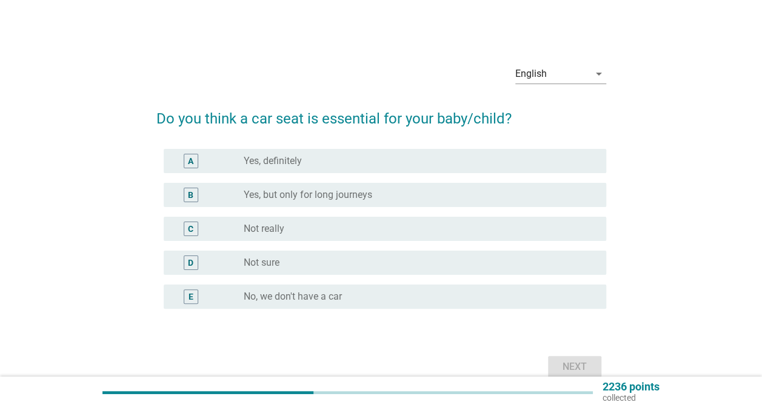
click at [316, 190] on label "Yes, but only for long journeys" at bounding box center [308, 195] width 128 height 12
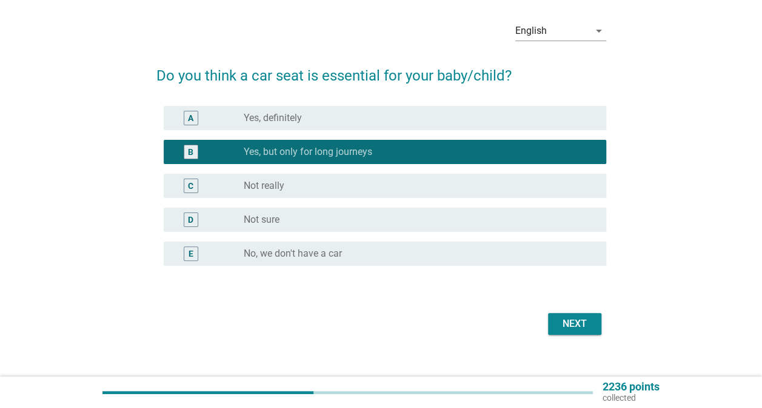
scroll to position [59, 0]
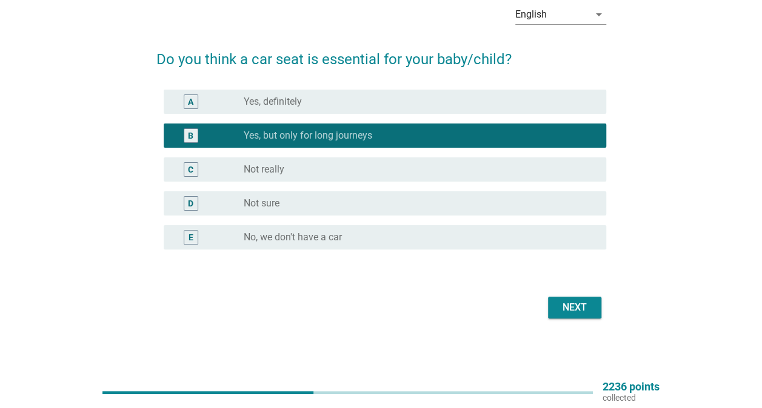
click at [571, 306] on div "Next" at bounding box center [575, 308] width 34 height 15
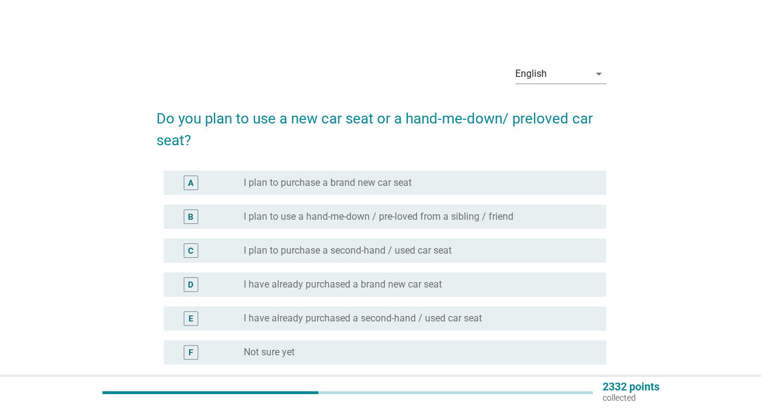
click at [489, 252] on div "radio_button_unchecked I plan to purchase a second-hand / used car seat" at bounding box center [415, 251] width 343 height 12
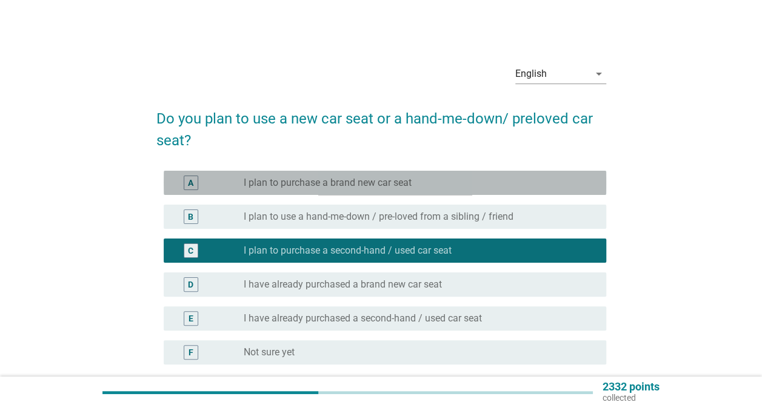
click at [474, 183] on div "radio_button_unchecked I plan to purchase a brand new car seat" at bounding box center [415, 183] width 343 height 12
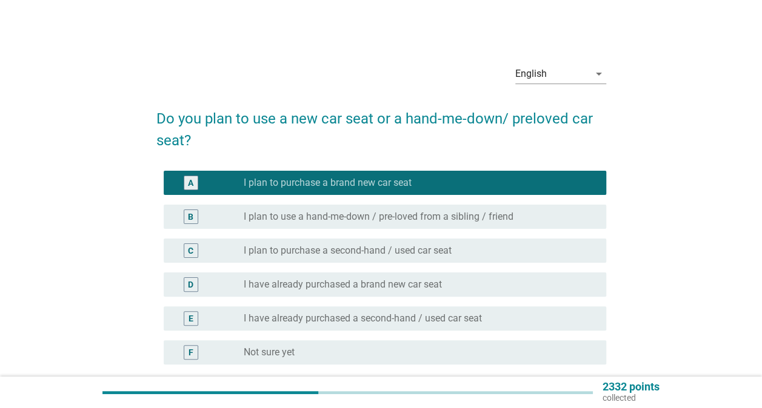
scroll to position [61, 0]
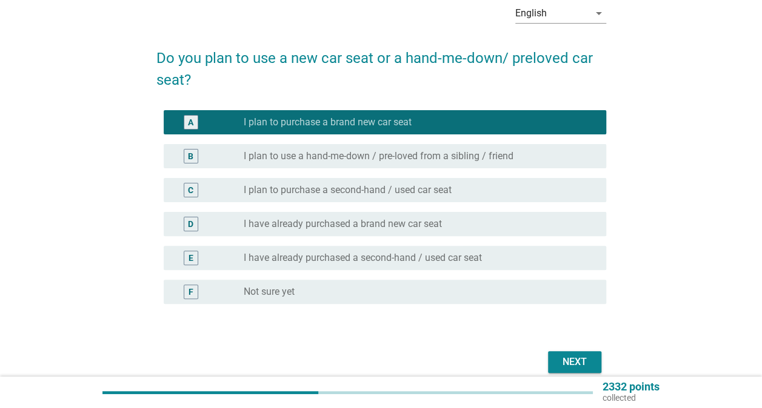
click at [569, 362] on div "Next" at bounding box center [575, 362] width 34 height 15
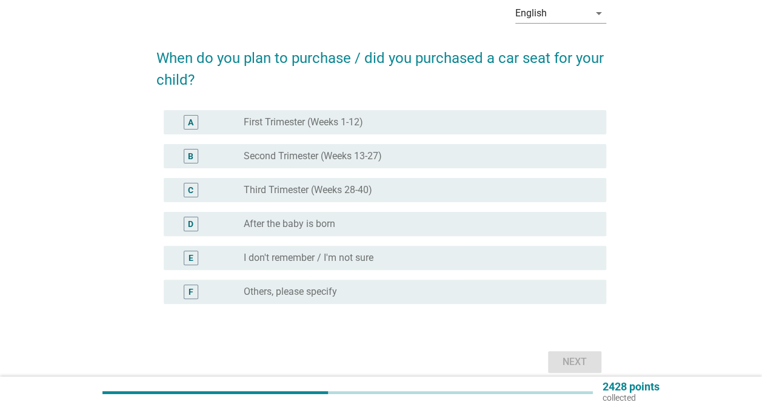
click at [385, 188] on div "radio_button_unchecked Third Trimester (Weeks 28-40)" at bounding box center [415, 190] width 343 height 12
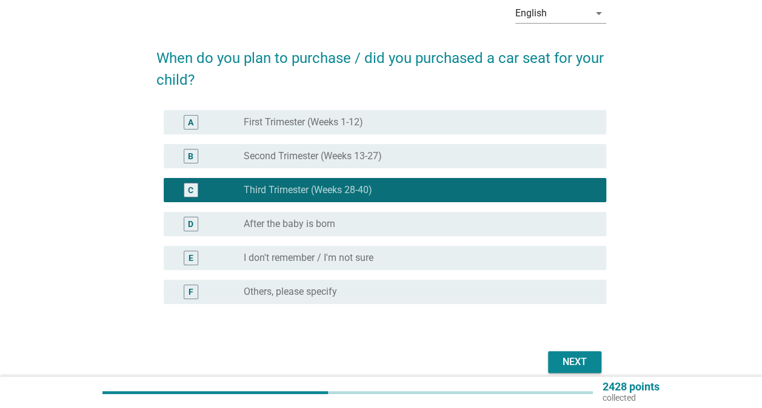
scroll to position [115, 0]
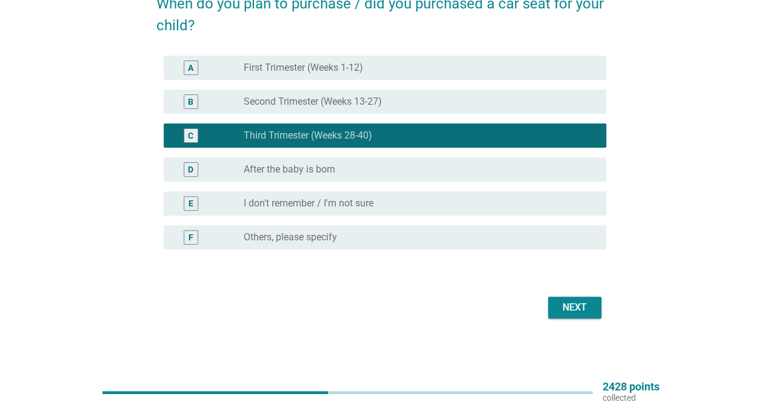
click at [569, 304] on div "Next" at bounding box center [575, 308] width 34 height 15
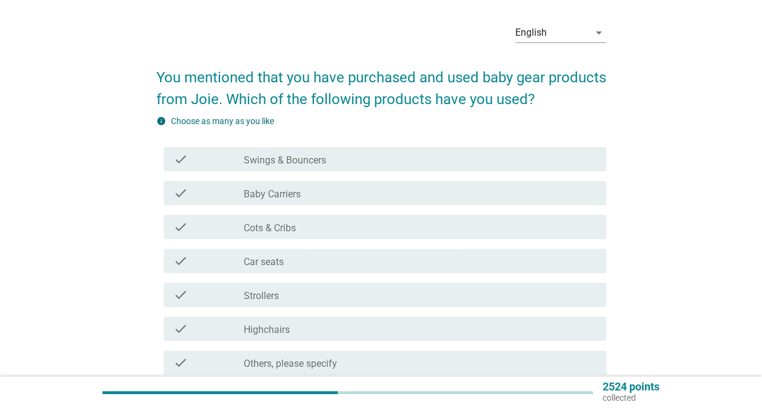
scroll to position [61, 0]
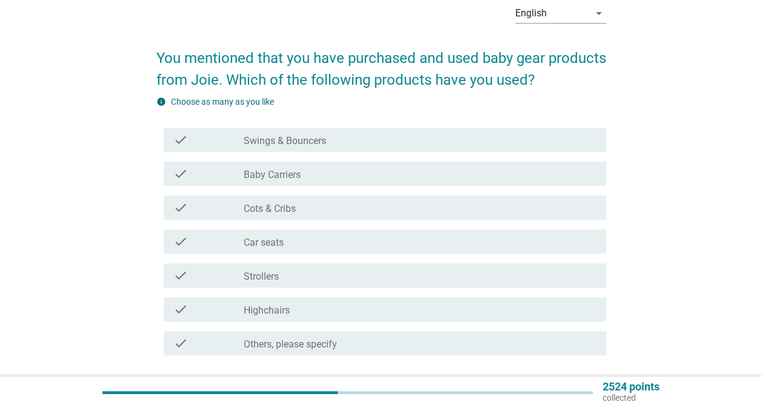
click at [354, 175] on div "check_box_outline_blank Baby Carriers" at bounding box center [420, 174] width 353 height 15
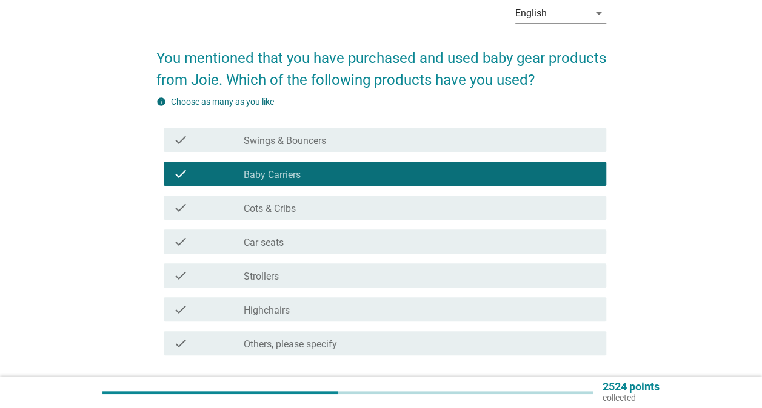
scroll to position [121, 0]
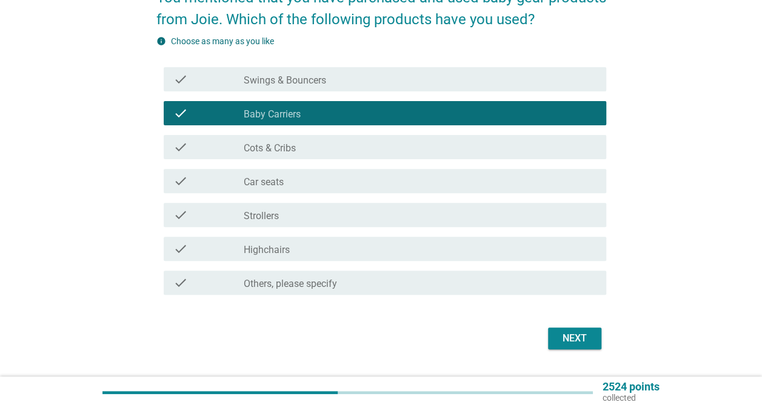
click at [430, 208] on div "check_box_outline_blank Strollers" at bounding box center [420, 215] width 353 height 15
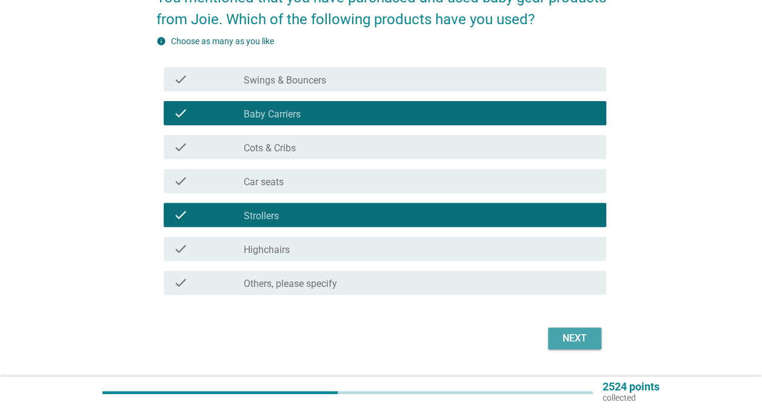
click at [582, 333] on div "Next" at bounding box center [575, 338] width 34 height 15
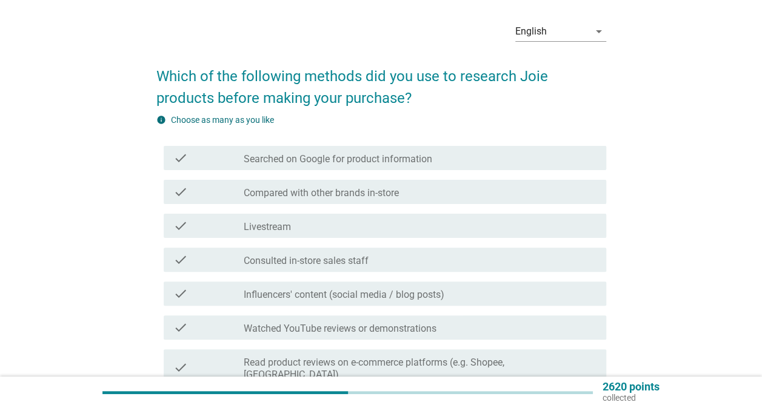
scroll to position [61, 0]
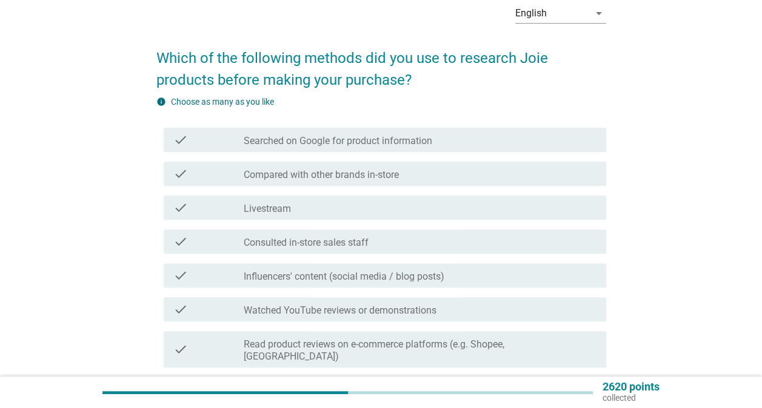
click at [441, 138] on div "check_box_outline_blank Searched on Google for product information" at bounding box center [420, 140] width 353 height 15
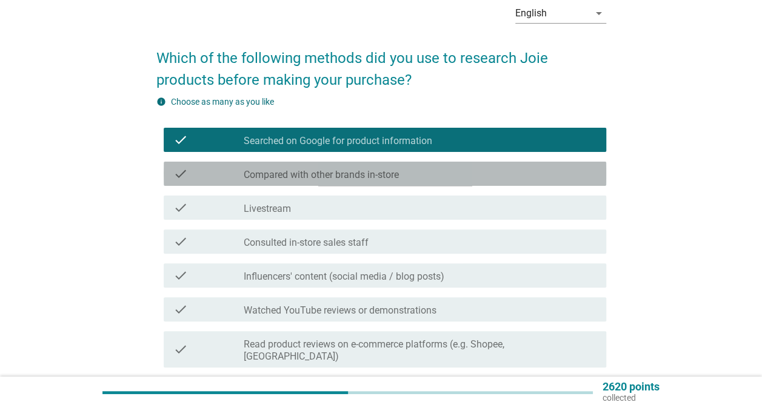
click at [431, 174] on div "check_box_outline_blank Compared with other brands in-store" at bounding box center [420, 174] width 353 height 15
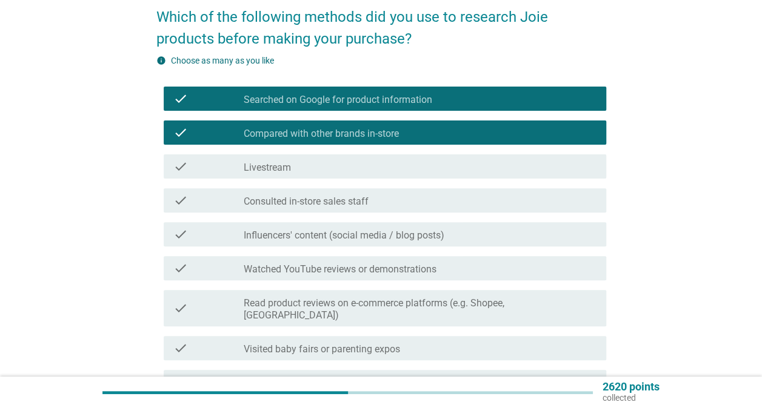
scroll to position [121, 0]
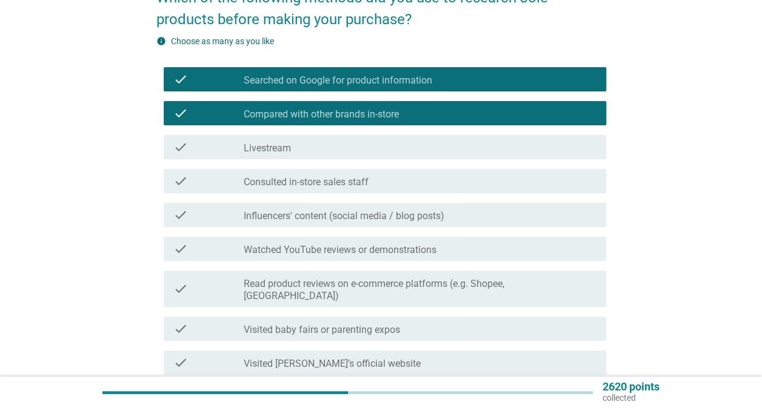
click at [474, 173] on div "check check_box_outline_blank Consulted in-store sales staff" at bounding box center [385, 181] width 442 height 24
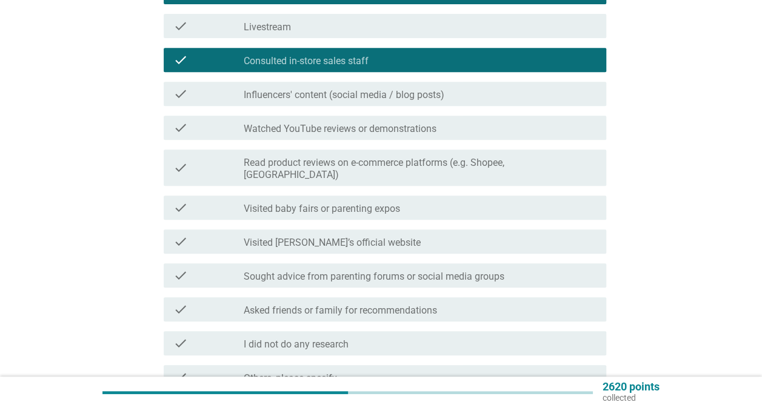
scroll to position [303, 0]
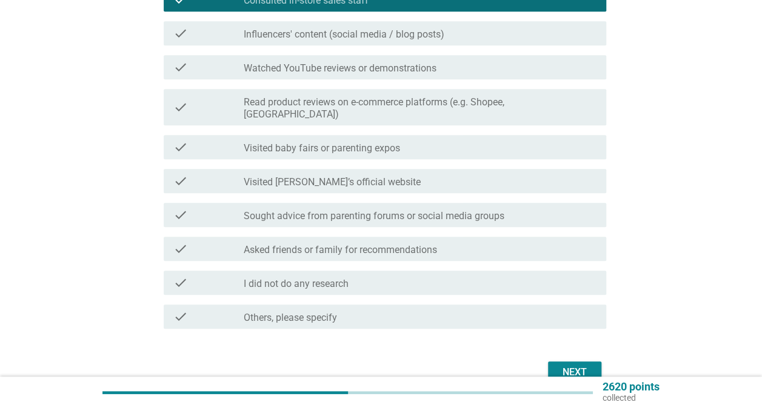
click at [562, 365] on div "Next" at bounding box center [575, 372] width 34 height 15
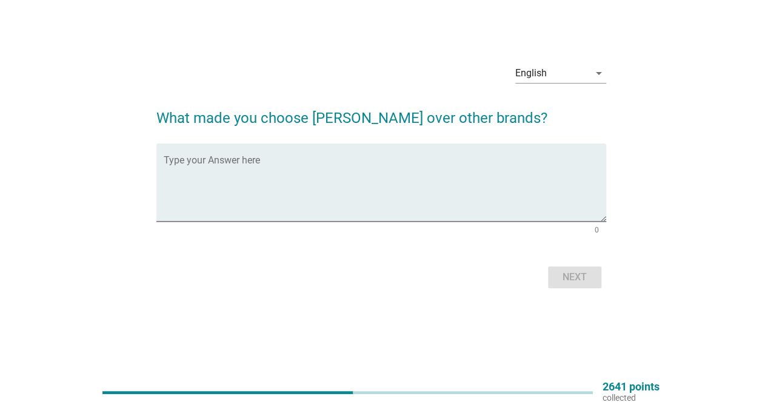
scroll to position [0, 0]
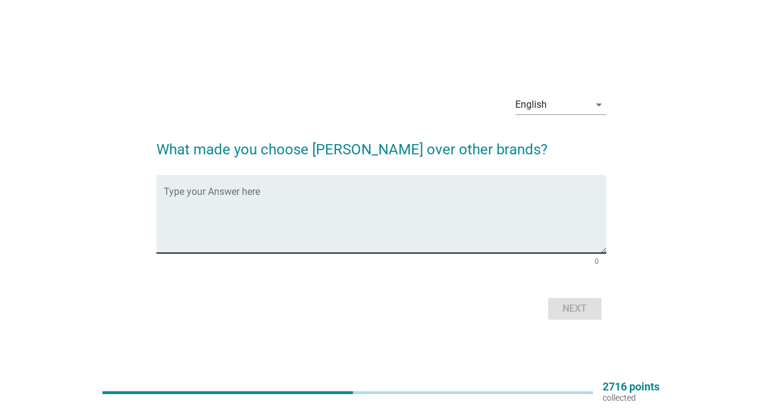
click at [289, 187] on div "Type your Answer here" at bounding box center [385, 214] width 442 height 78
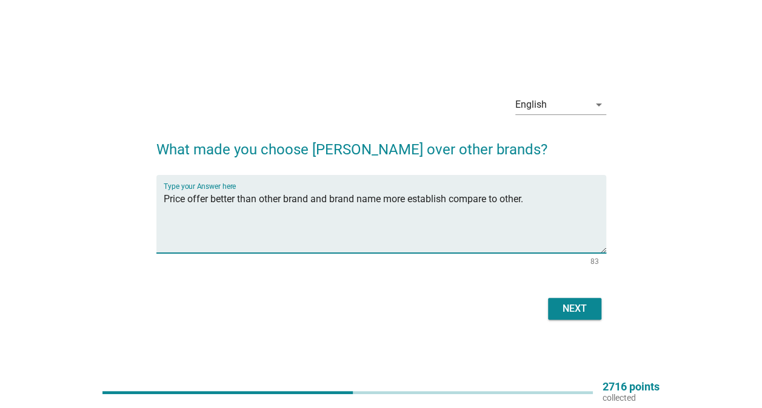
type textarea "Price offer better than other brand and brand name more establish compare to ot…"
click at [570, 297] on div "Next" at bounding box center [381, 309] width 450 height 29
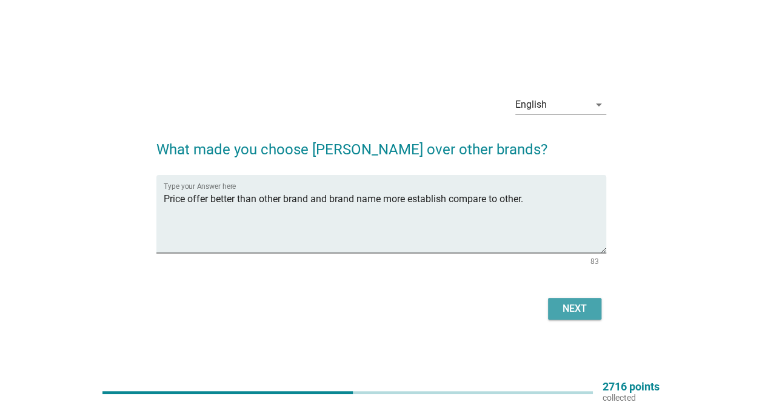
click at [573, 312] on div "Next" at bounding box center [575, 309] width 34 height 15
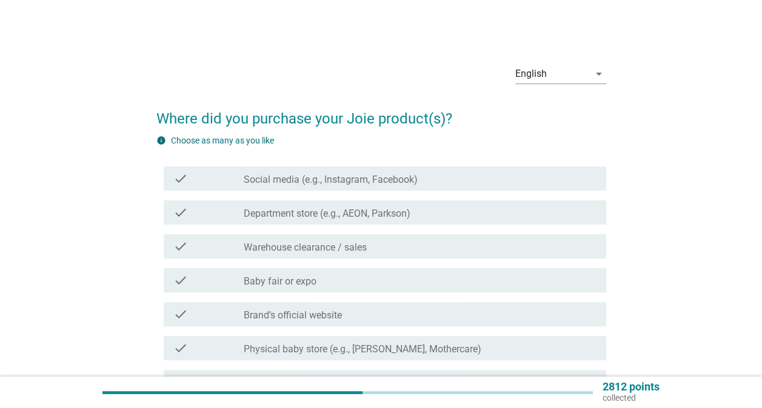
click at [373, 207] on div "check_box_outline_blank Department store (e.g., AEON, Parkson)" at bounding box center [420, 212] width 353 height 15
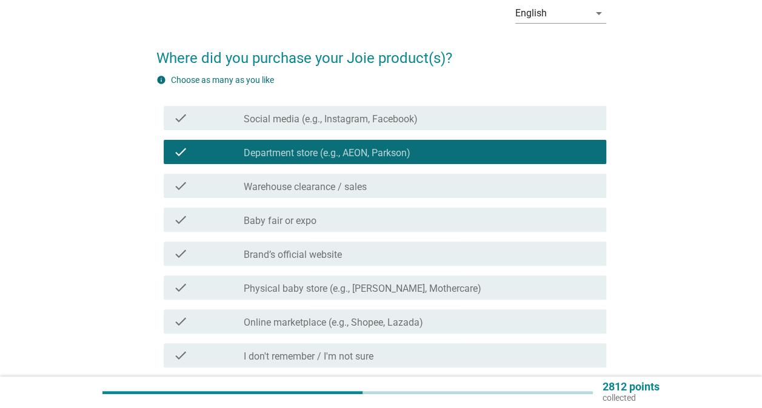
scroll to position [121, 0]
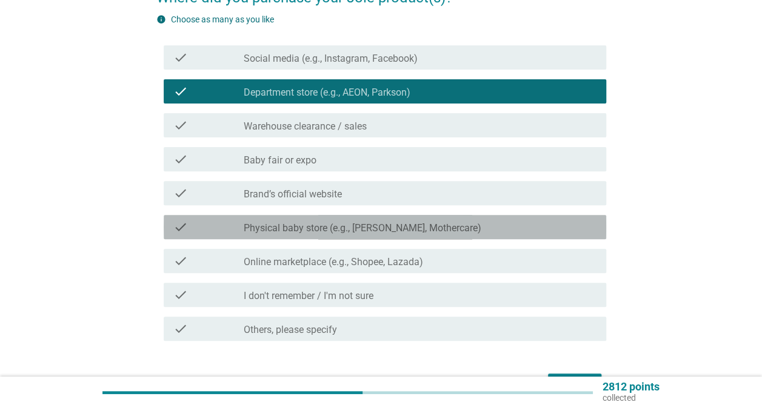
click at [428, 222] on div "check_box_outline_blank Physical baby store (e.g., Happikiddo, Mothercare)" at bounding box center [420, 227] width 353 height 15
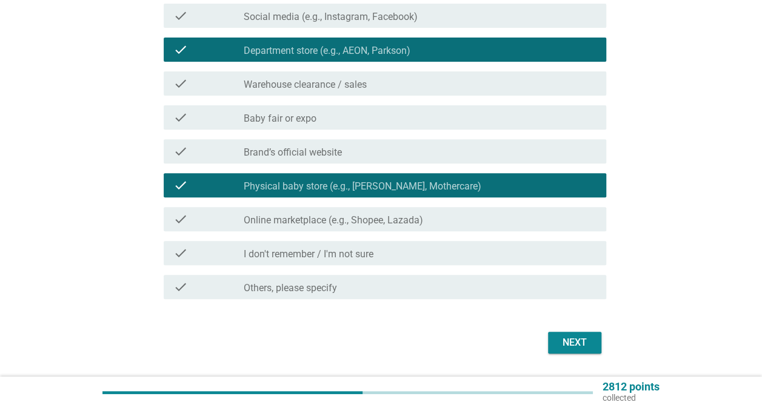
scroll to position [182, 0]
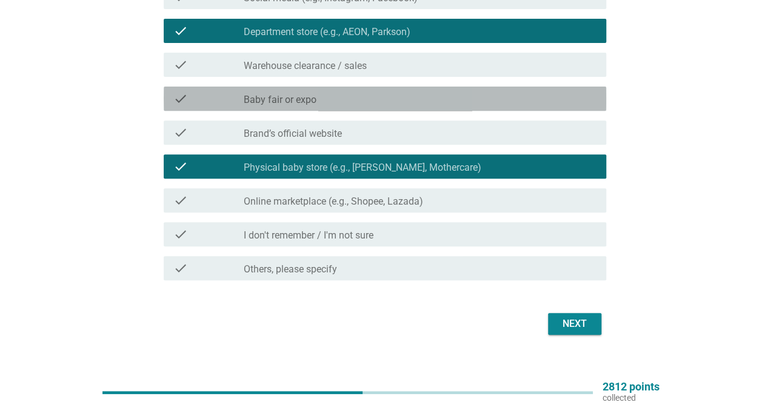
click at [390, 96] on div "check_box_outline_blank Baby fair or expo" at bounding box center [420, 99] width 353 height 15
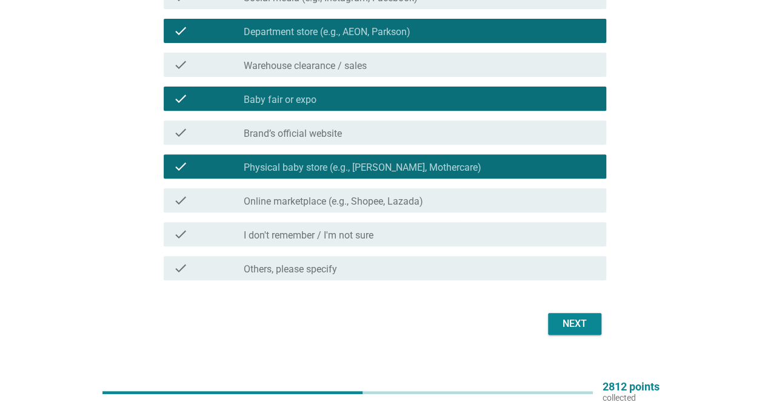
click at [552, 317] on button "Next" at bounding box center [574, 324] width 53 height 22
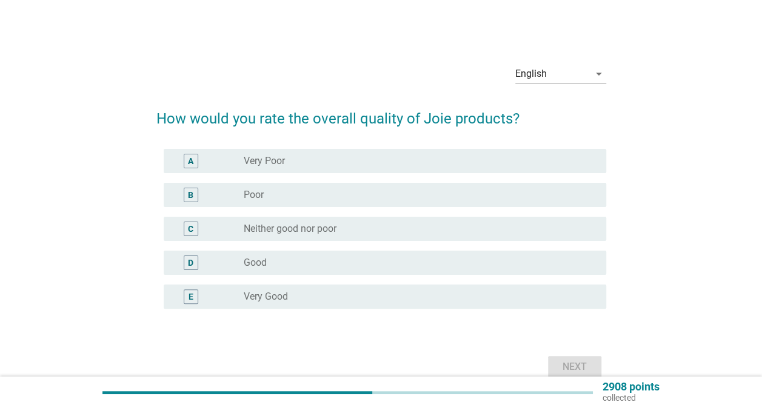
click at [397, 261] on div "radio_button_unchecked Good" at bounding box center [415, 263] width 343 height 12
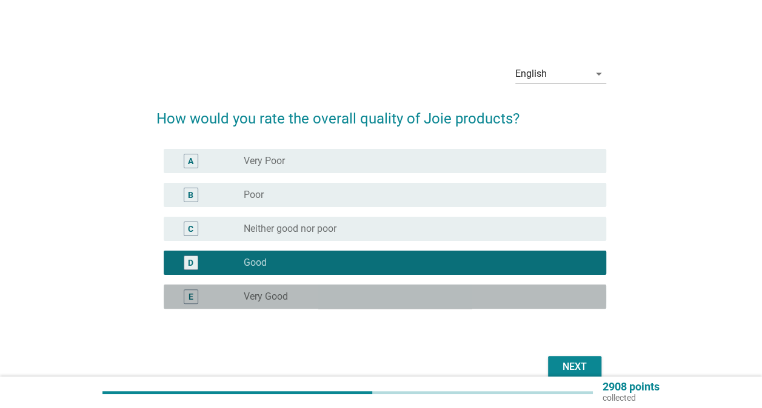
click at [528, 301] on div "radio_button_unchecked Very Good" at bounding box center [415, 297] width 343 height 12
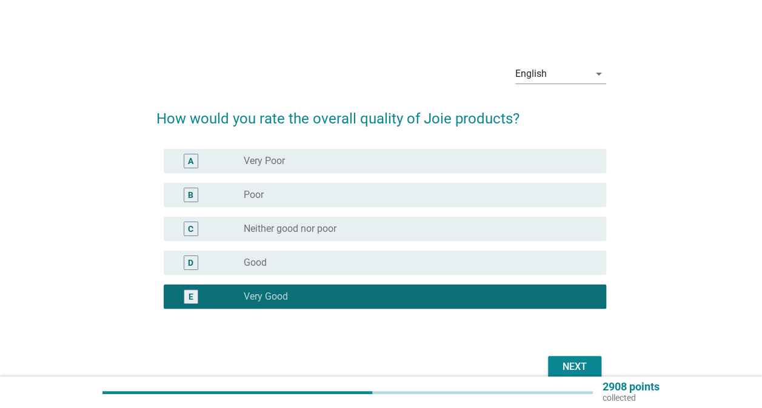
click at [578, 367] on div "Next" at bounding box center [575, 367] width 34 height 15
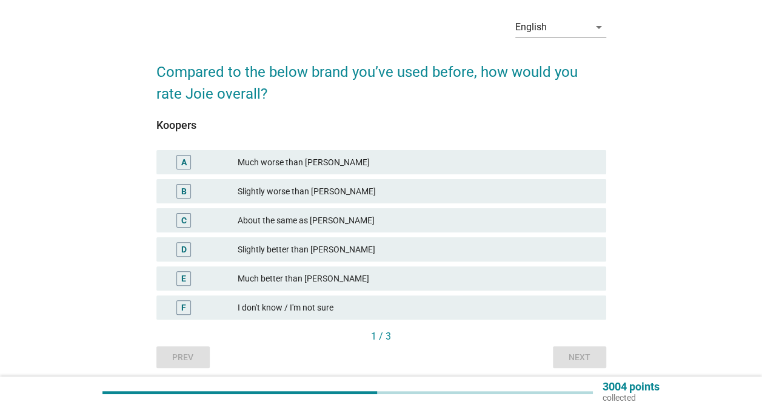
scroll to position [61, 0]
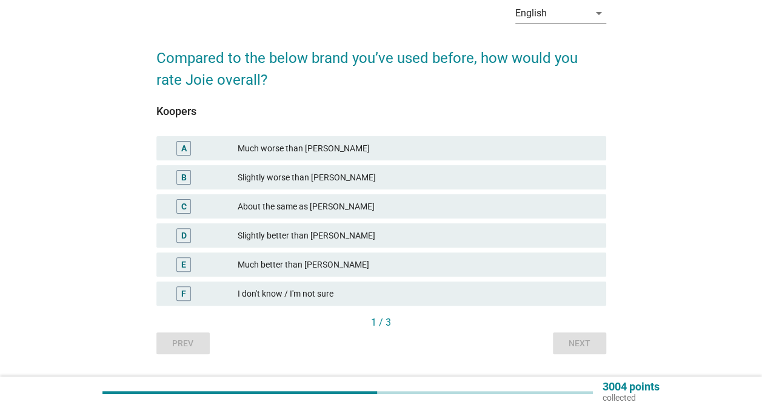
click at [376, 234] on div "Slightly better than [PERSON_NAME]" at bounding box center [417, 235] width 359 height 15
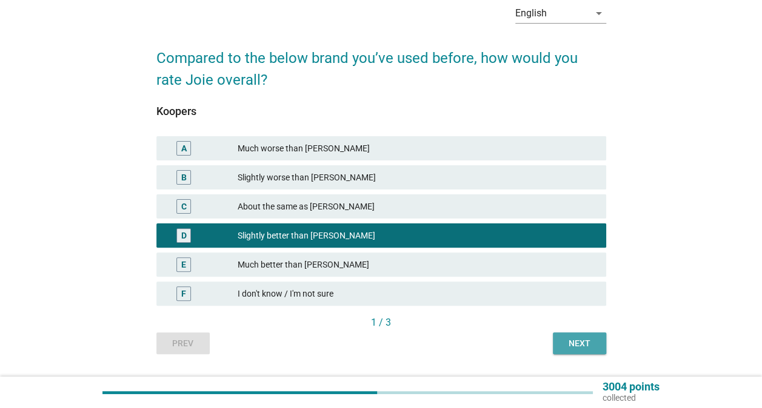
click at [565, 338] on div "Next" at bounding box center [579, 344] width 34 height 13
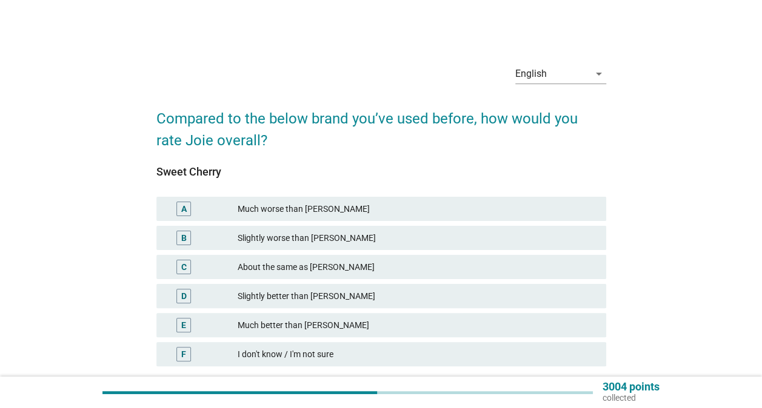
click at [356, 267] on div "About the same as [PERSON_NAME]" at bounding box center [417, 267] width 359 height 15
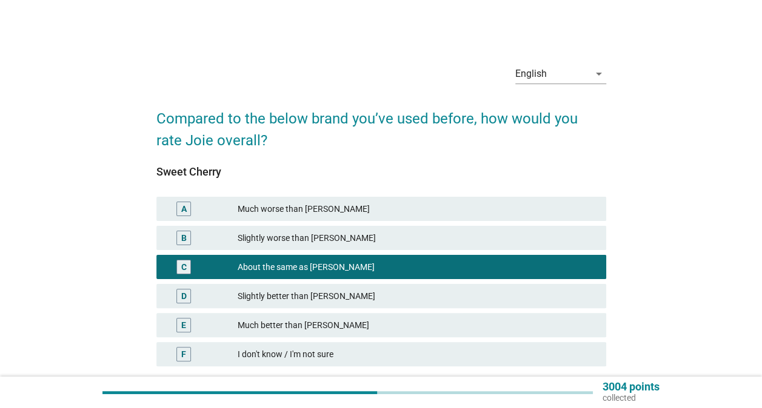
scroll to position [61, 0]
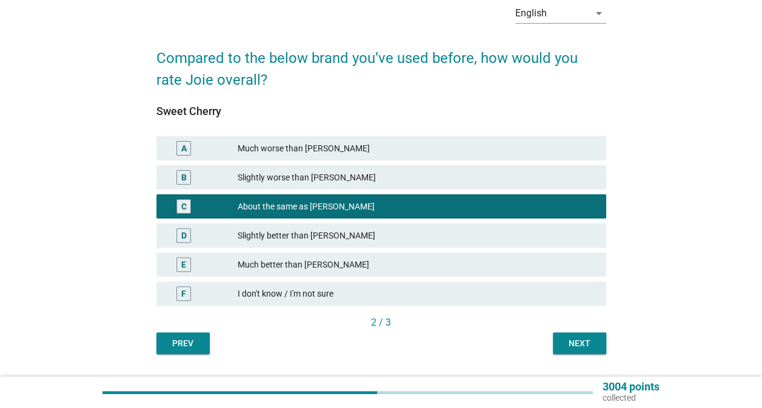
click at [564, 338] on div "Next" at bounding box center [579, 344] width 34 height 13
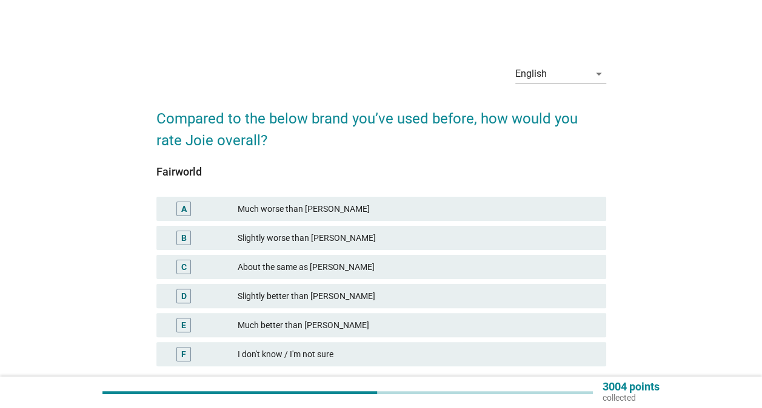
click at [417, 239] on div "Slightly worse than [PERSON_NAME]" at bounding box center [417, 238] width 359 height 15
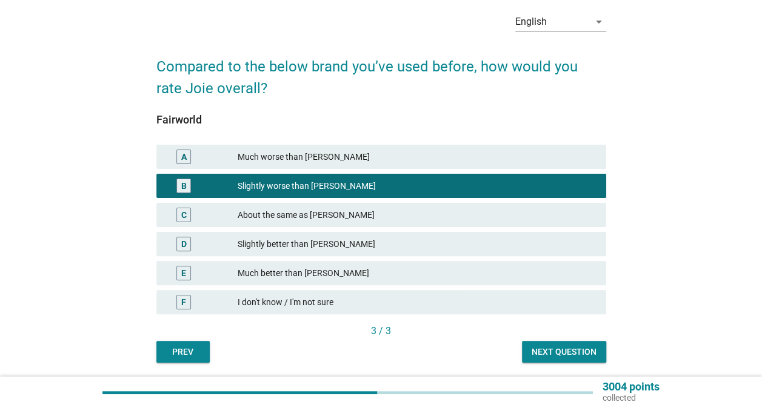
scroll to position [93, 0]
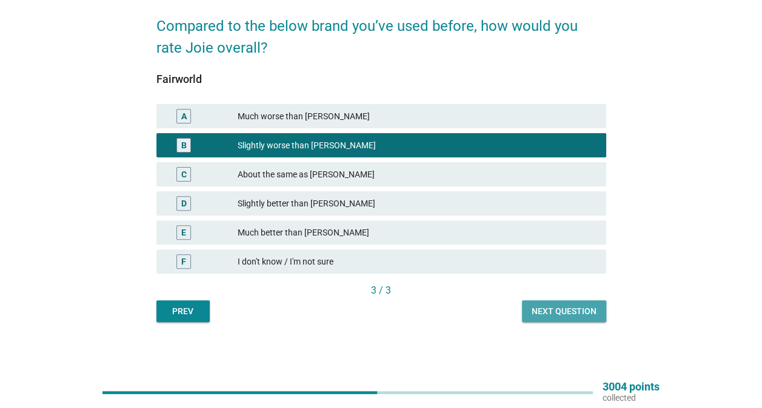
click at [575, 316] on div "Next question" at bounding box center [563, 311] width 65 height 13
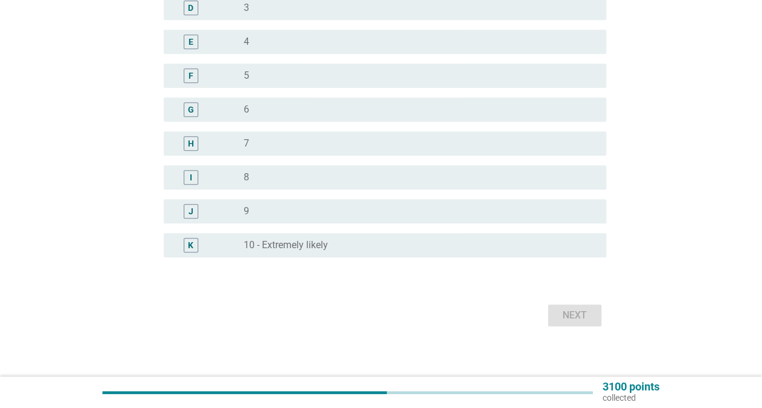
scroll to position [285, 0]
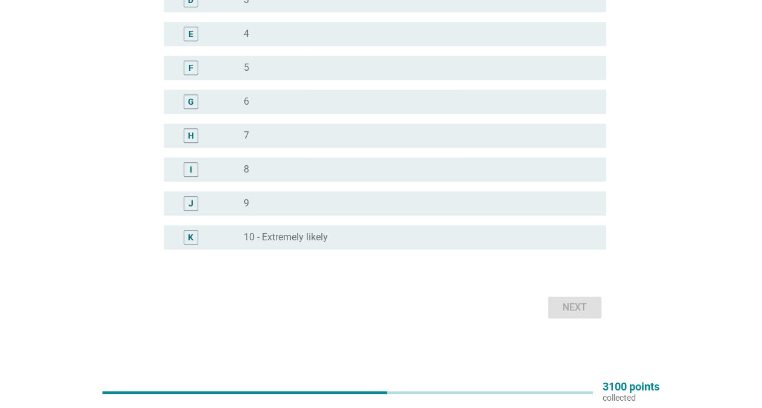
click at [366, 167] on div "radio_button_unchecked 8" at bounding box center [415, 170] width 343 height 12
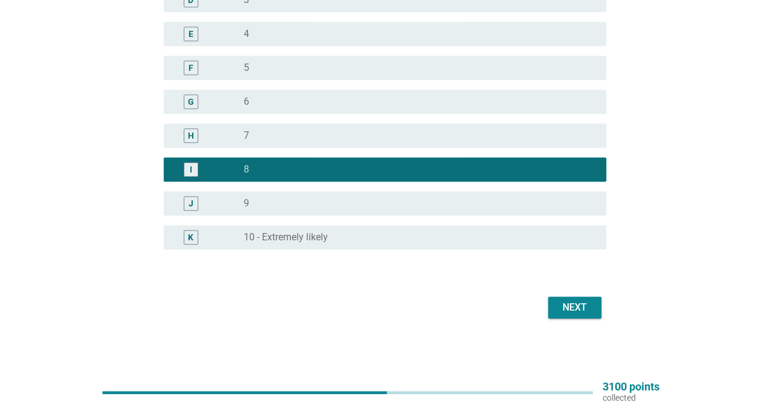
click at [576, 305] on div "Next" at bounding box center [575, 308] width 34 height 15
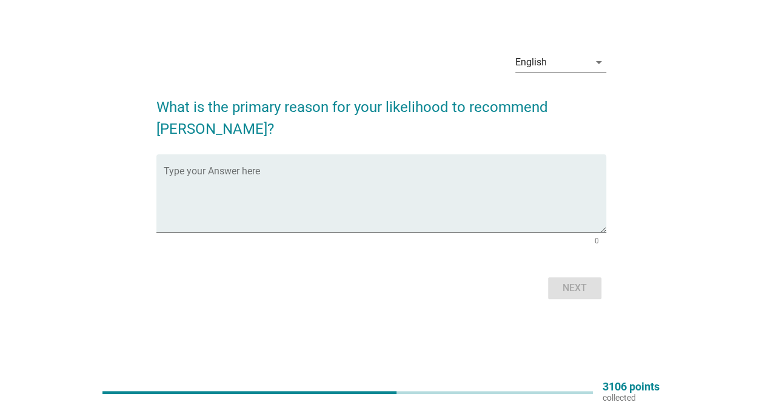
scroll to position [0, 0]
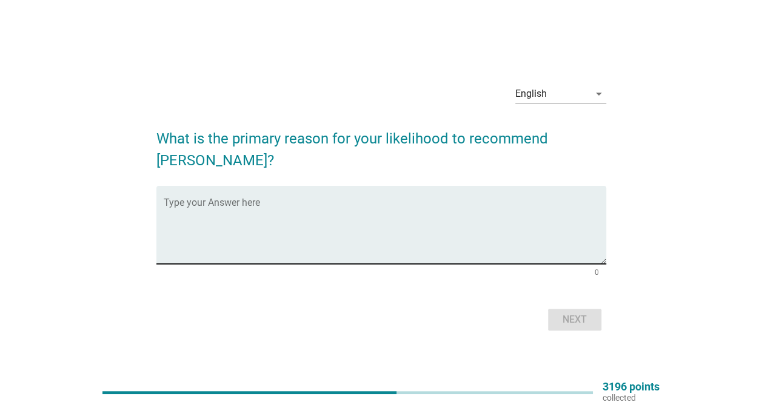
click at [431, 238] on textarea "Type your Answer here" at bounding box center [385, 233] width 442 height 64
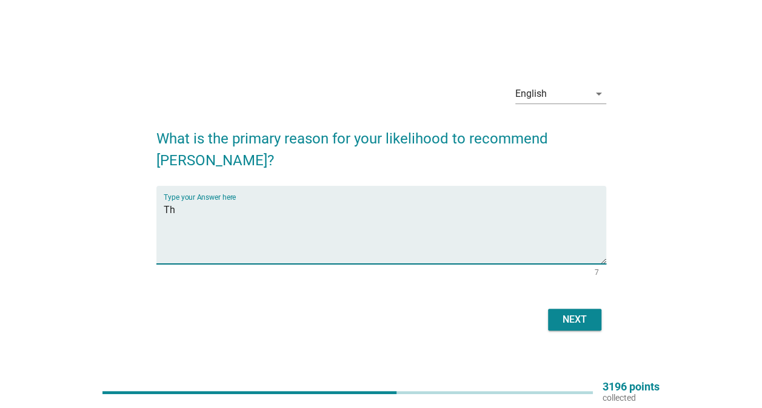
type textarea "T"
click at [316, 210] on textarea "Type your Answer here" at bounding box center [385, 233] width 442 height 64
type textarea "Brand name, product quality and affordable price"
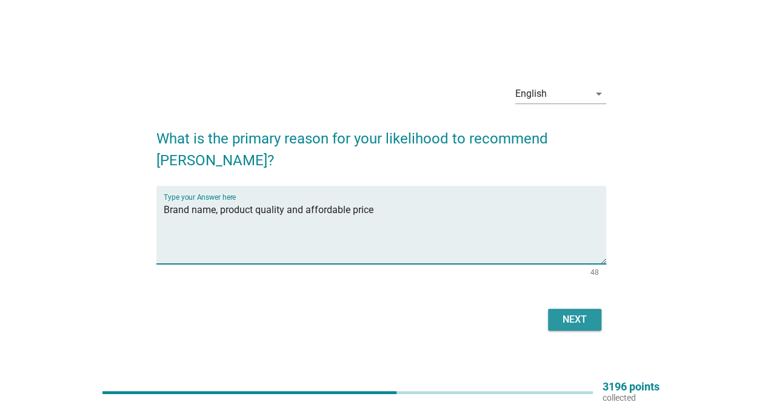
click at [573, 313] on div "Next" at bounding box center [575, 320] width 34 height 15
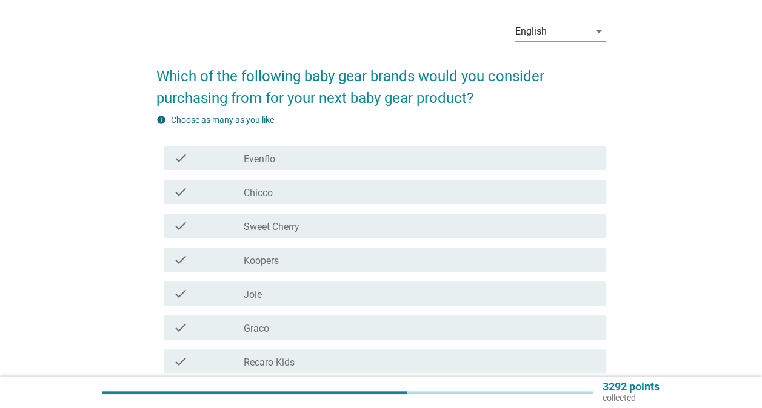
scroll to position [61, 0]
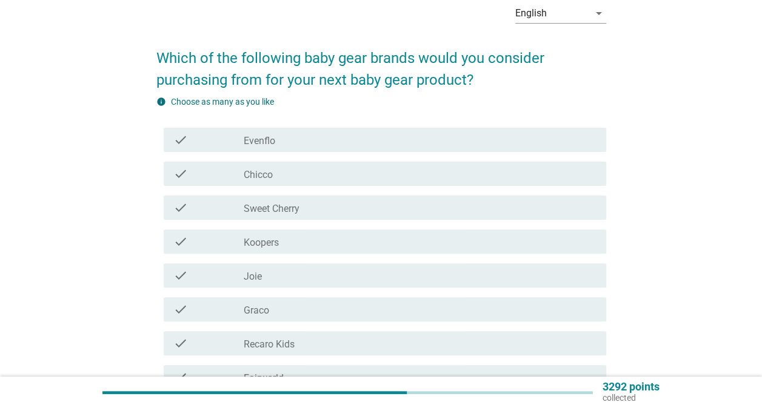
click at [396, 251] on div "check check_box_outline_blank Koopers" at bounding box center [385, 242] width 442 height 24
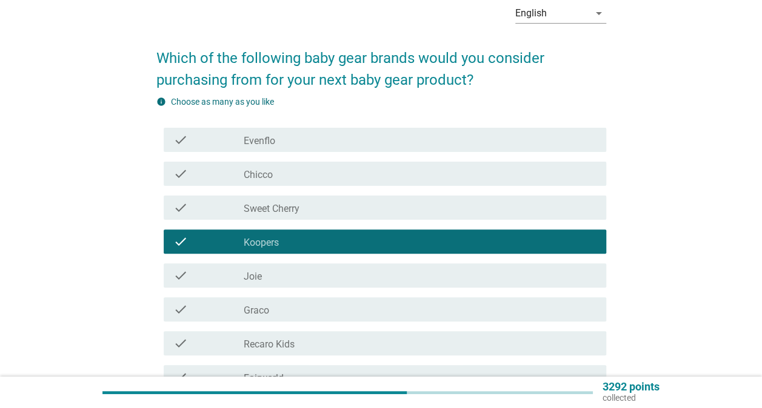
click at [381, 269] on div "check_box_outline_blank Joie" at bounding box center [420, 275] width 353 height 15
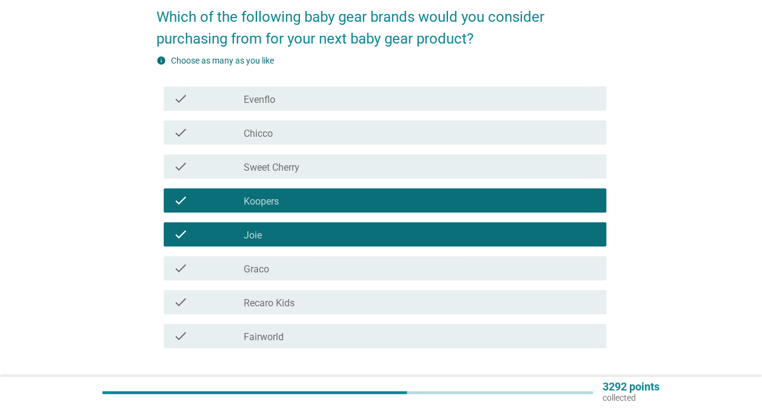
scroll to position [121, 0]
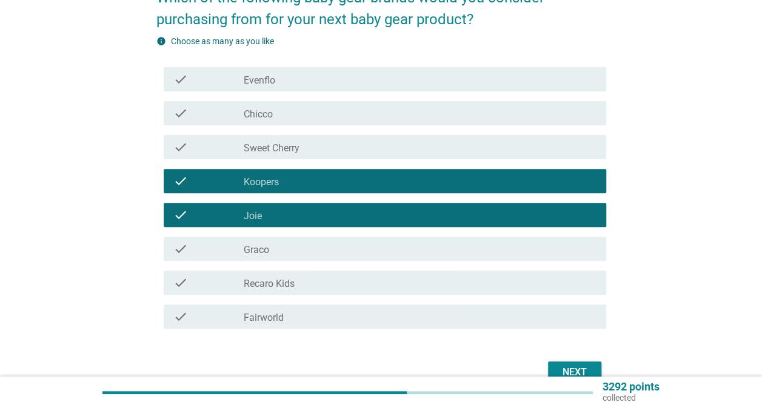
click at [397, 141] on div "check_box_outline_blank Sweet Cherry" at bounding box center [420, 147] width 353 height 15
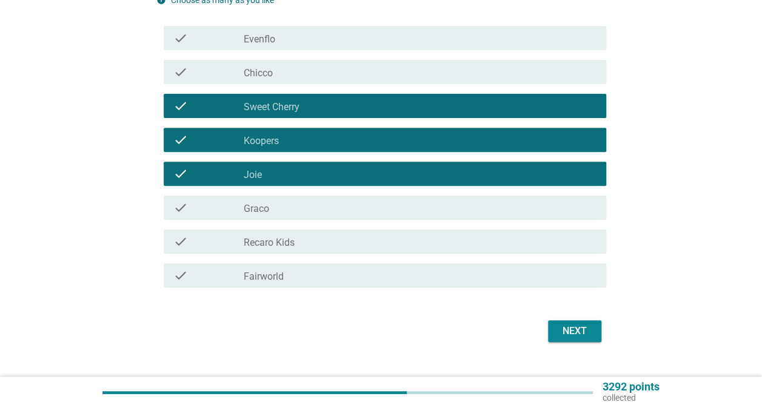
scroll to position [182, 0]
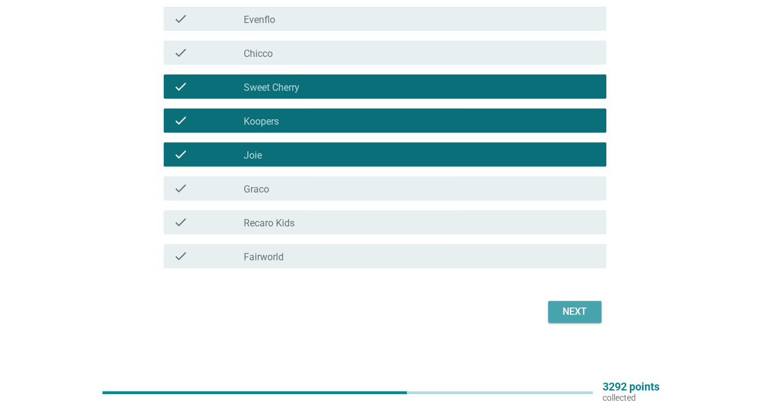
click at [595, 317] on button "Next" at bounding box center [574, 312] width 53 height 22
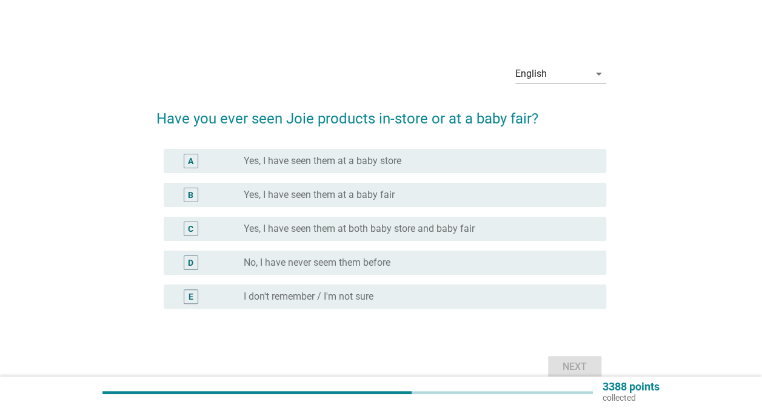
click at [431, 162] on div "radio_button_unchecked Yes, I have seen them at a baby store" at bounding box center [415, 161] width 343 height 12
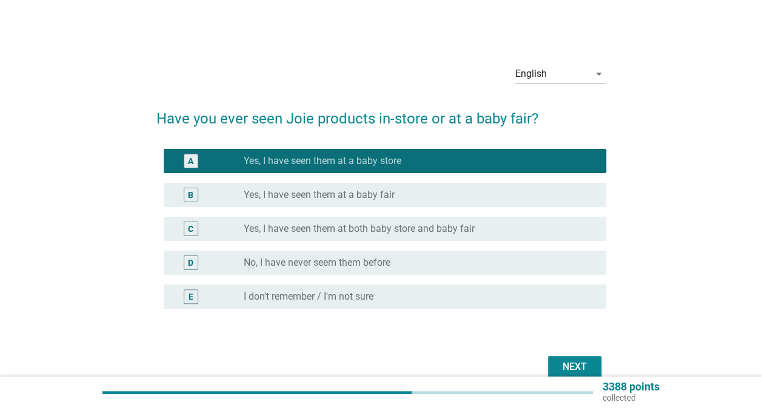
click at [425, 191] on div "radio_button_unchecked Yes, I have seen them at a baby fair" at bounding box center [415, 195] width 343 height 12
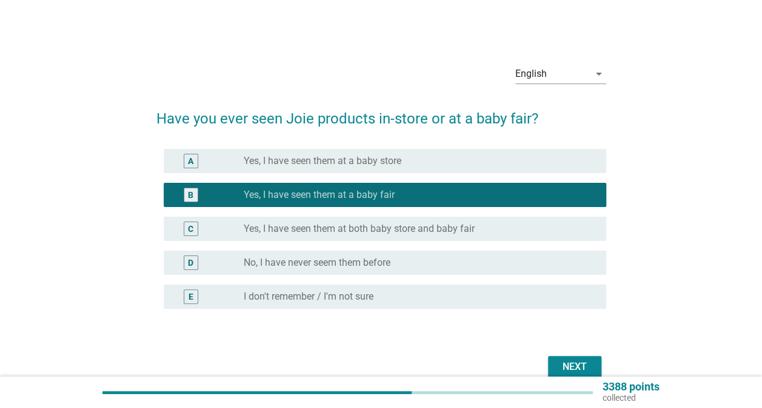
click at [427, 237] on div "C radio_button_unchecked Yes, I have seen them at both baby store and baby fair" at bounding box center [385, 229] width 442 height 24
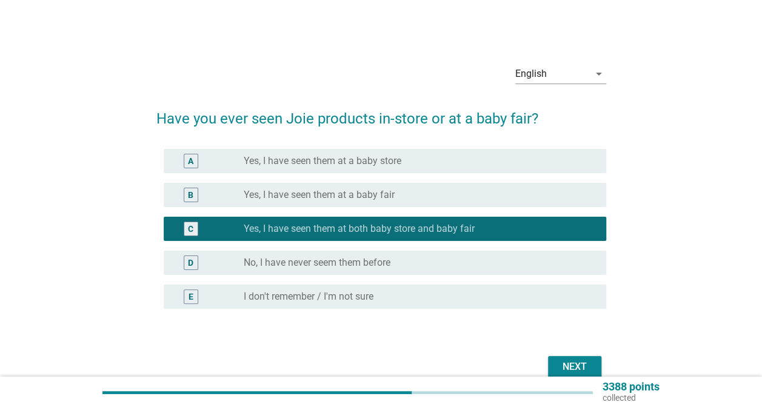
click at [569, 359] on button "Next" at bounding box center [574, 367] width 53 height 22
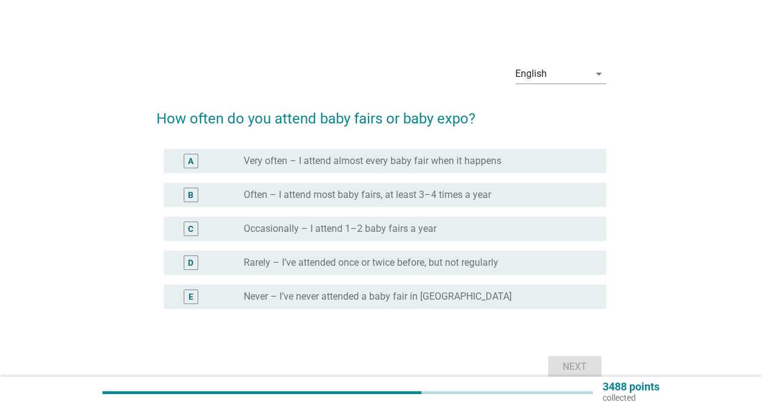
click at [396, 255] on div "D radio_button_unchecked Rarely – I’ve attended once or twice before, but not r…" at bounding box center [385, 263] width 442 height 24
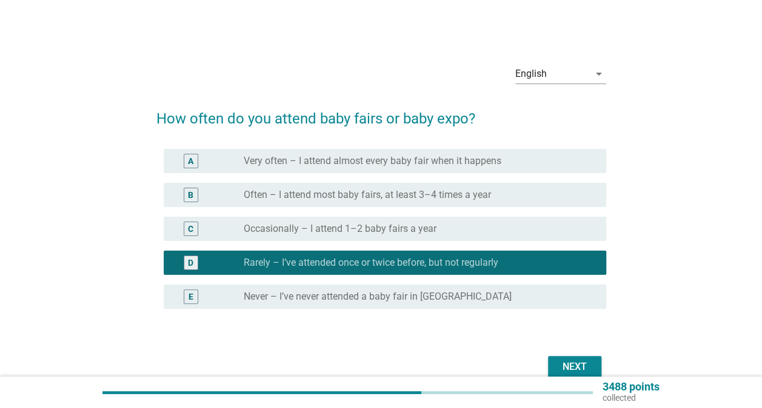
click at [558, 363] on div "Next" at bounding box center [575, 367] width 34 height 15
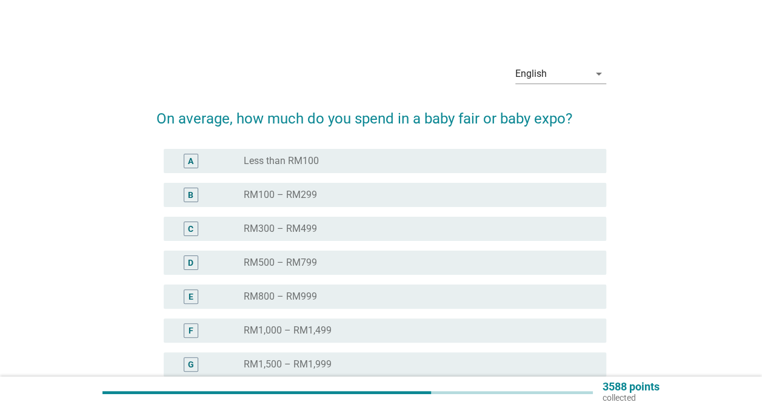
scroll to position [61, 0]
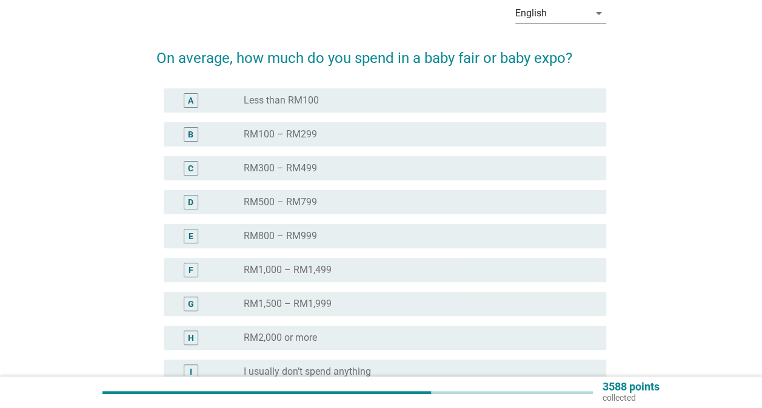
click at [348, 202] on div "radio_button_unchecked RM500 – RM799" at bounding box center [415, 202] width 343 height 12
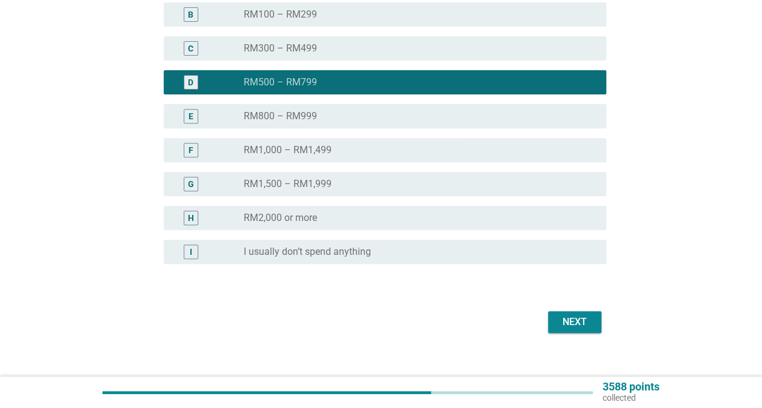
scroll to position [182, 0]
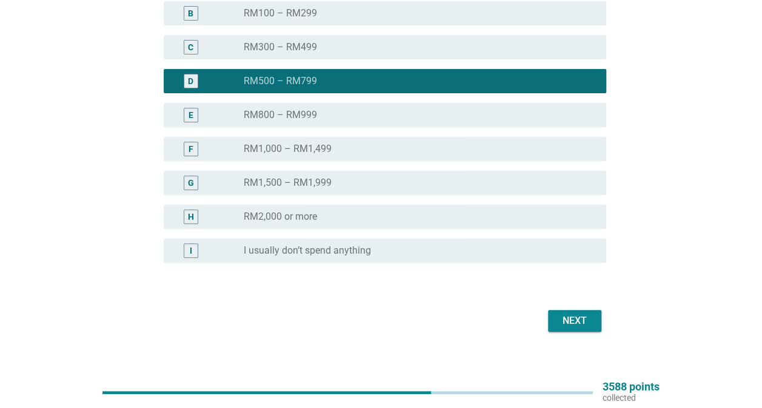
click at [383, 45] on div "radio_button_unchecked RM300 – RM499" at bounding box center [415, 47] width 343 height 12
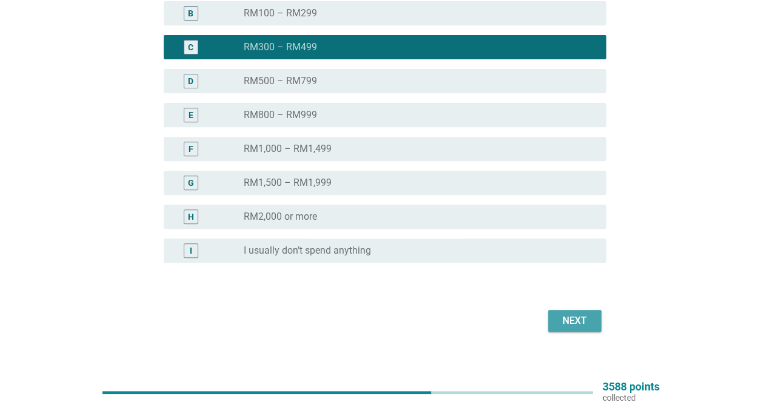
click at [567, 315] on div "Next" at bounding box center [575, 321] width 34 height 15
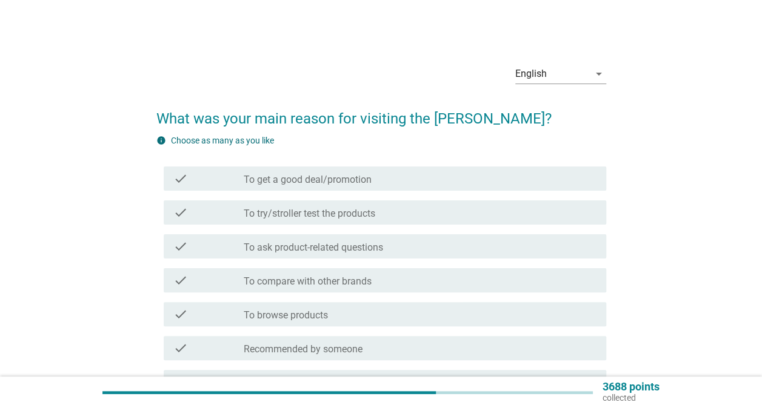
click at [399, 248] on div "check_box_outline_blank To ask product-related questions" at bounding box center [420, 246] width 353 height 15
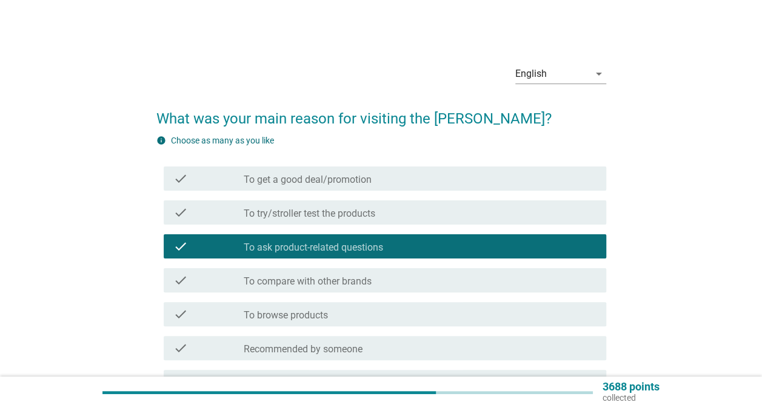
click at [407, 210] on div "check_box_outline_blank To try/stroller test the products" at bounding box center [420, 212] width 353 height 15
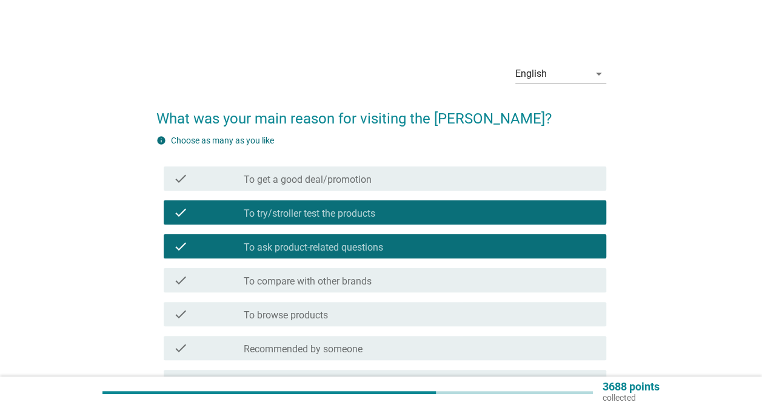
scroll to position [61, 0]
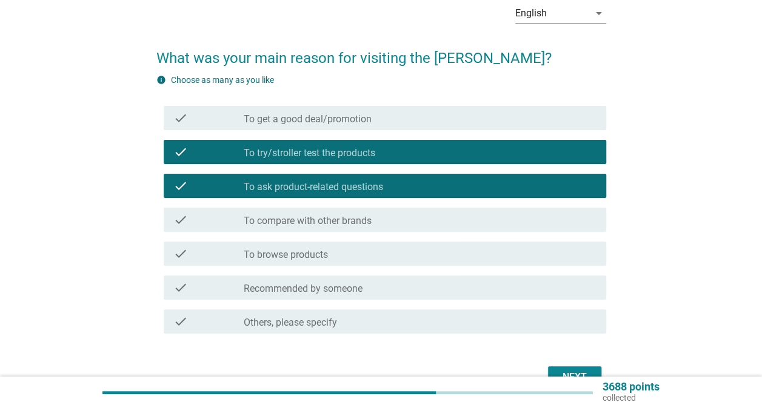
click at [410, 219] on div "check_box_outline_blank To compare with other brands" at bounding box center [420, 220] width 353 height 15
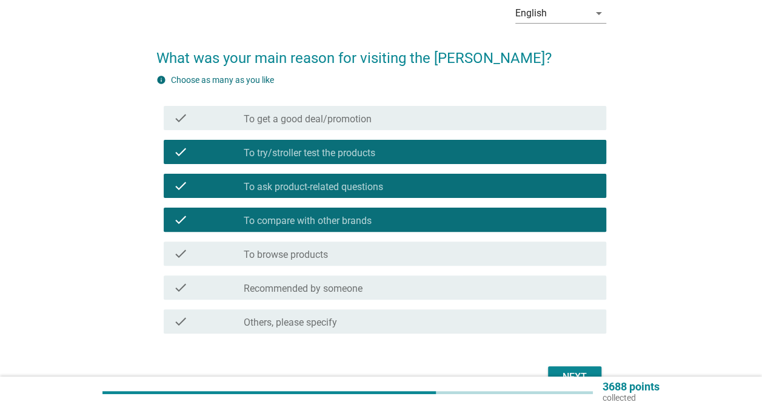
click at [437, 253] on div "check_box_outline_blank To browse products" at bounding box center [420, 254] width 353 height 15
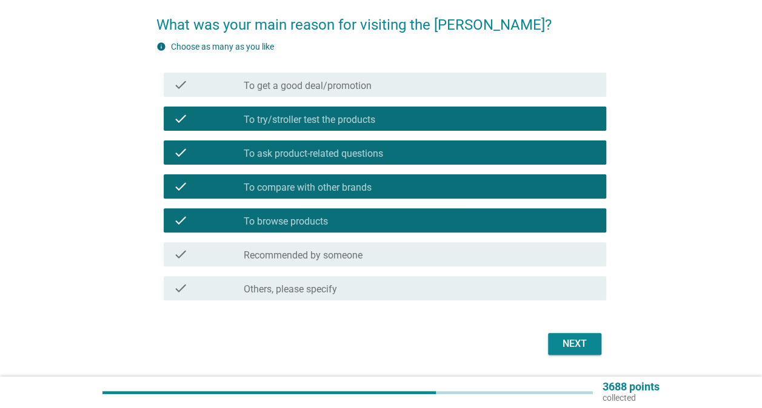
scroll to position [121, 0]
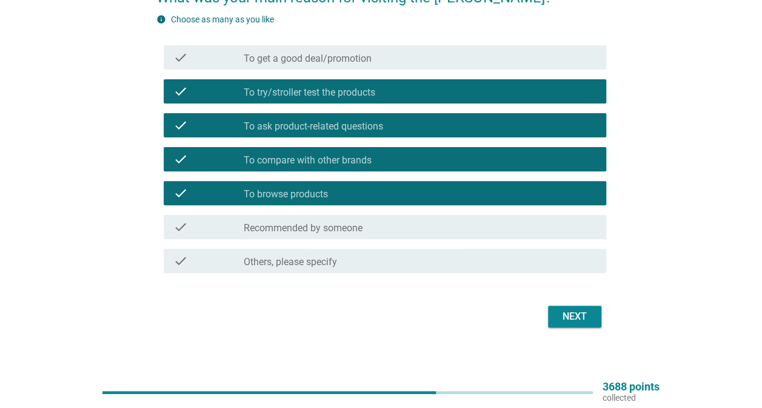
click at [590, 310] on div "Next" at bounding box center [575, 317] width 34 height 15
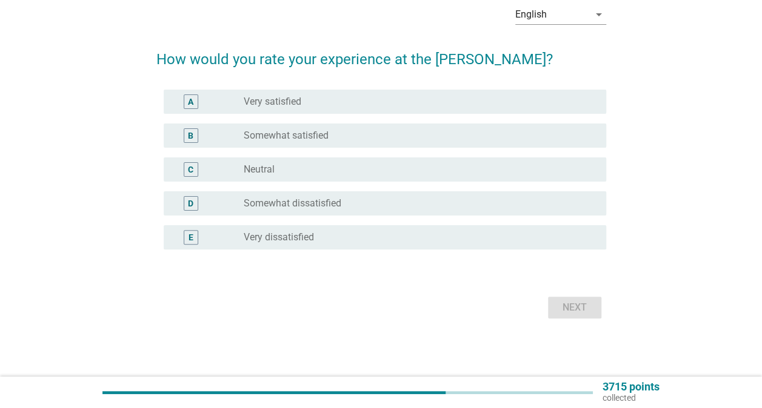
scroll to position [0, 0]
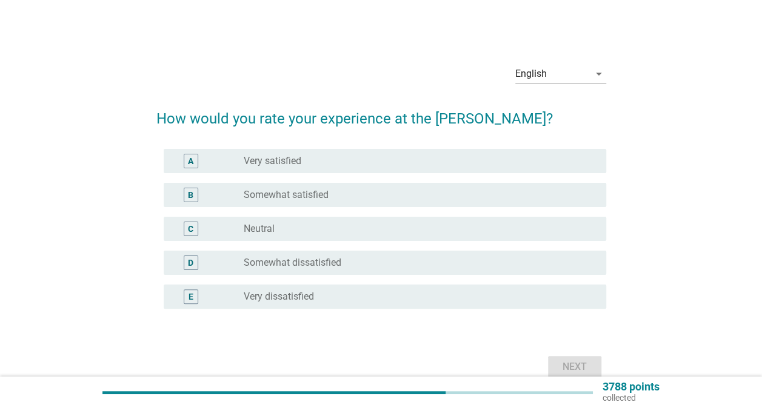
click at [334, 188] on div "radio_button_unchecked Somewhat satisfied" at bounding box center [420, 195] width 353 height 15
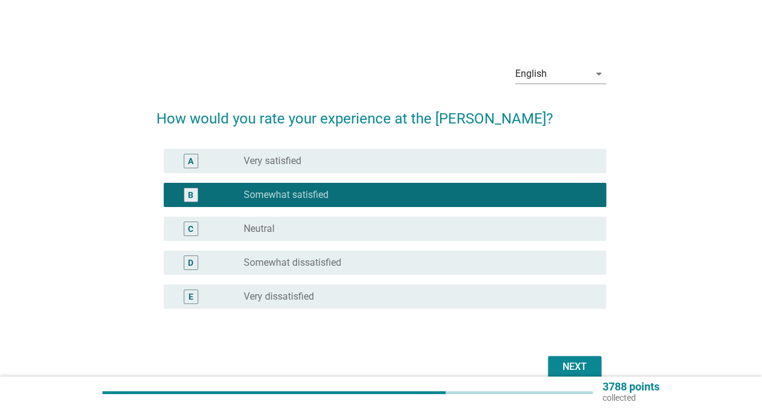
click at [584, 364] on div "Next" at bounding box center [575, 367] width 34 height 15
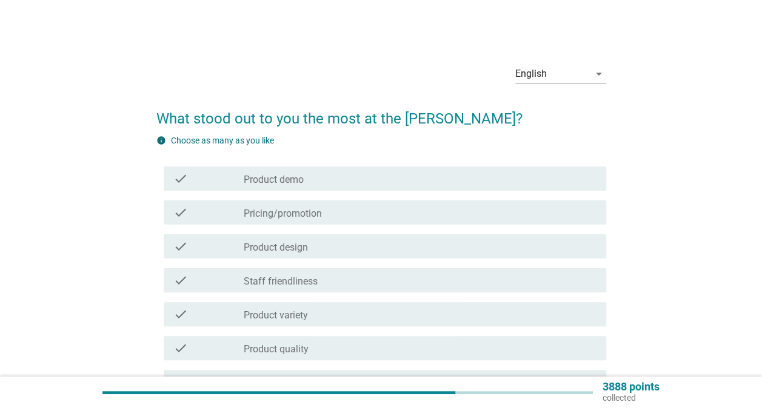
click at [390, 277] on div "check_box_outline_blank Staff friendliness" at bounding box center [420, 280] width 353 height 15
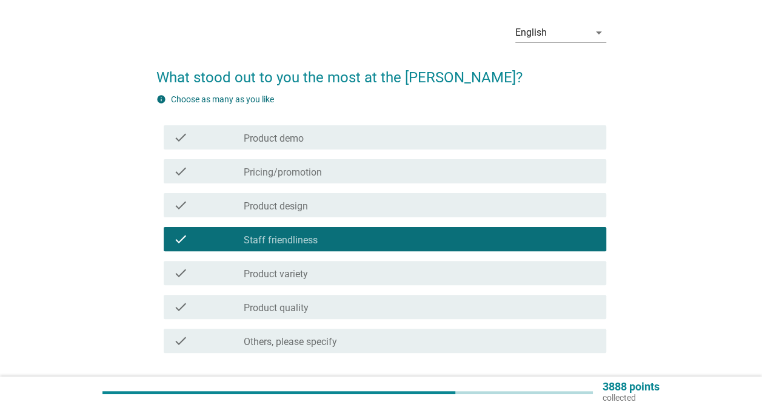
scroll to position [61, 0]
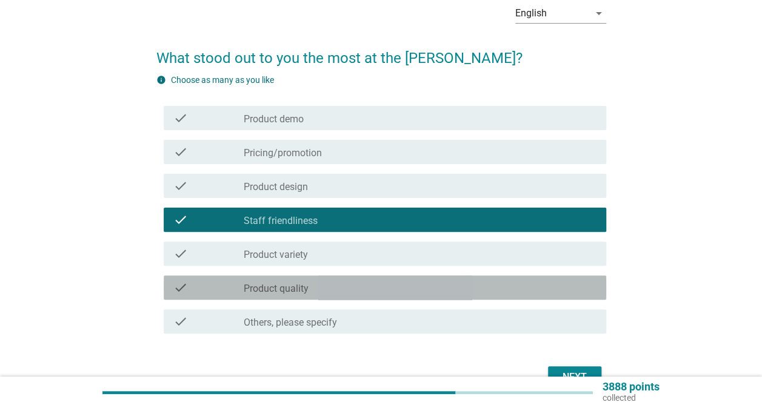
click at [389, 286] on div "check_box_outline_blank Product quality" at bounding box center [420, 288] width 353 height 15
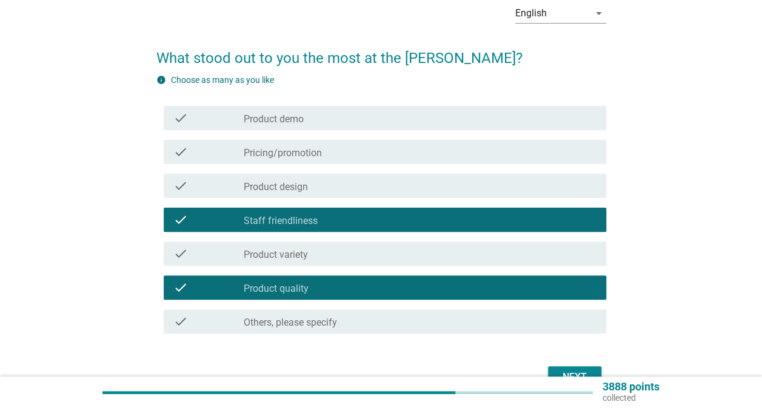
click at [423, 184] on div "check_box_outline_blank Product design" at bounding box center [420, 186] width 353 height 15
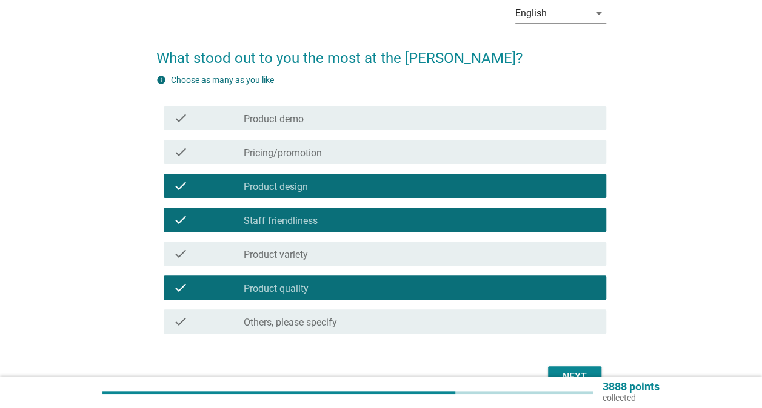
click at [410, 143] on div "check check_box_outline_blank Pricing/promotion" at bounding box center [385, 152] width 442 height 24
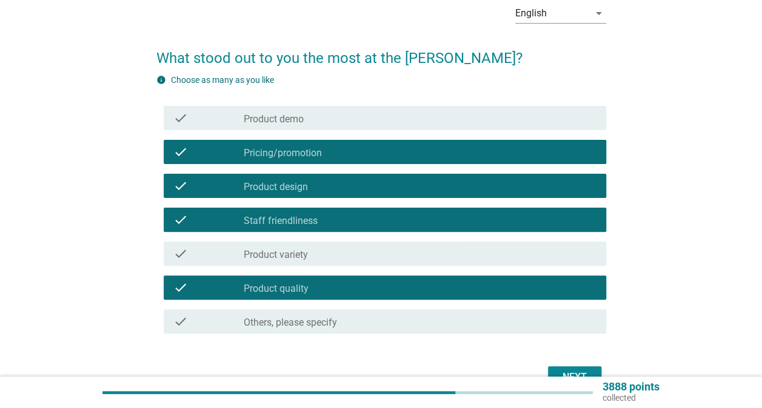
click at [570, 370] on button "Next" at bounding box center [574, 378] width 53 height 22
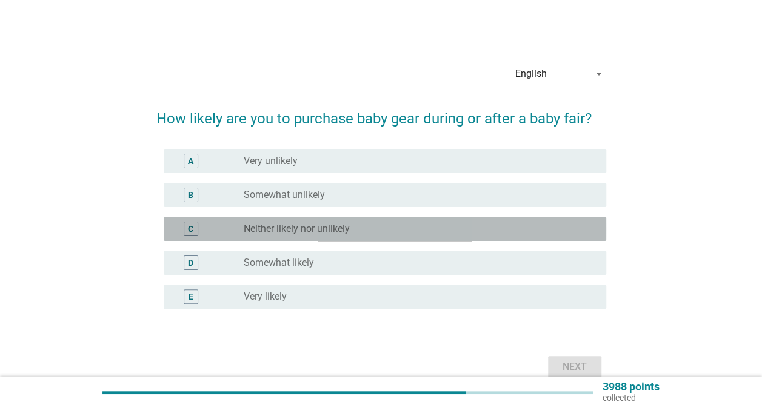
click at [357, 231] on div "radio_button_unchecked Neither likely nor unlikely" at bounding box center [415, 229] width 343 height 12
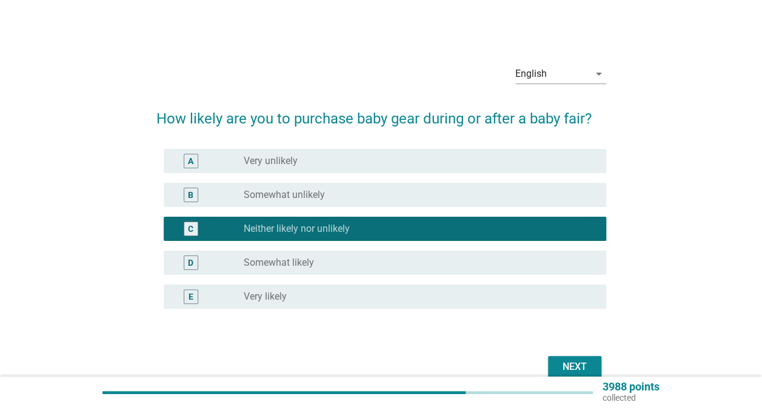
click at [563, 364] on div "Next" at bounding box center [575, 367] width 34 height 15
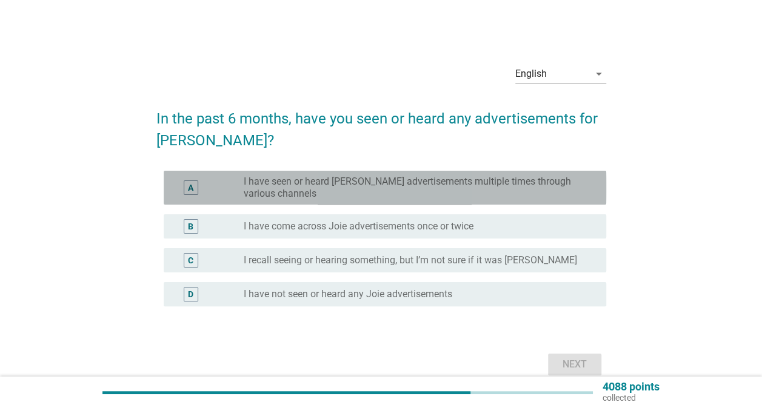
click at [361, 198] on label "I have seen or heard [PERSON_NAME] advertisements multiple times through variou…" at bounding box center [415, 188] width 343 height 24
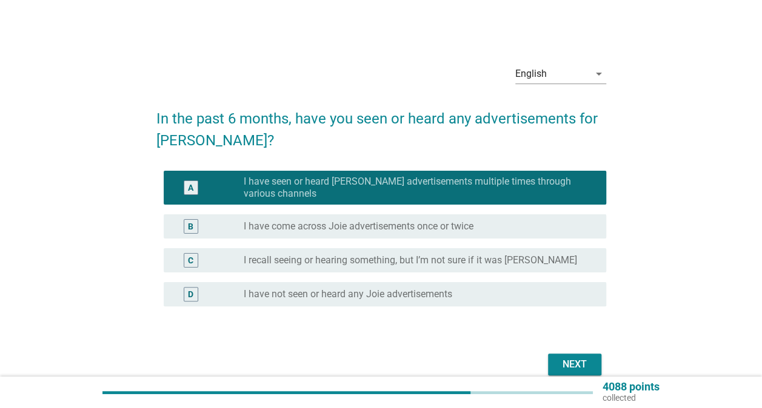
click at [568, 359] on div "Next" at bounding box center [575, 365] width 34 height 15
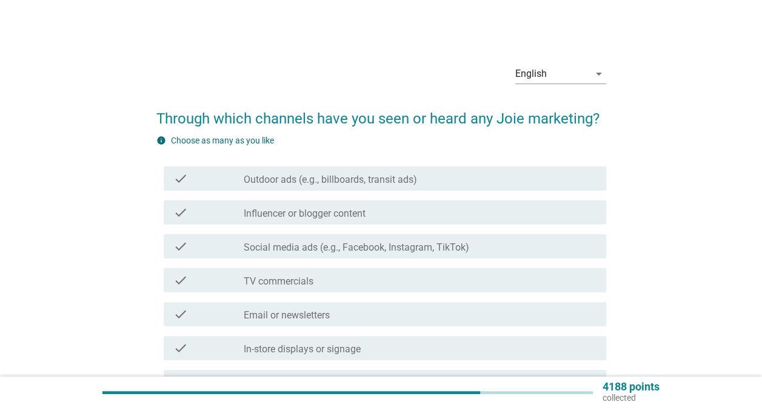
click at [382, 184] on label "Outdoor ads (e.g., billboards, transit ads)" at bounding box center [330, 180] width 173 height 12
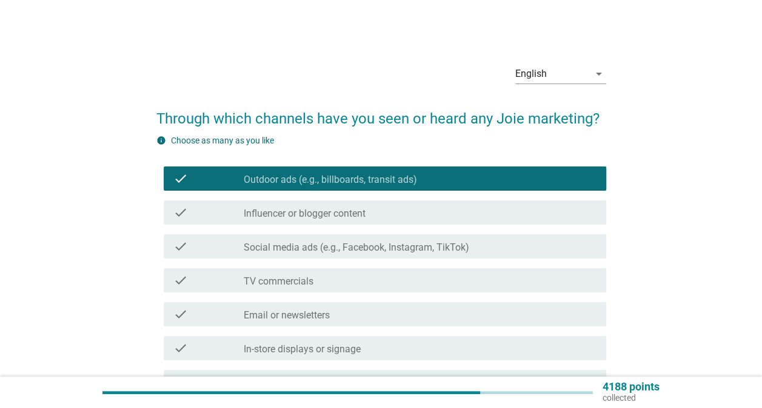
click at [371, 245] on label "Social media ads (e.g., Facebook, Instagram, TikTok)" at bounding box center [356, 248] width 225 height 12
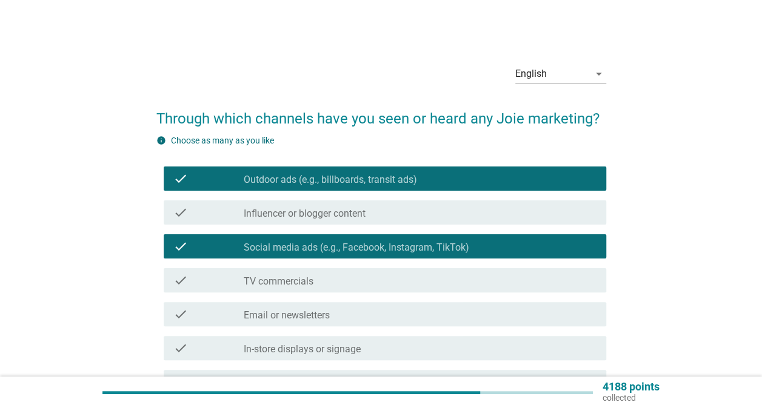
scroll to position [61, 0]
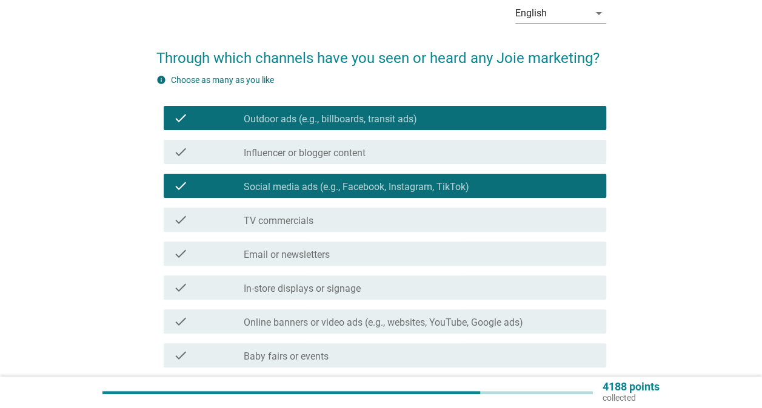
click at [356, 221] on div "check_box_outline_blank TV commercials" at bounding box center [420, 220] width 353 height 15
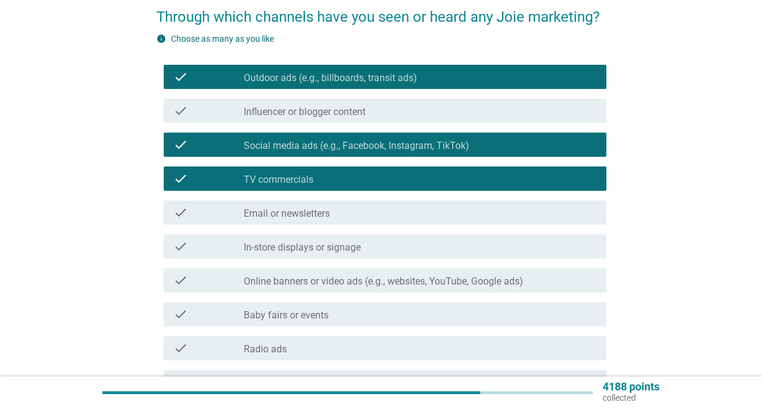
scroll to position [121, 0]
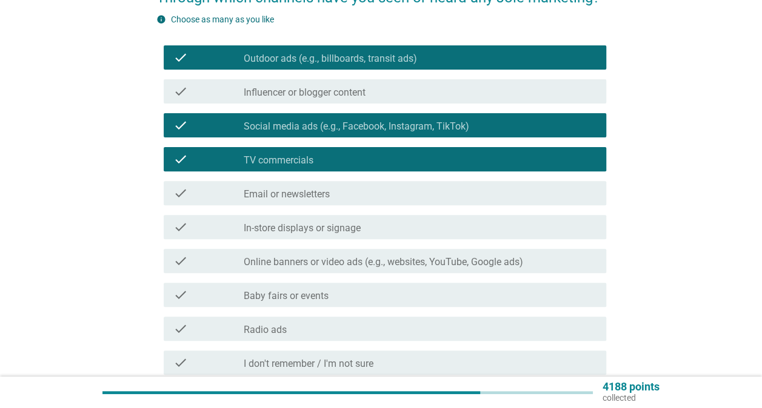
click at [375, 231] on div "check_box_outline_blank In-store displays or signage" at bounding box center [420, 227] width 353 height 15
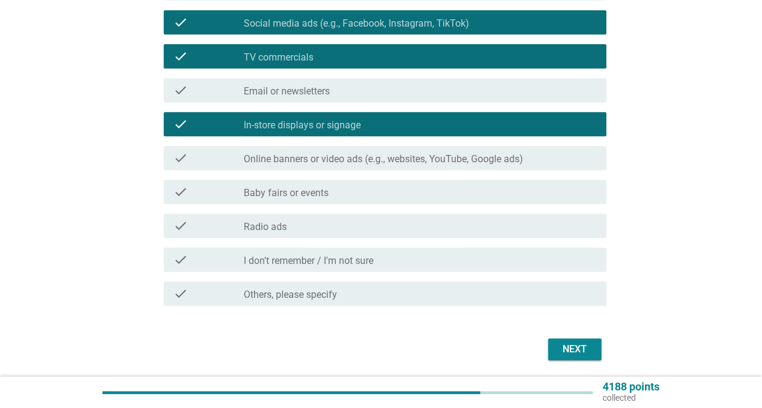
scroll to position [242, 0]
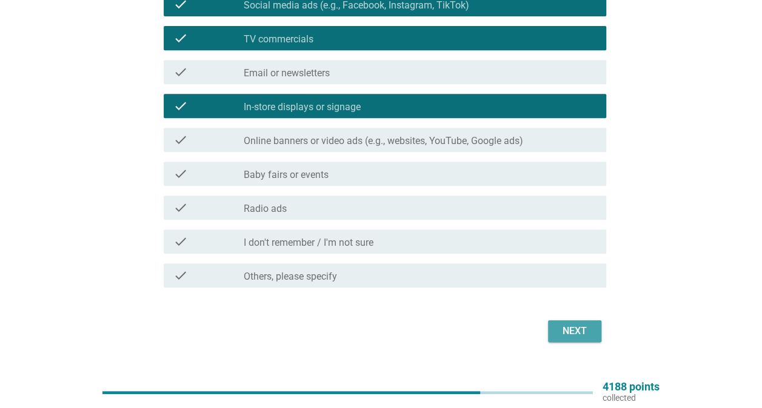
click at [555, 337] on button "Next" at bounding box center [574, 332] width 53 height 22
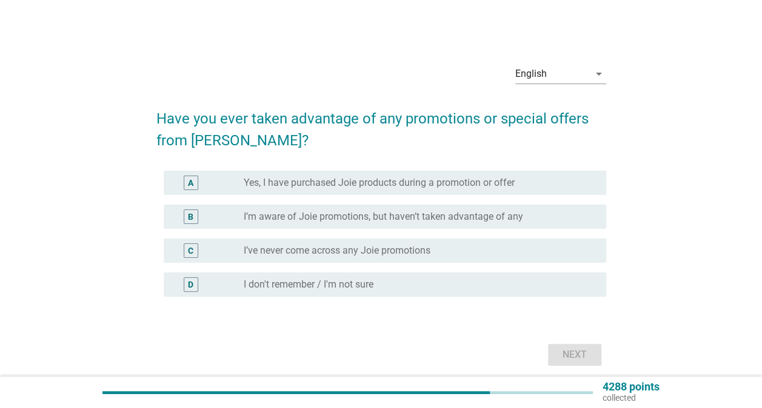
click at [335, 179] on label "Yes, I have purchased Joie products during a promotion or offer" at bounding box center [379, 183] width 271 height 12
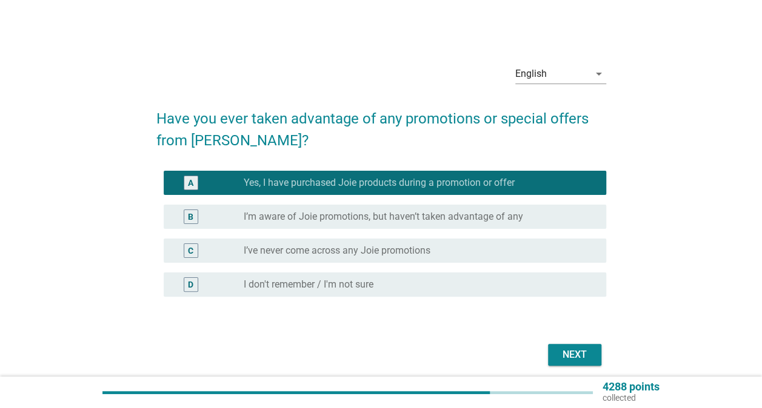
click at [576, 352] on div "Next" at bounding box center [575, 355] width 34 height 15
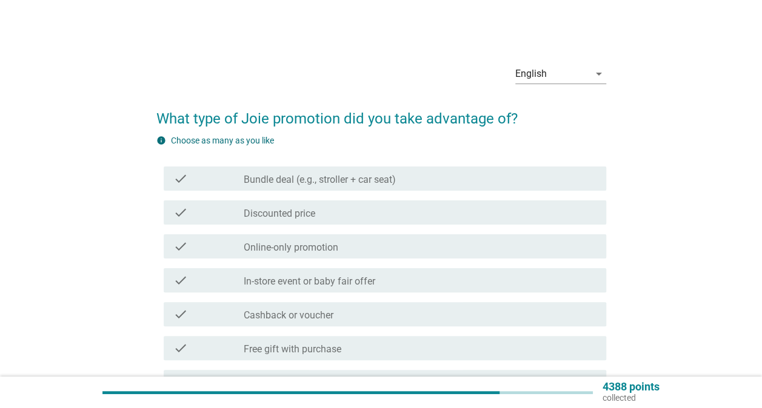
click at [389, 216] on div "check_box_outline_blank Discounted price" at bounding box center [420, 212] width 353 height 15
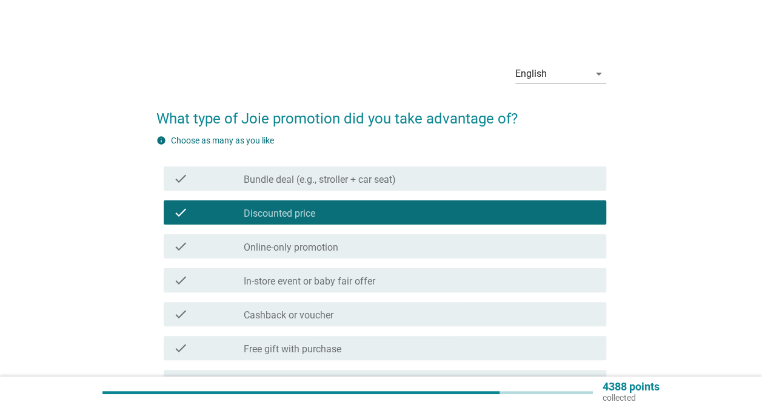
click at [385, 176] on label "Bundle deal (e.g., stroller + car seat)" at bounding box center [320, 180] width 152 height 12
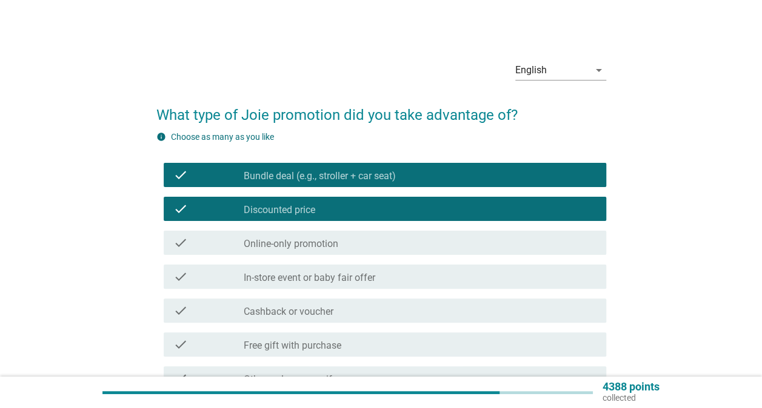
scroll to position [61, 0]
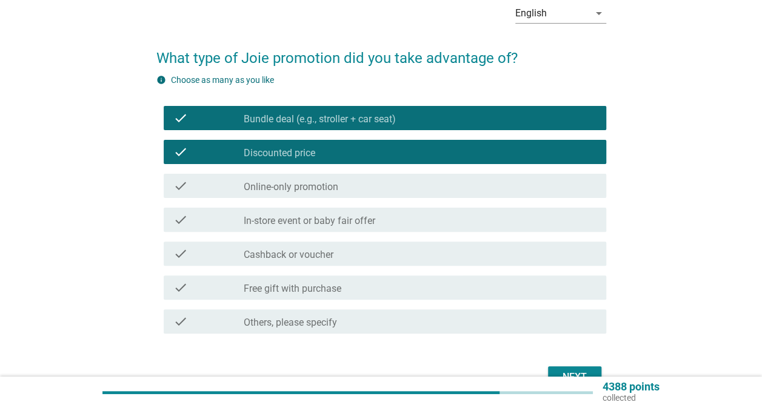
click at [400, 208] on div "check check_box_outline_blank In-store event or baby fair offer" at bounding box center [385, 220] width 442 height 24
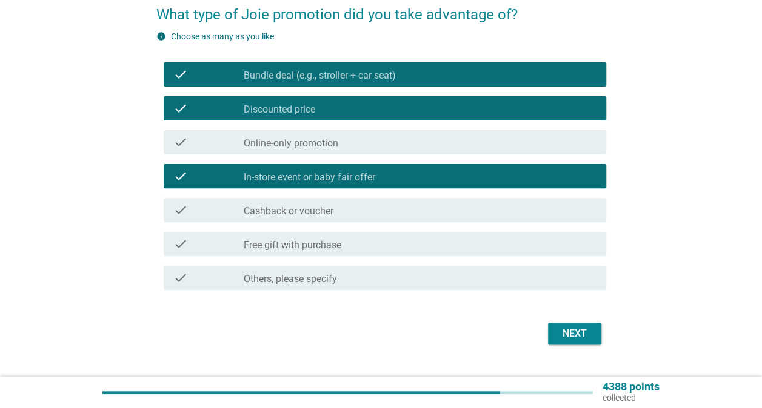
scroll to position [121, 0]
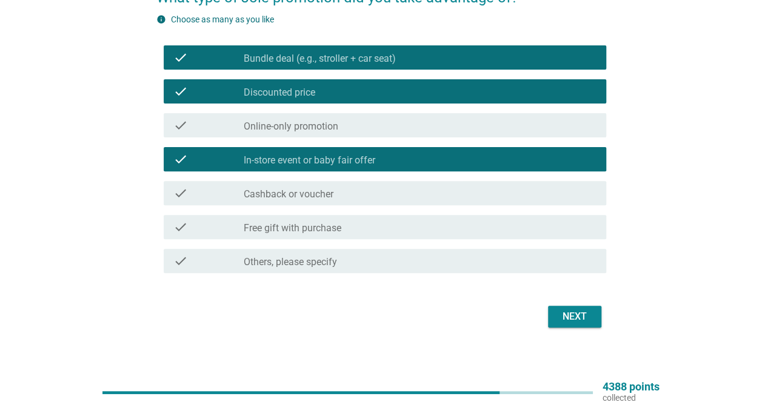
click at [542, 307] on div "Next" at bounding box center [381, 316] width 450 height 29
click at [565, 312] on div "Next" at bounding box center [575, 317] width 34 height 15
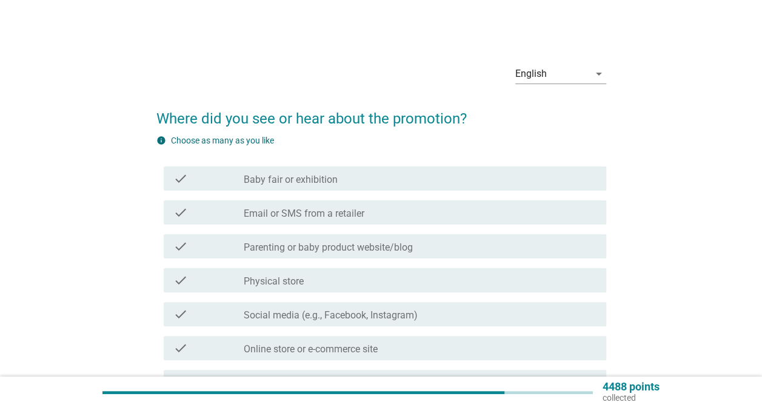
scroll to position [61, 0]
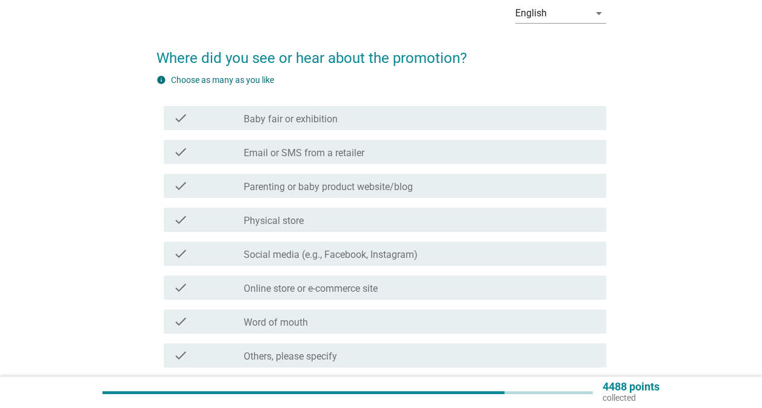
click at [385, 216] on div "check_box_outline_blank Physical store" at bounding box center [420, 220] width 353 height 15
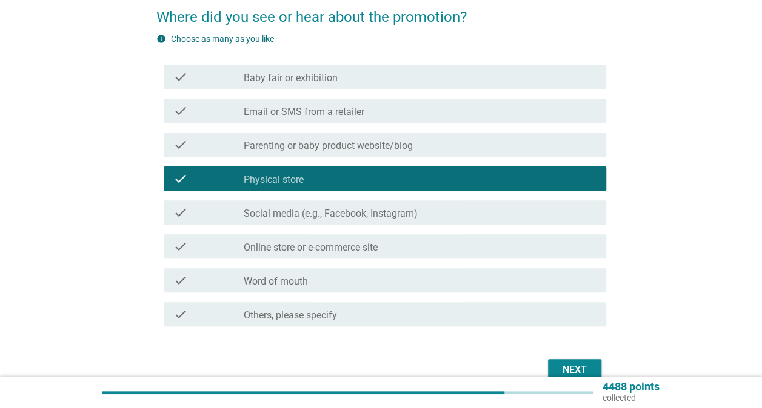
scroll to position [121, 0]
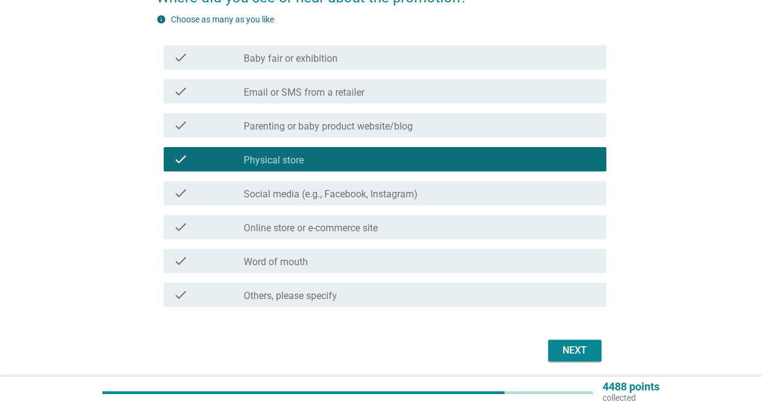
click at [469, 196] on div "check_box_outline_blank Social media (e.g., Facebook, Instagram)" at bounding box center [420, 193] width 353 height 15
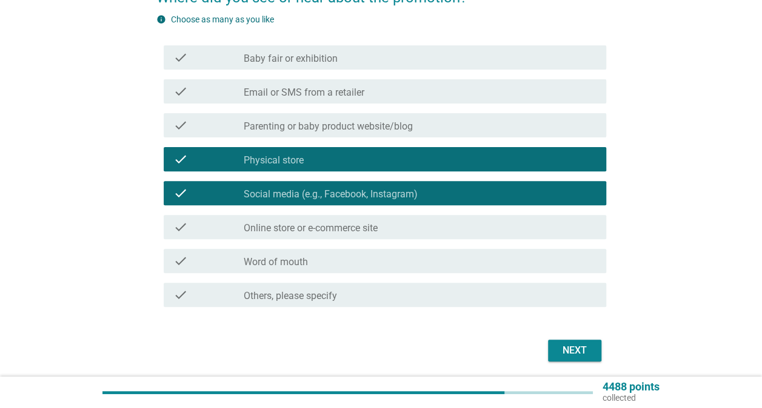
click at [464, 227] on div "check_box_outline_blank Online store or e-commerce site" at bounding box center [420, 227] width 353 height 15
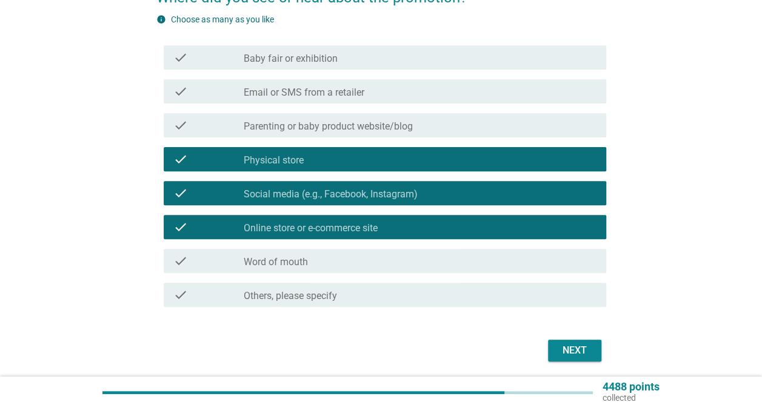
click at [572, 349] on div "Next" at bounding box center [575, 351] width 34 height 15
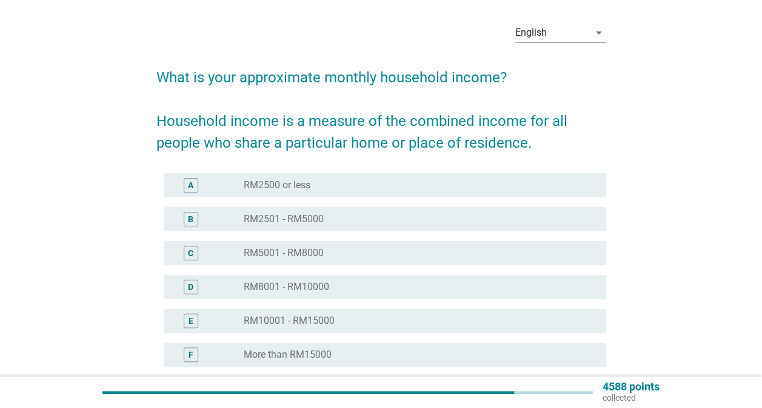
scroll to position [61, 0]
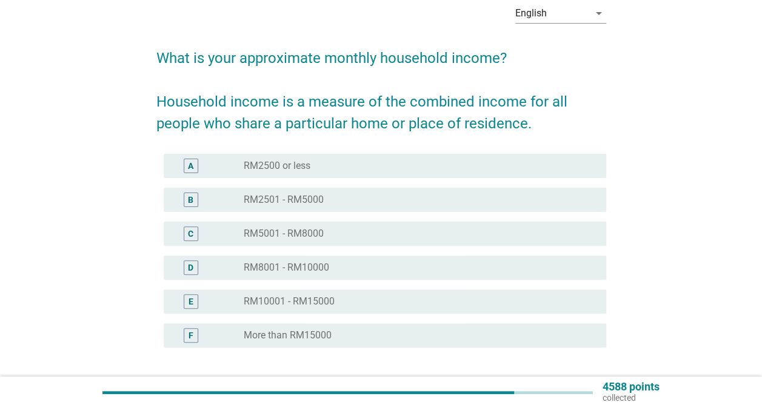
click at [418, 241] on div "radio_button_unchecked RM5001 - RM8000" at bounding box center [420, 234] width 353 height 15
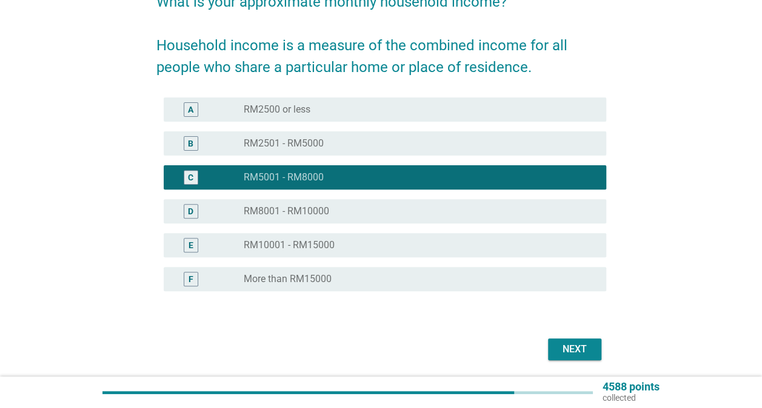
scroll to position [159, 0]
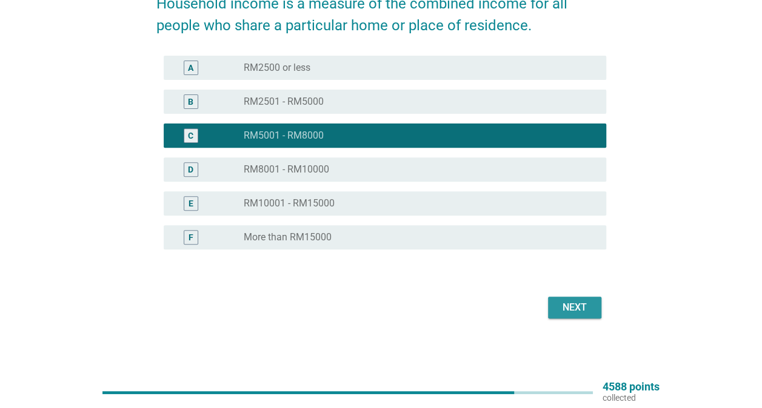
click at [559, 302] on div "Next" at bounding box center [575, 308] width 34 height 15
